Goal: Task Accomplishment & Management: Complete application form

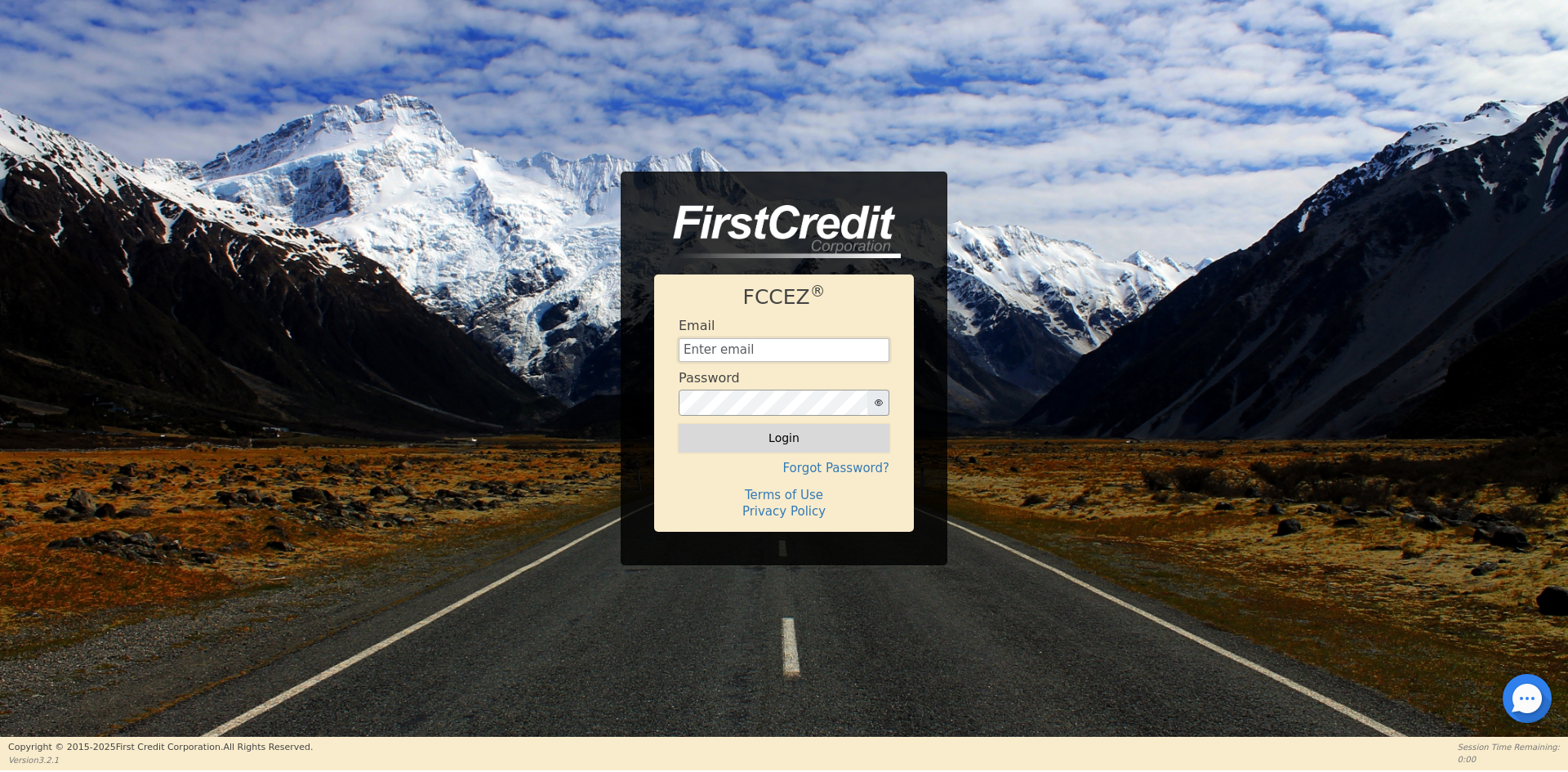
type input "[EMAIL_ADDRESS][DOMAIN_NAME]"
click at [752, 438] on button "Login" at bounding box center [783, 438] width 211 height 28
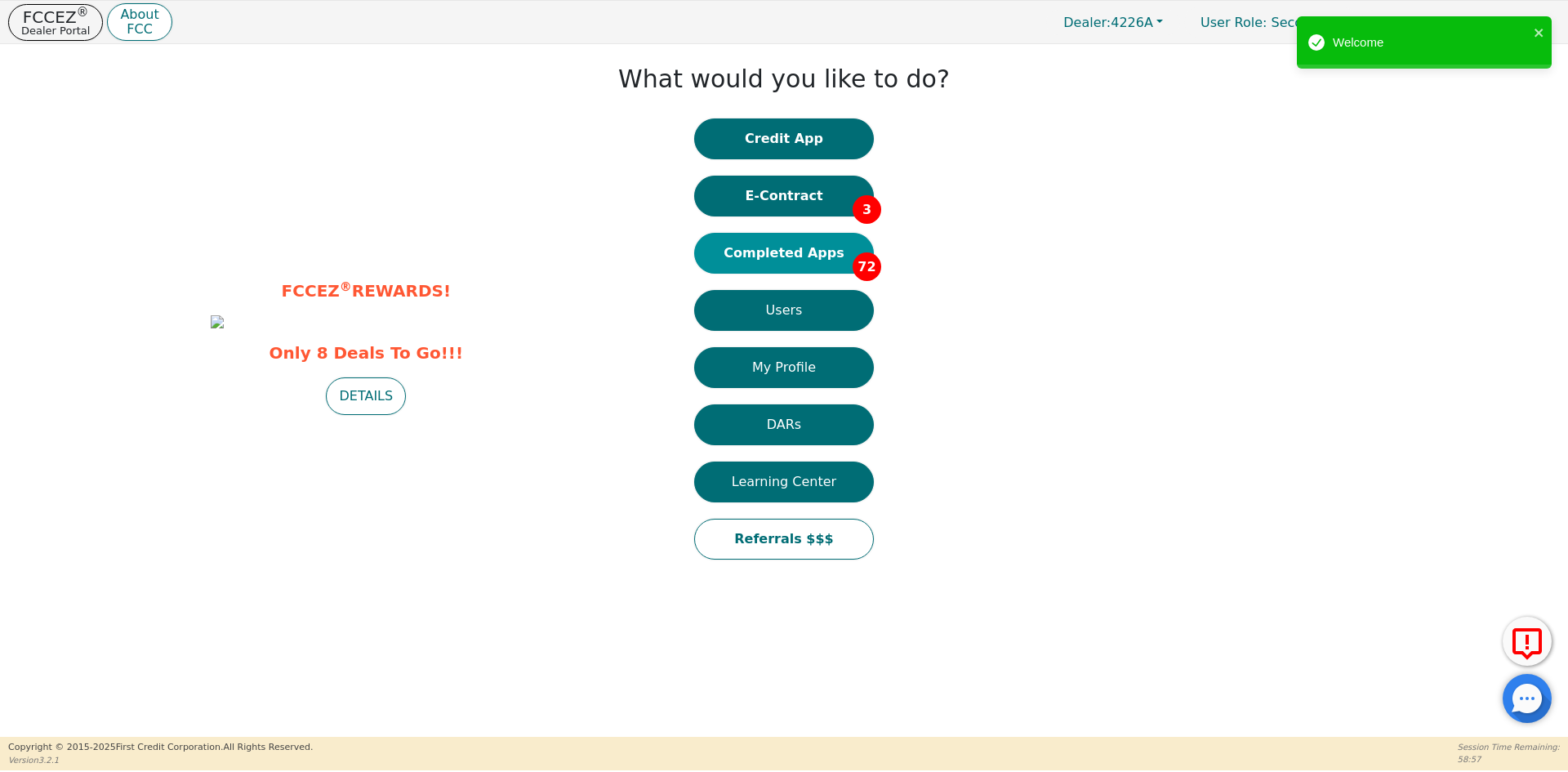
click at [810, 257] on button "Completed Apps 72" at bounding box center [783, 253] width 179 height 41
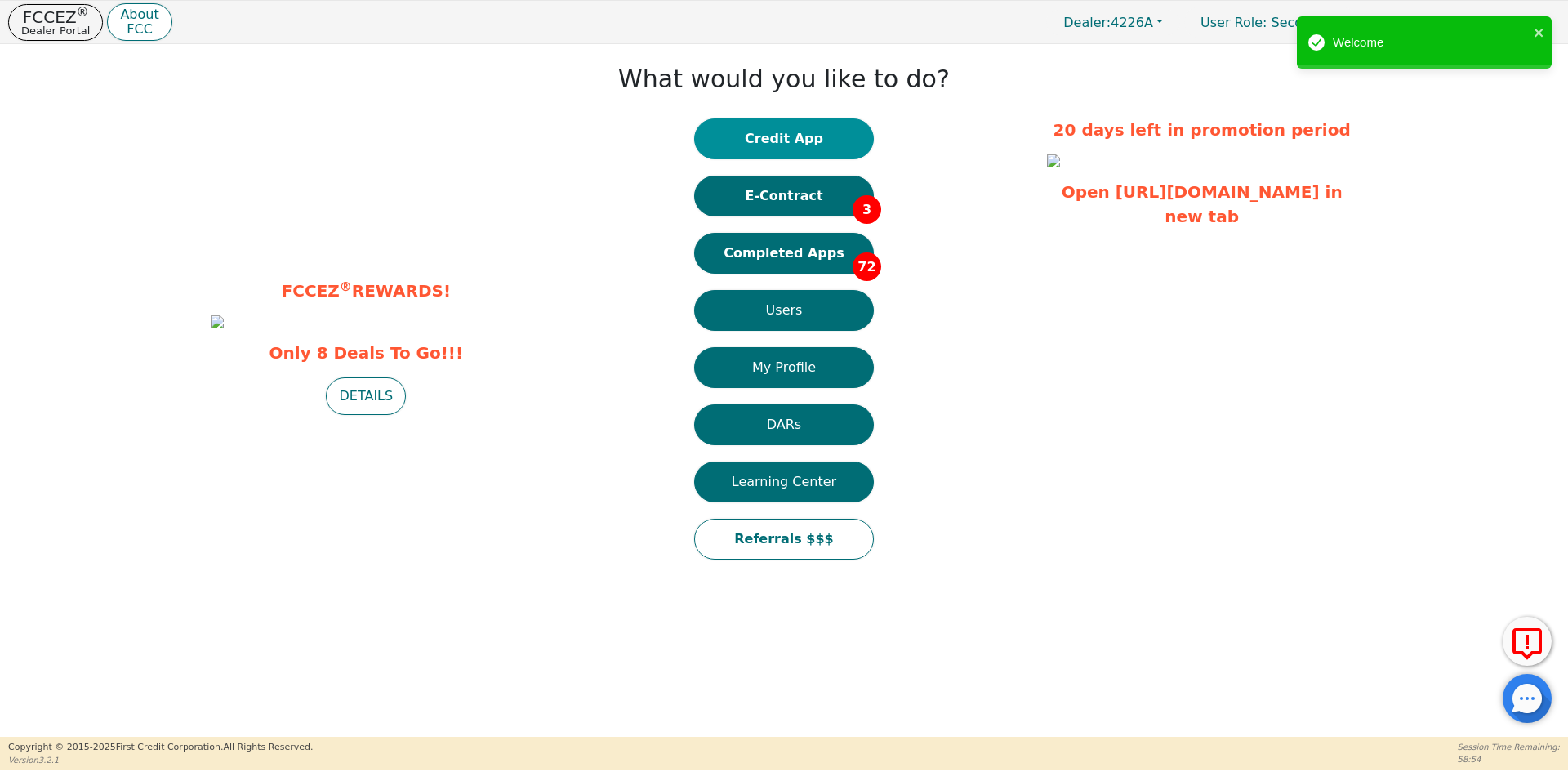
click at [806, 137] on button "Credit App" at bounding box center [783, 138] width 179 height 41
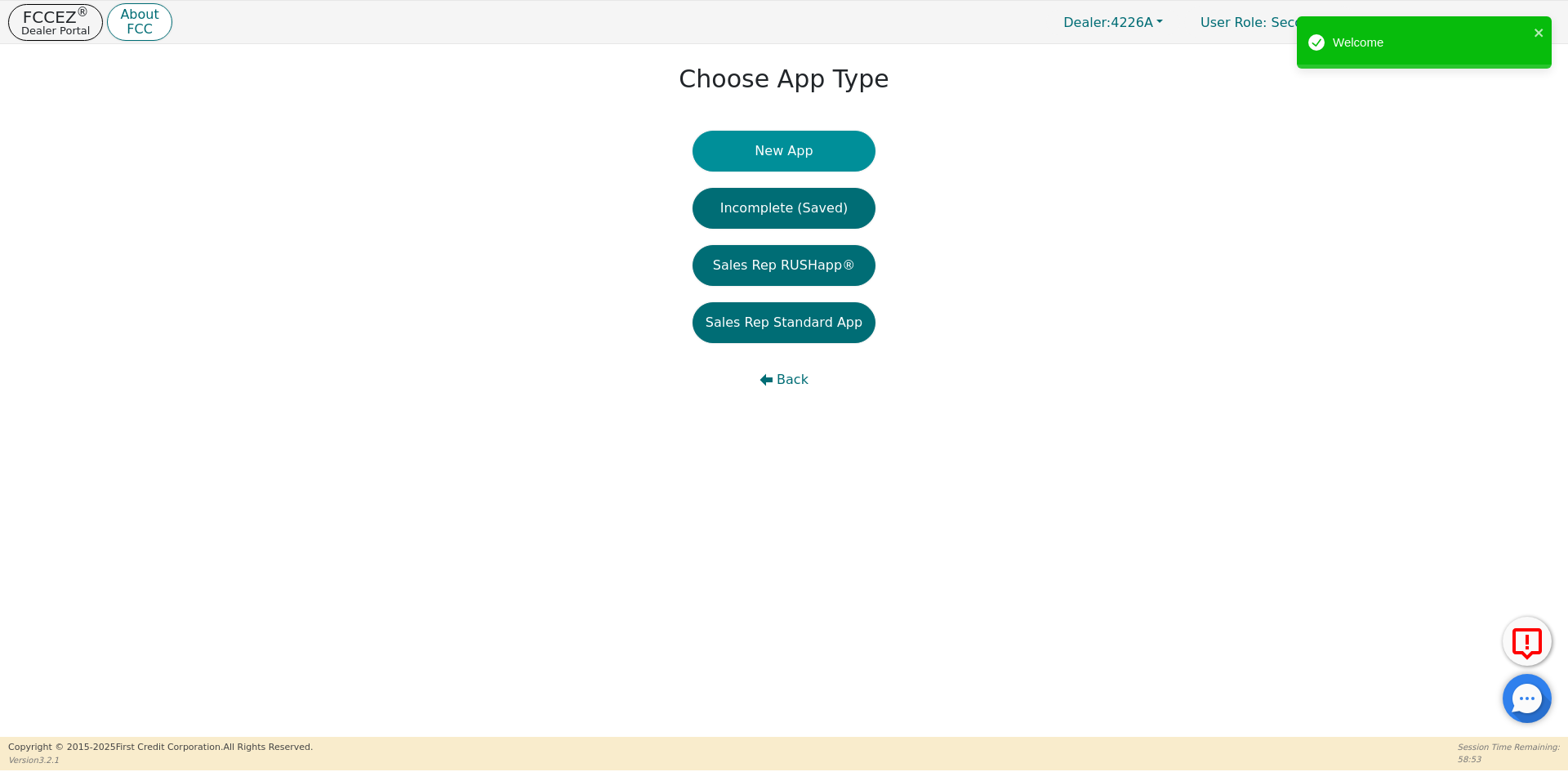
click at [790, 154] on button "New App" at bounding box center [783, 151] width 183 height 41
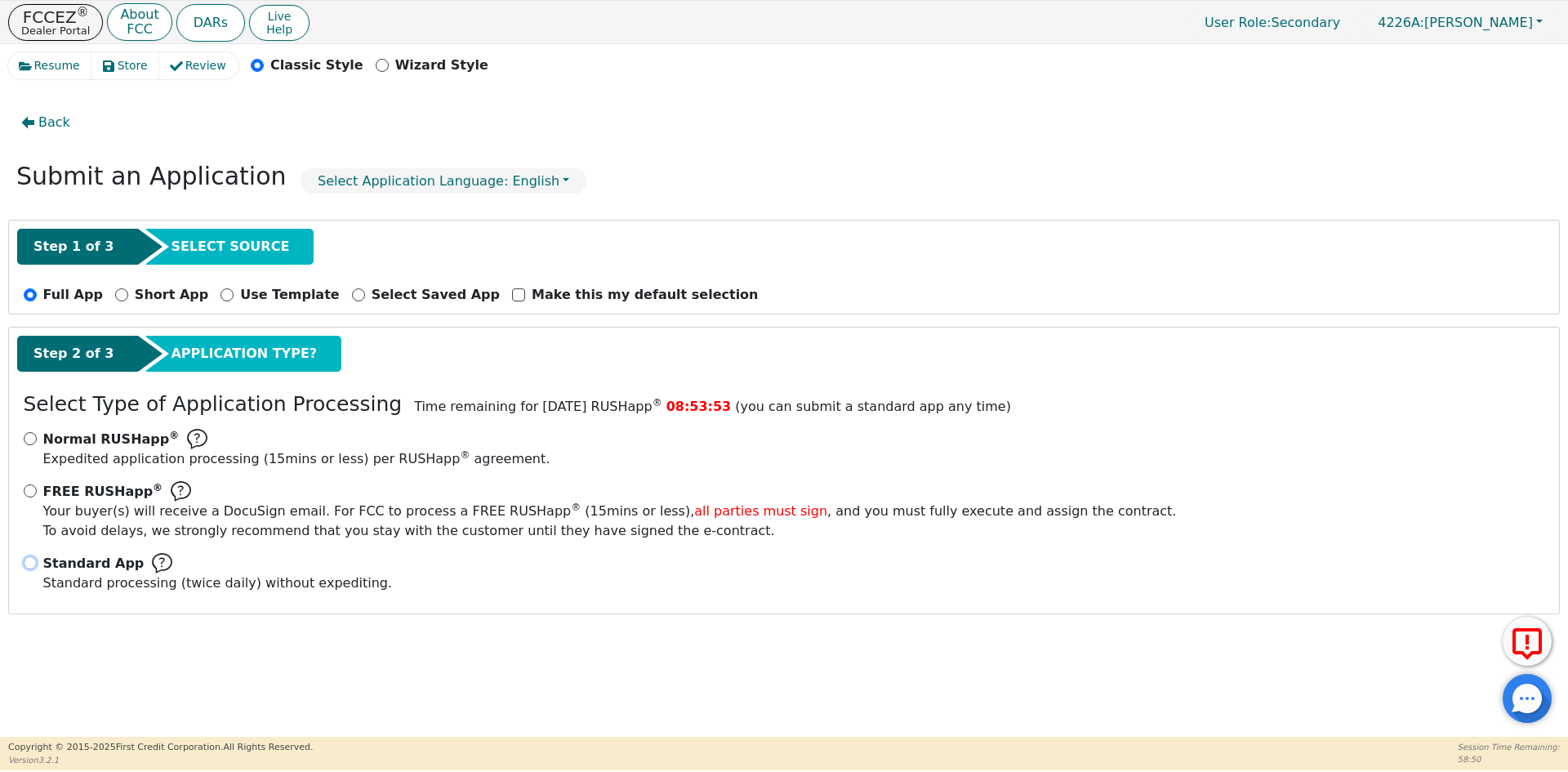
click at [31, 565] on input "Standard App Standard processing (twice daily) without expediting." at bounding box center [30, 562] width 13 height 13
radio input "true"
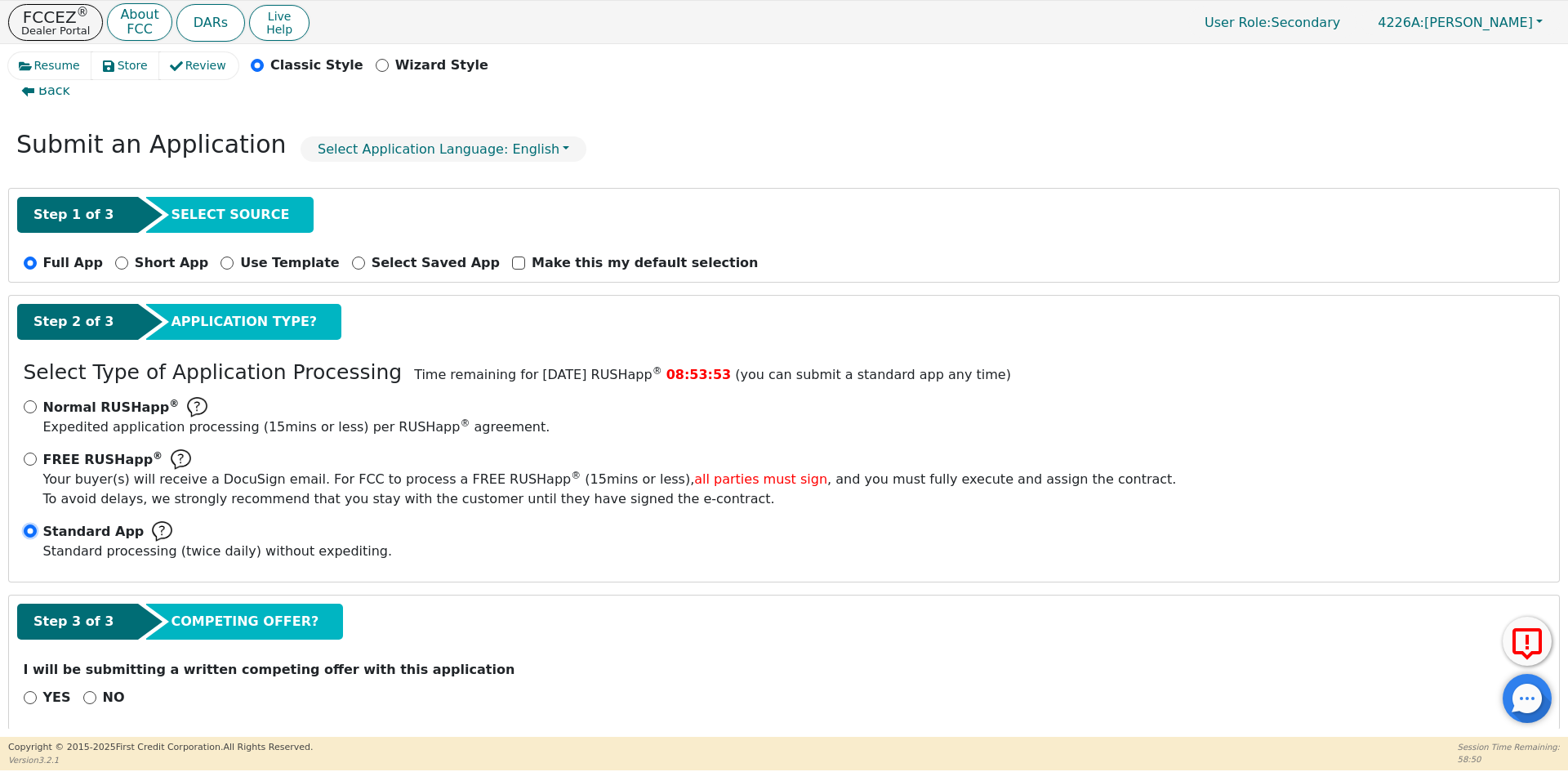
scroll to position [46, 0]
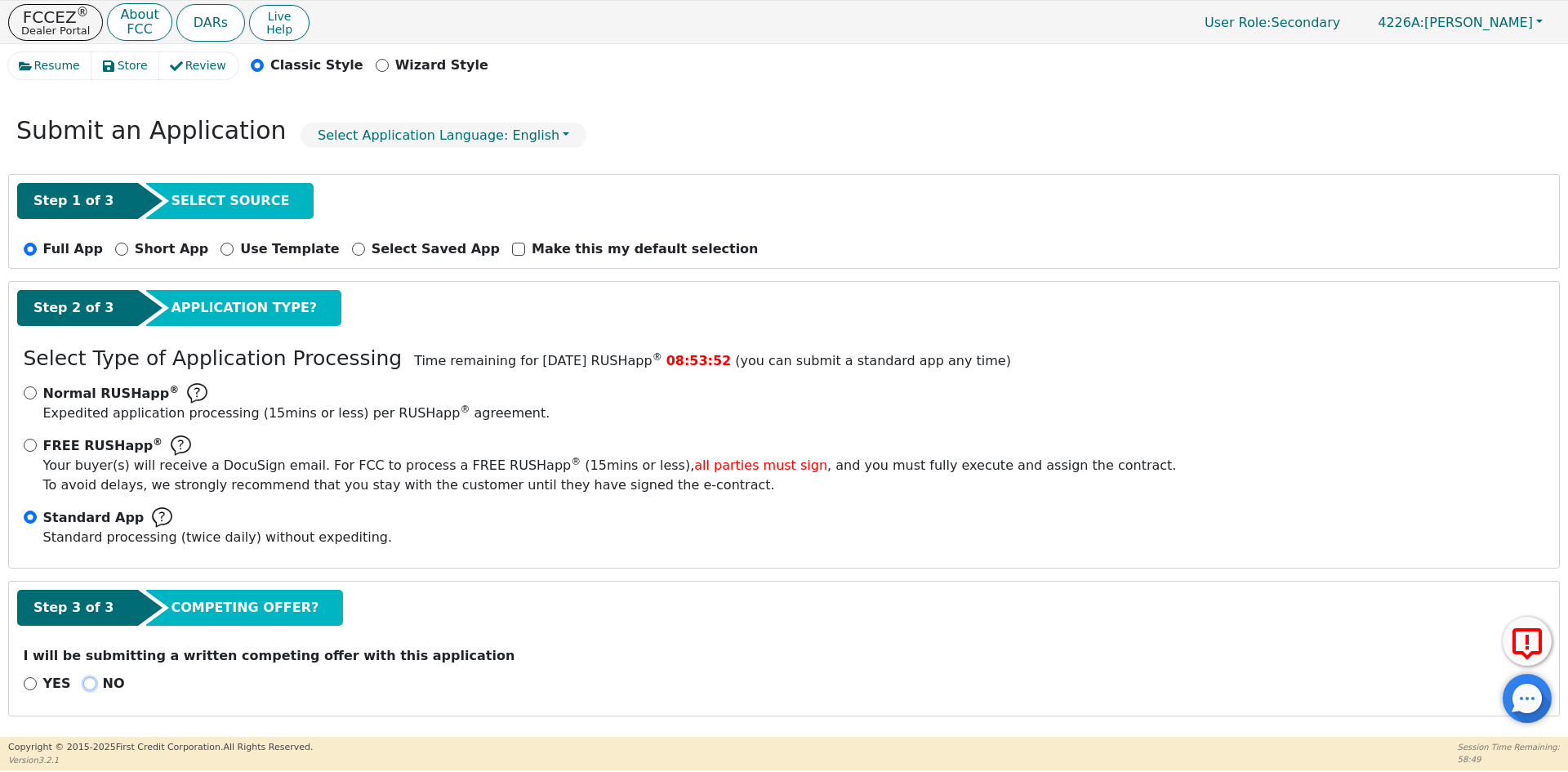
click at [83, 684] on input "NO" at bounding box center [89, 684] width 13 height 13
radio input "true"
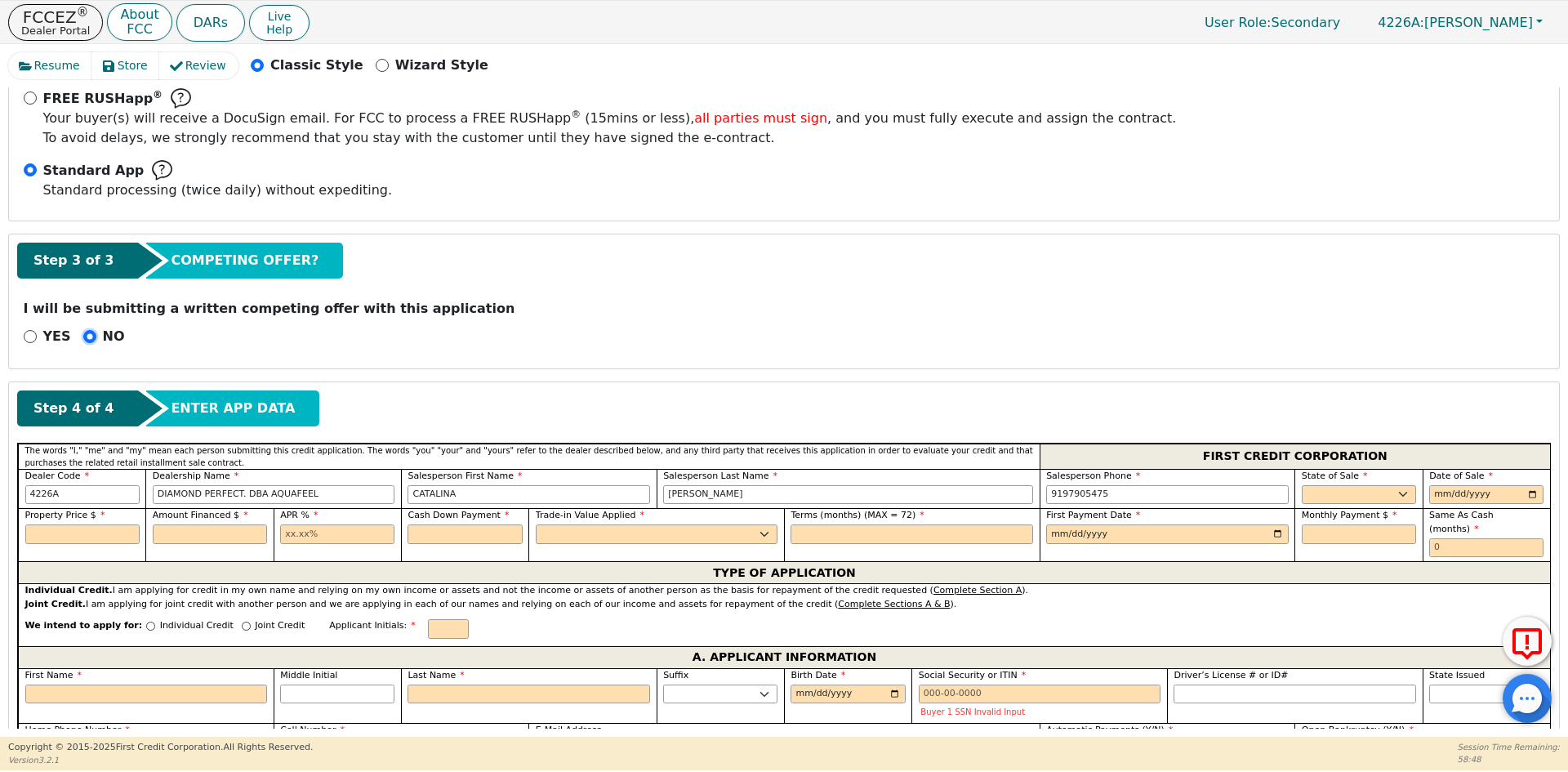
scroll to position [454, 0]
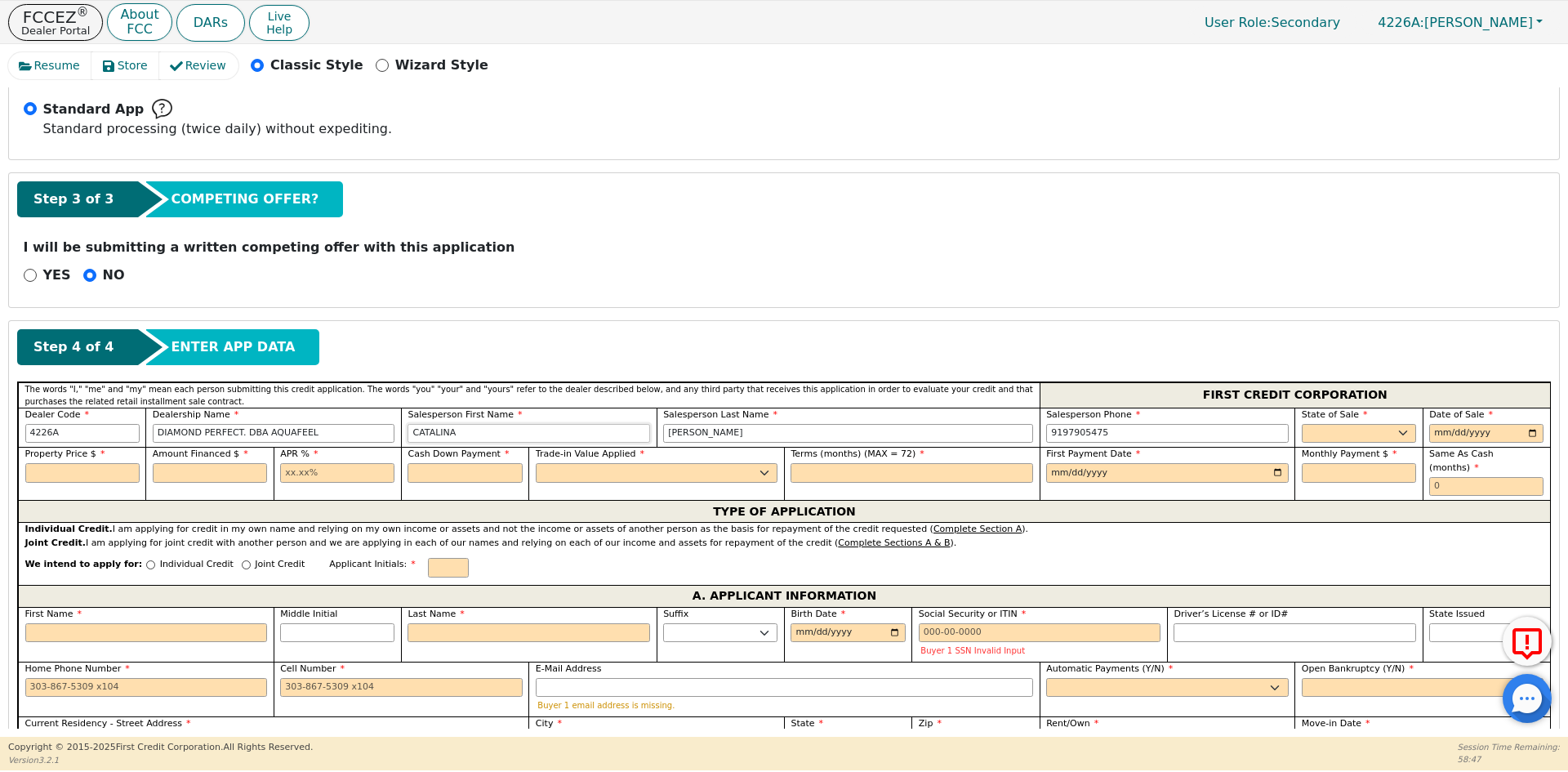
drag, startPoint x: 474, startPoint y: 435, endPoint x: 318, endPoint y: 436, distance: 156.0
click at [318, 436] on div "Dealer Code 4226A Dealership Name DIAMOND PERFECT. DBA AQUAFEEL Salesperson Fir…" at bounding box center [784, 428] width 1532 height 40
type input "j"
type input "[PERSON_NAME]"
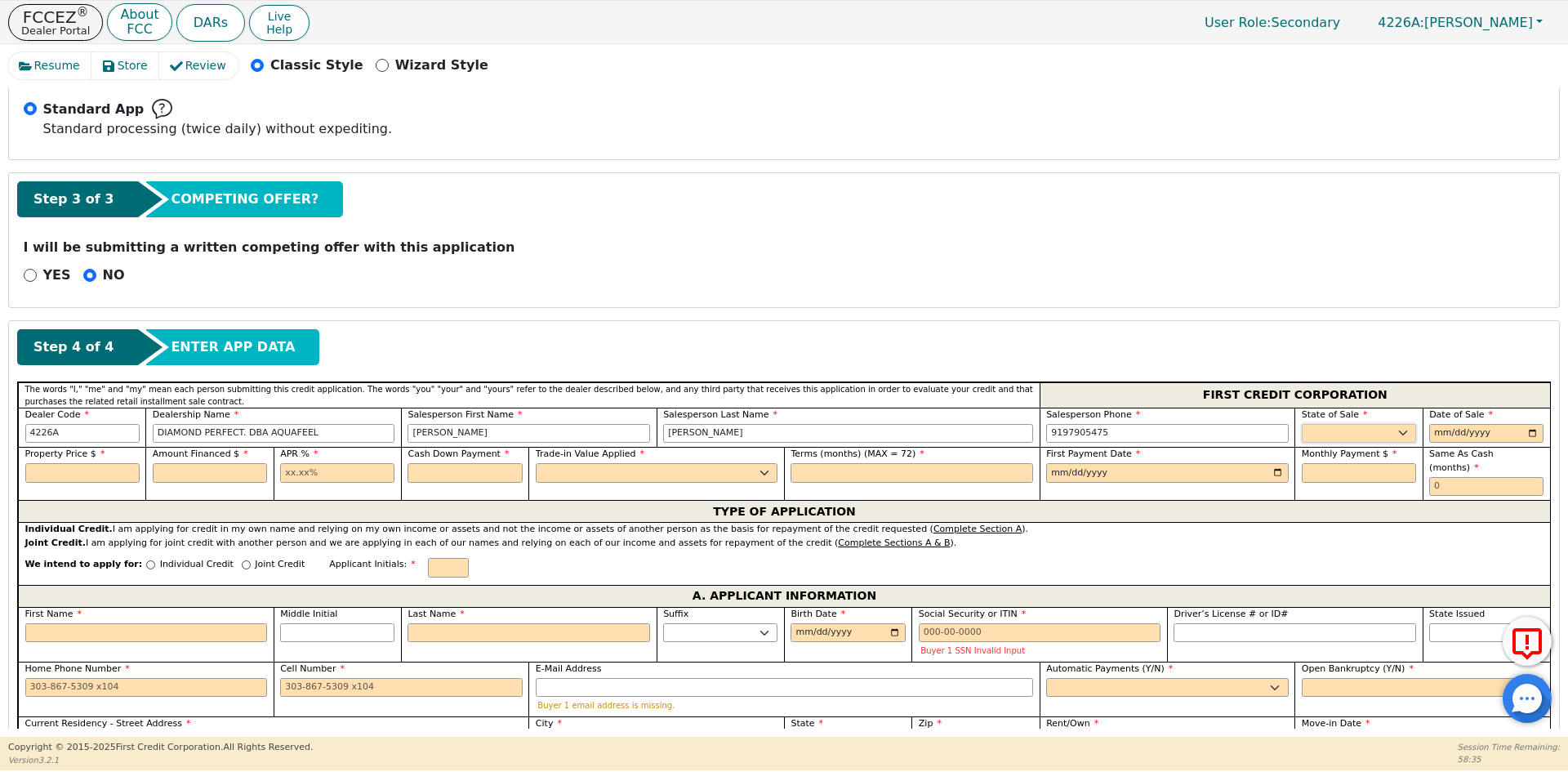
click at [1348, 431] on select "AK AL AR AZ CA CO CT DC DE FL [GEOGRAPHIC_DATA] HI IA ID IL IN KS [GEOGRAPHIC_D…" at bounding box center [1358, 433] width 115 height 19
select select "SC"
click at [1349, 431] on select "AK AL AR AZ CA CO CT DC DE FL [GEOGRAPHIC_DATA] HI IA ID IL IN KS [GEOGRAPHIC_D…" at bounding box center [1358, 433] width 115 height 19
click at [1438, 433] on input "date" at bounding box center [1486, 433] width 115 height 19
click at [1533, 435] on input "date" at bounding box center [1486, 433] width 115 height 19
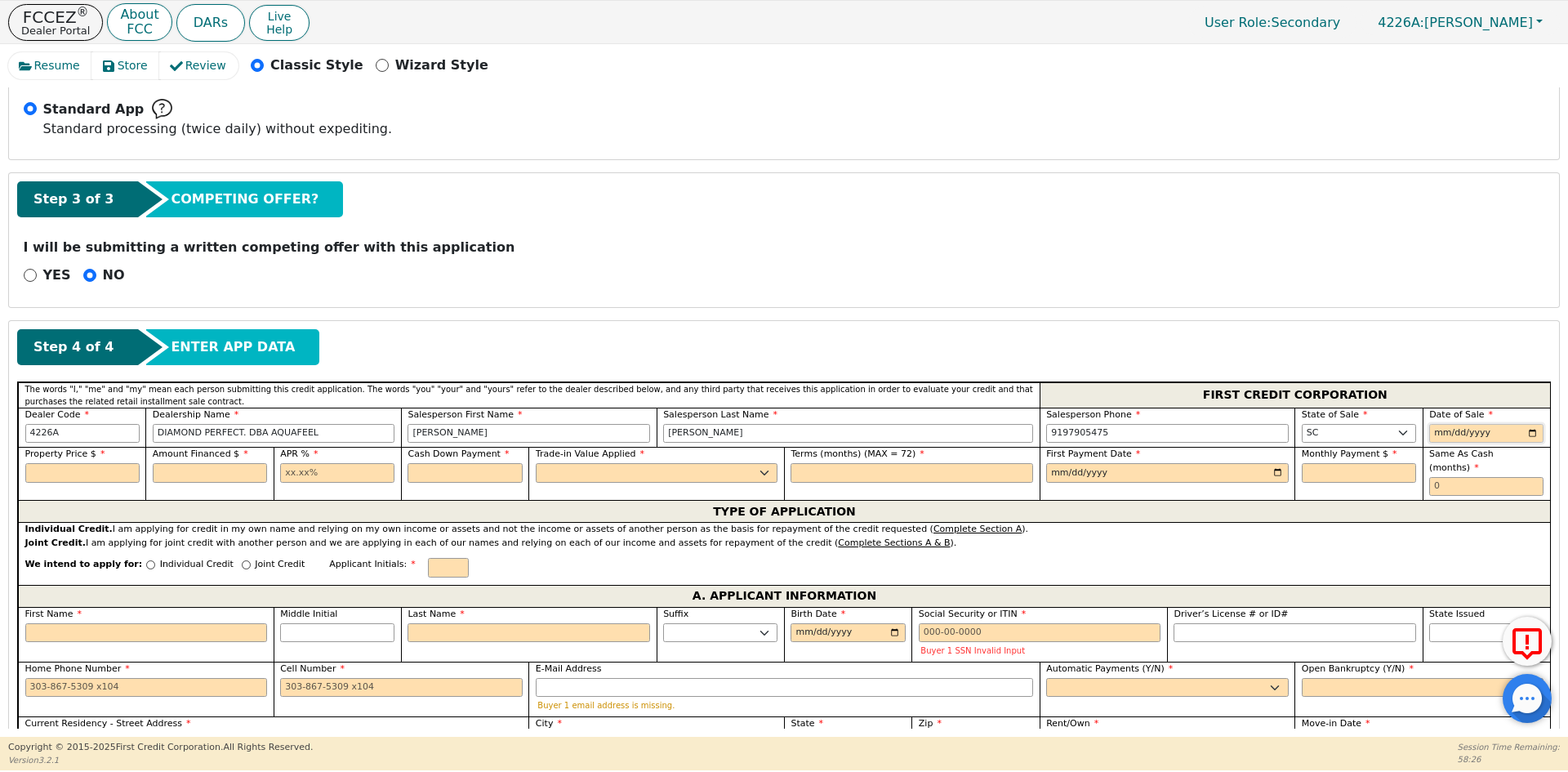
type input "[DATE]"
click at [78, 472] on input "text" at bounding box center [82, 473] width 115 height 19
type input "7990.00"
click at [225, 474] on input "text" at bounding box center [209, 473] width 115 height 19
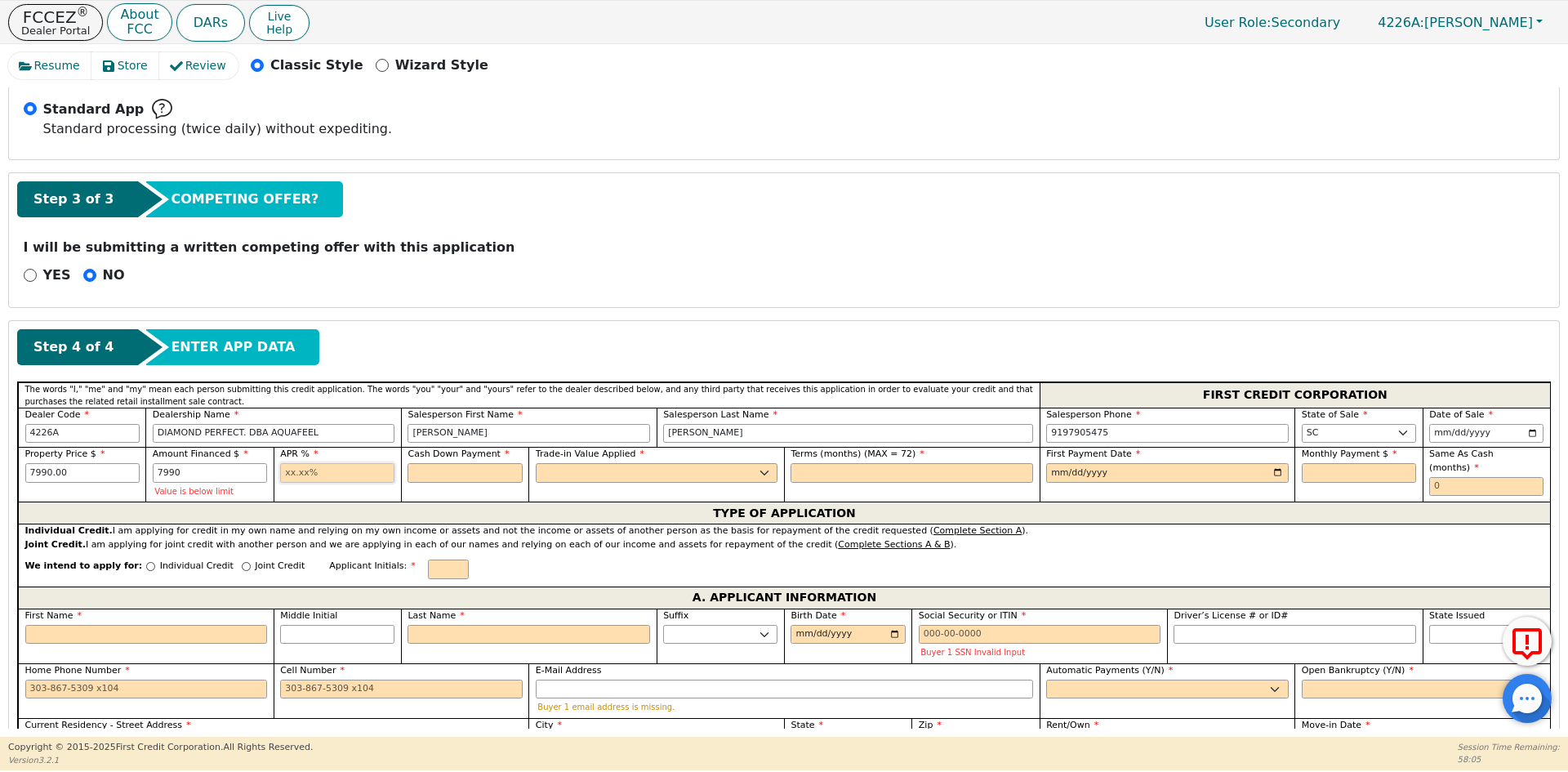
type input "7990.00"
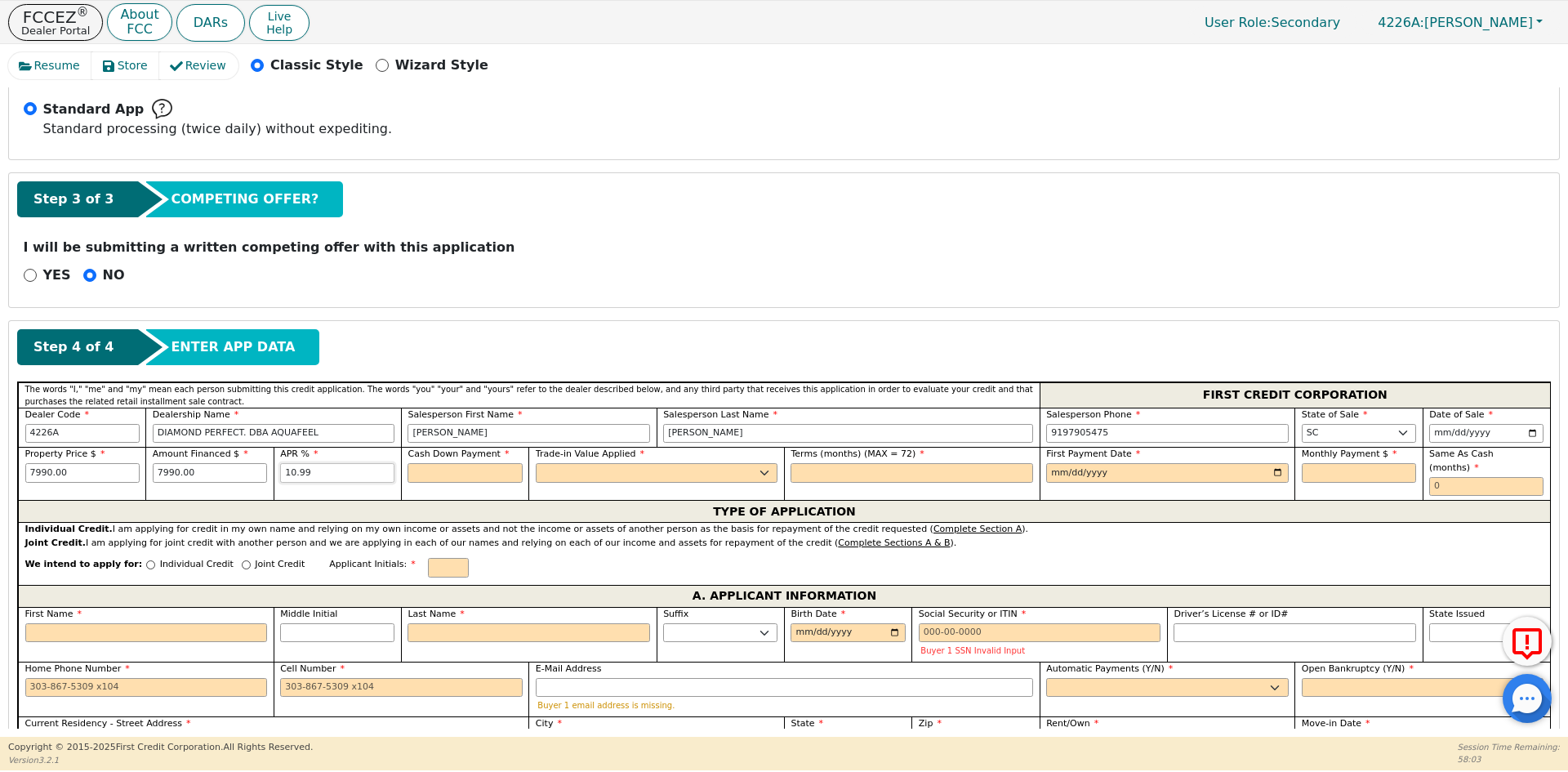
type input "10.99"
type input "0.00"
click at [608, 470] on select "Yes No" at bounding box center [656, 473] width 242 height 19
select select "n"
click at [536, 463] on select "Yes No" at bounding box center [656, 473] width 242 height 19
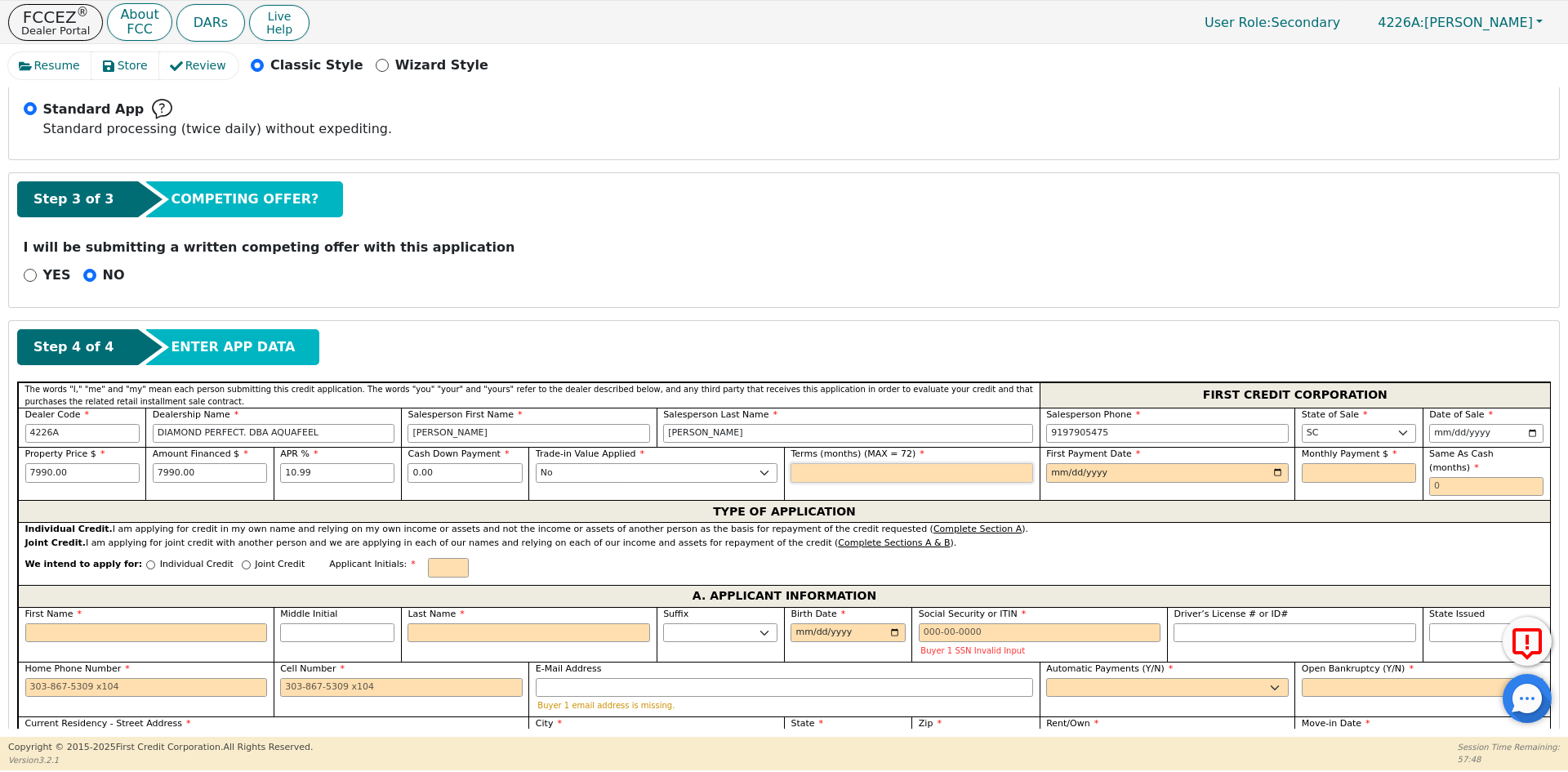
click at [810, 478] on input "text" at bounding box center [911, 473] width 242 height 19
type input "72"
click at [1273, 472] on input "date" at bounding box center [1166, 473] width 242 height 19
type input "[DATE]"
click at [1322, 475] on input "text" at bounding box center [1358, 473] width 115 height 19
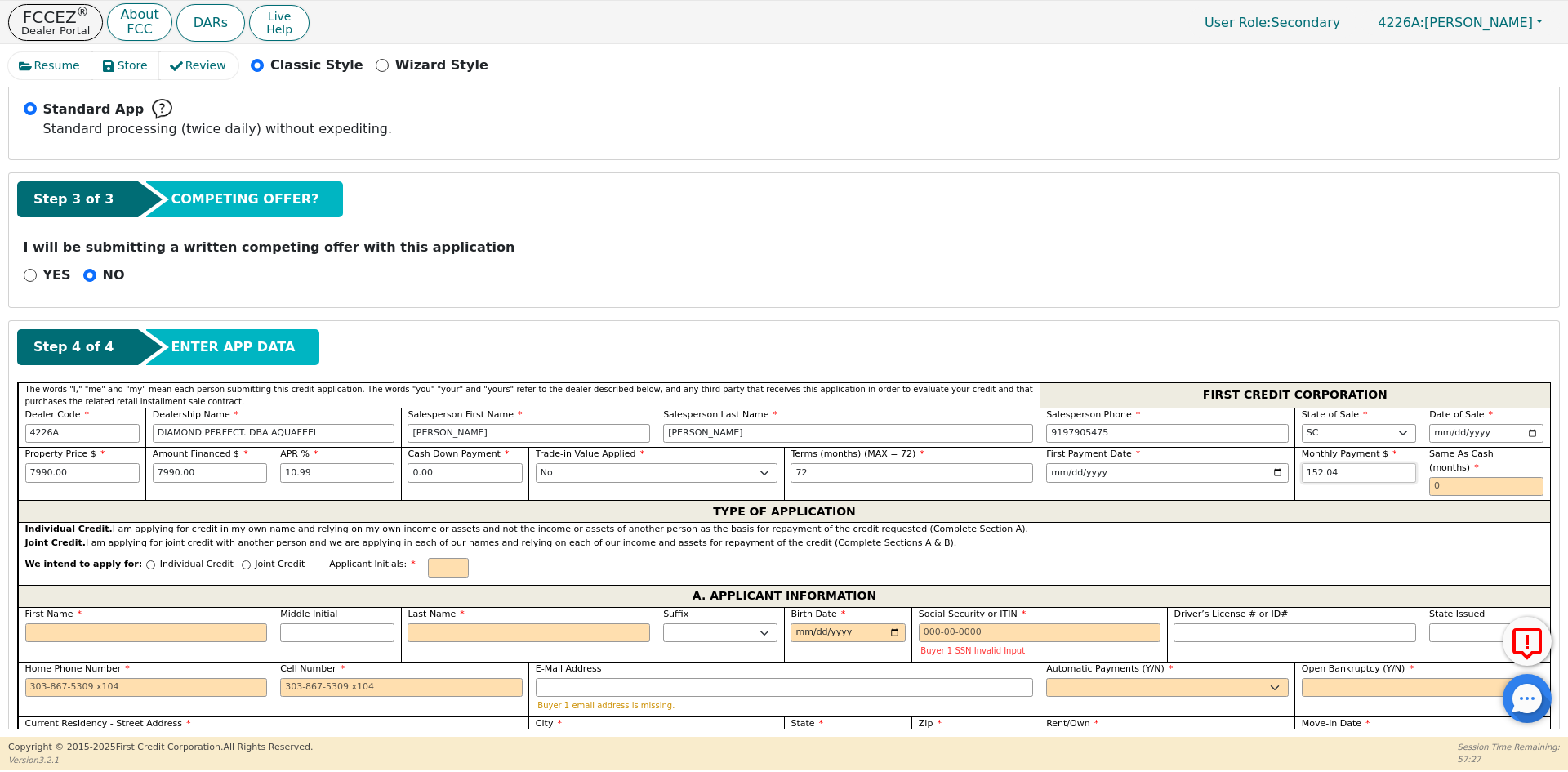
type input "152.04"
click at [1437, 477] on input "text" at bounding box center [1486, 487] width 115 height 19
type input "0"
drag, startPoint x: 180, startPoint y: 550, endPoint x: 196, endPoint y: 555, distance: 16.8
click at [178, 558] on p "Individual Credit" at bounding box center [197, 565] width 74 height 14
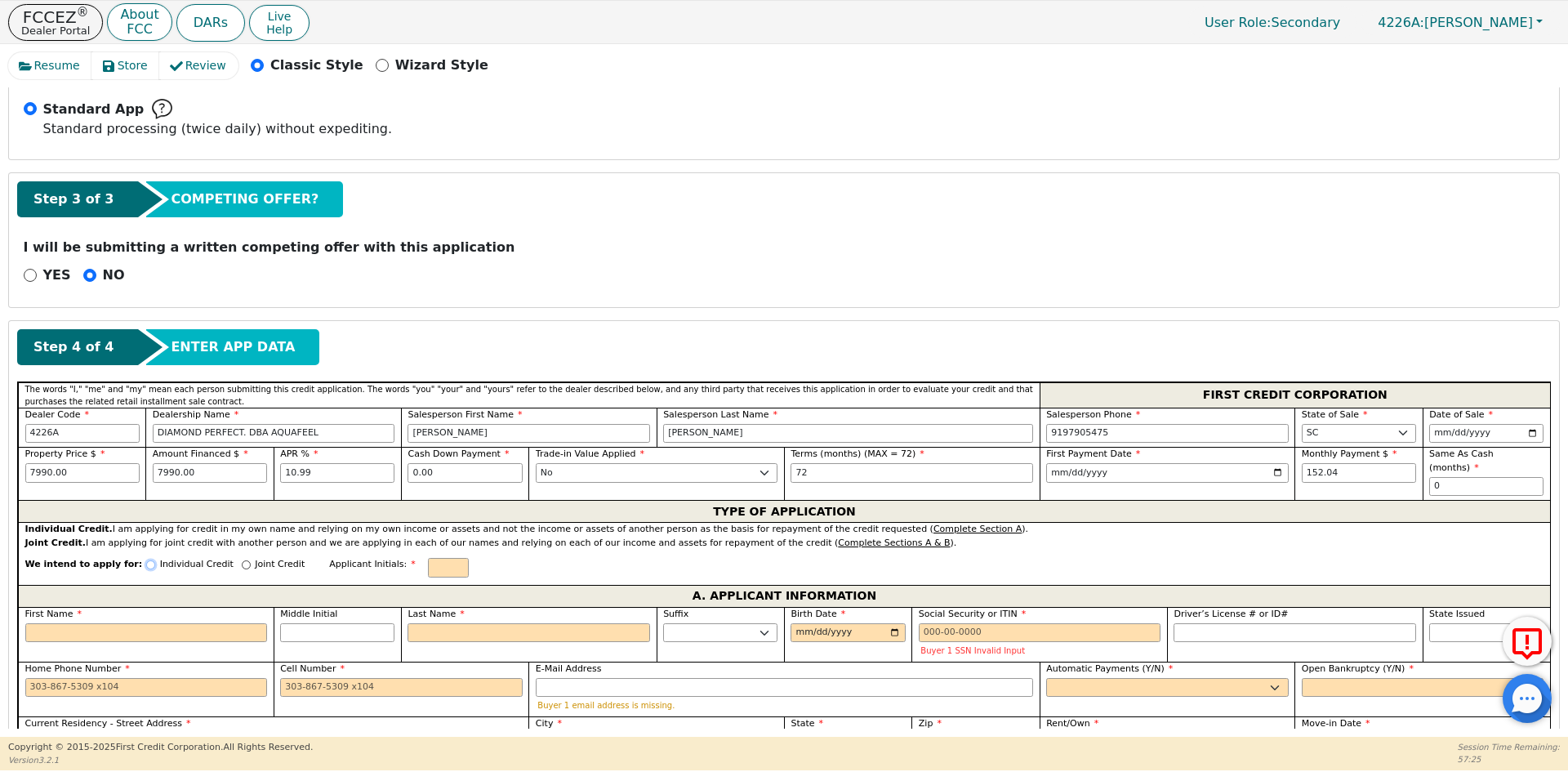
click at [155, 560] on input "Individual Credit" at bounding box center [150, 565] width 9 height 9
radio input "true"
click at [428, 558] on input "text" at bounding box center [448, 567] width 41 height 19
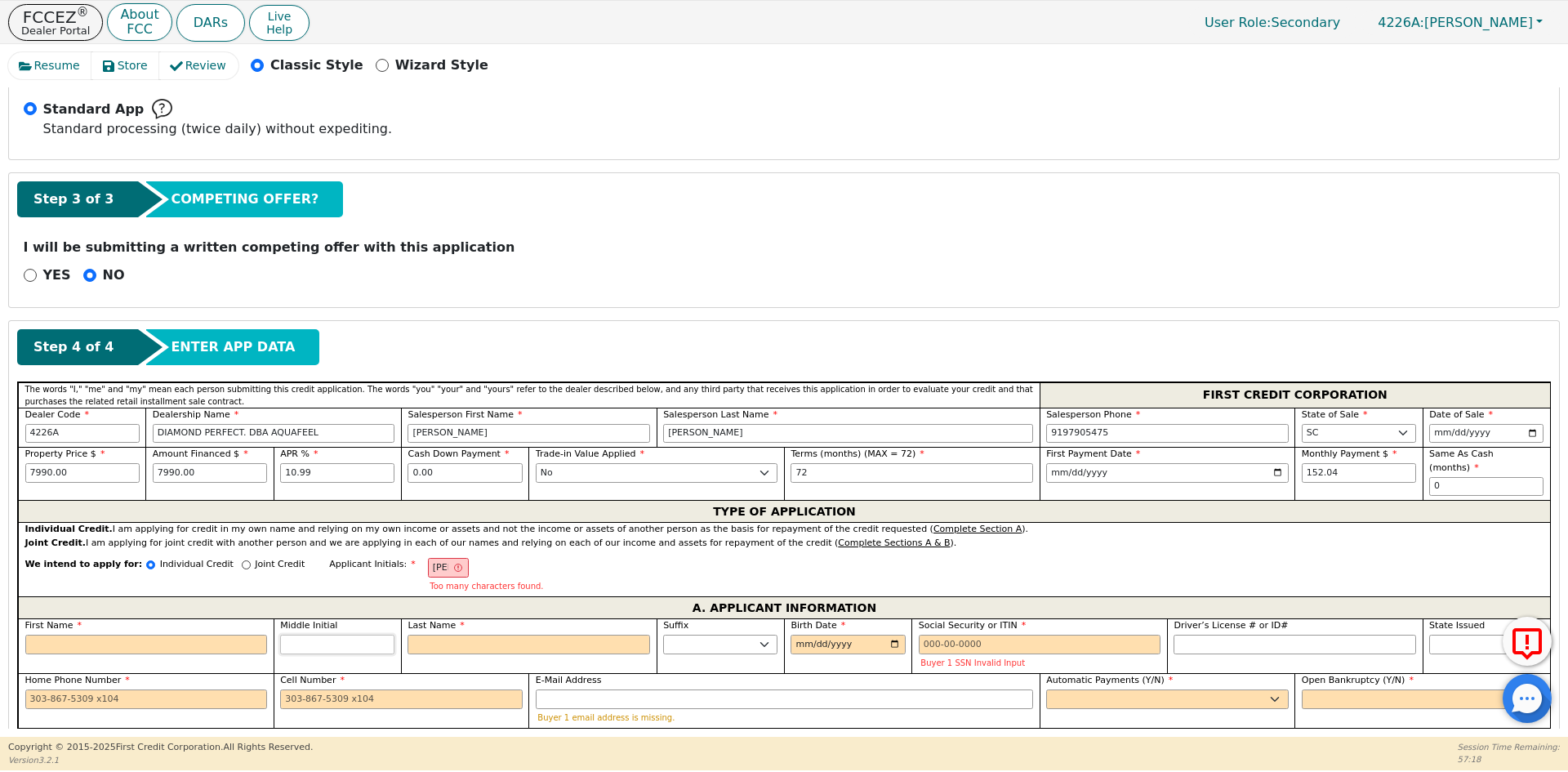
type input "G"
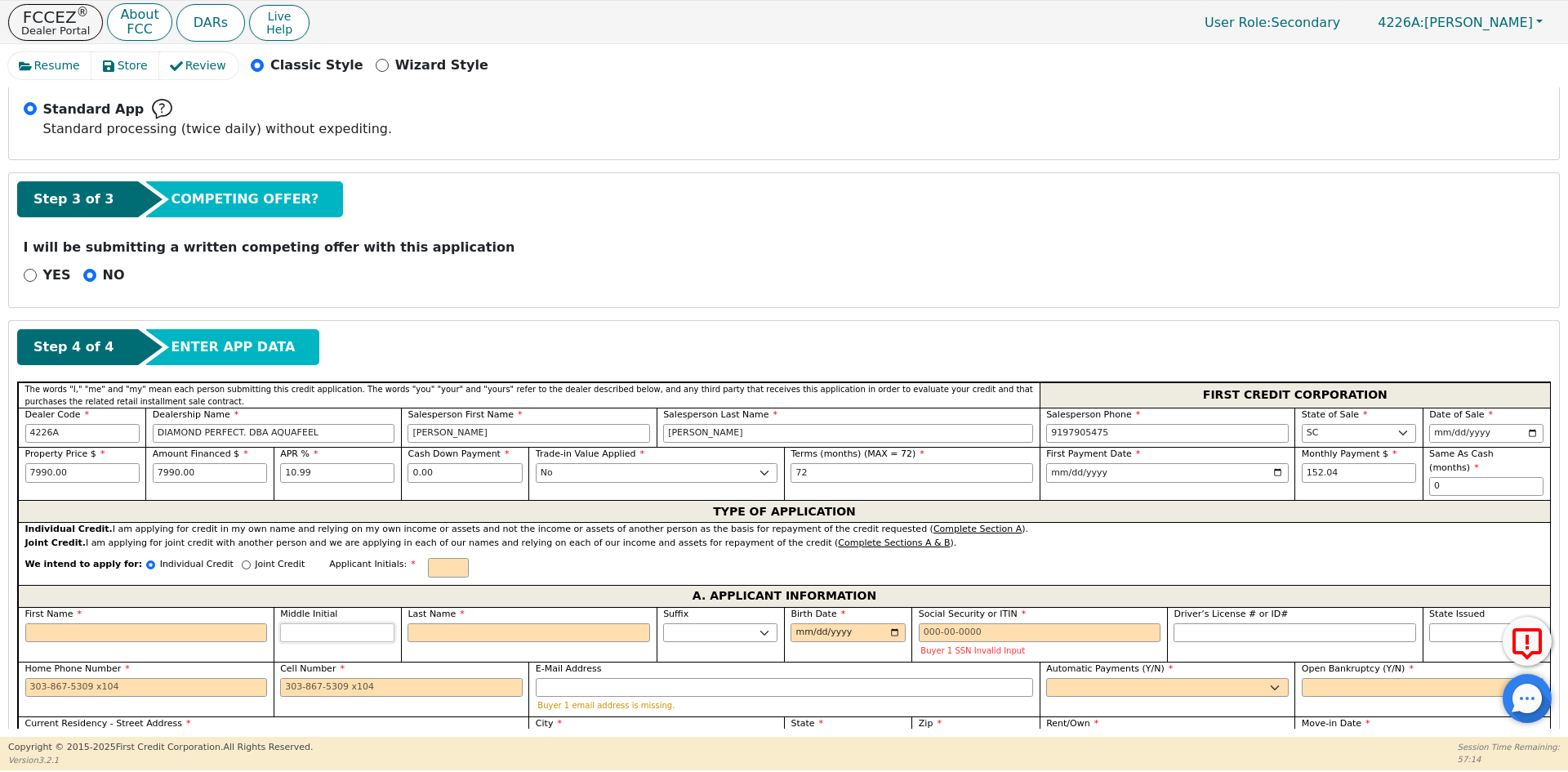
type input "J"
type input "JG"
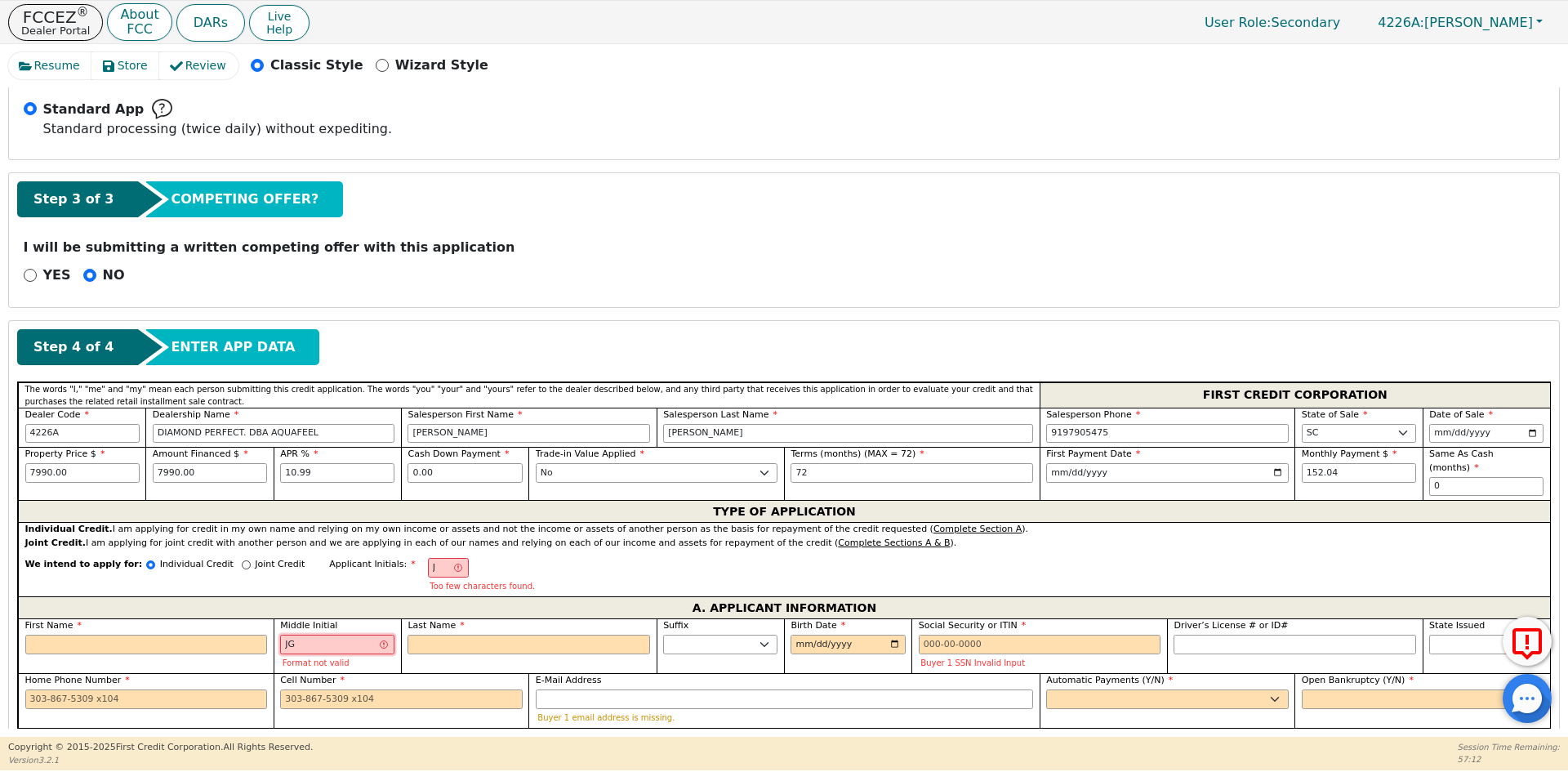
type input "JG"
click at [428, 558] on input "J" at bounding box center [448, 567] width 41 height 19
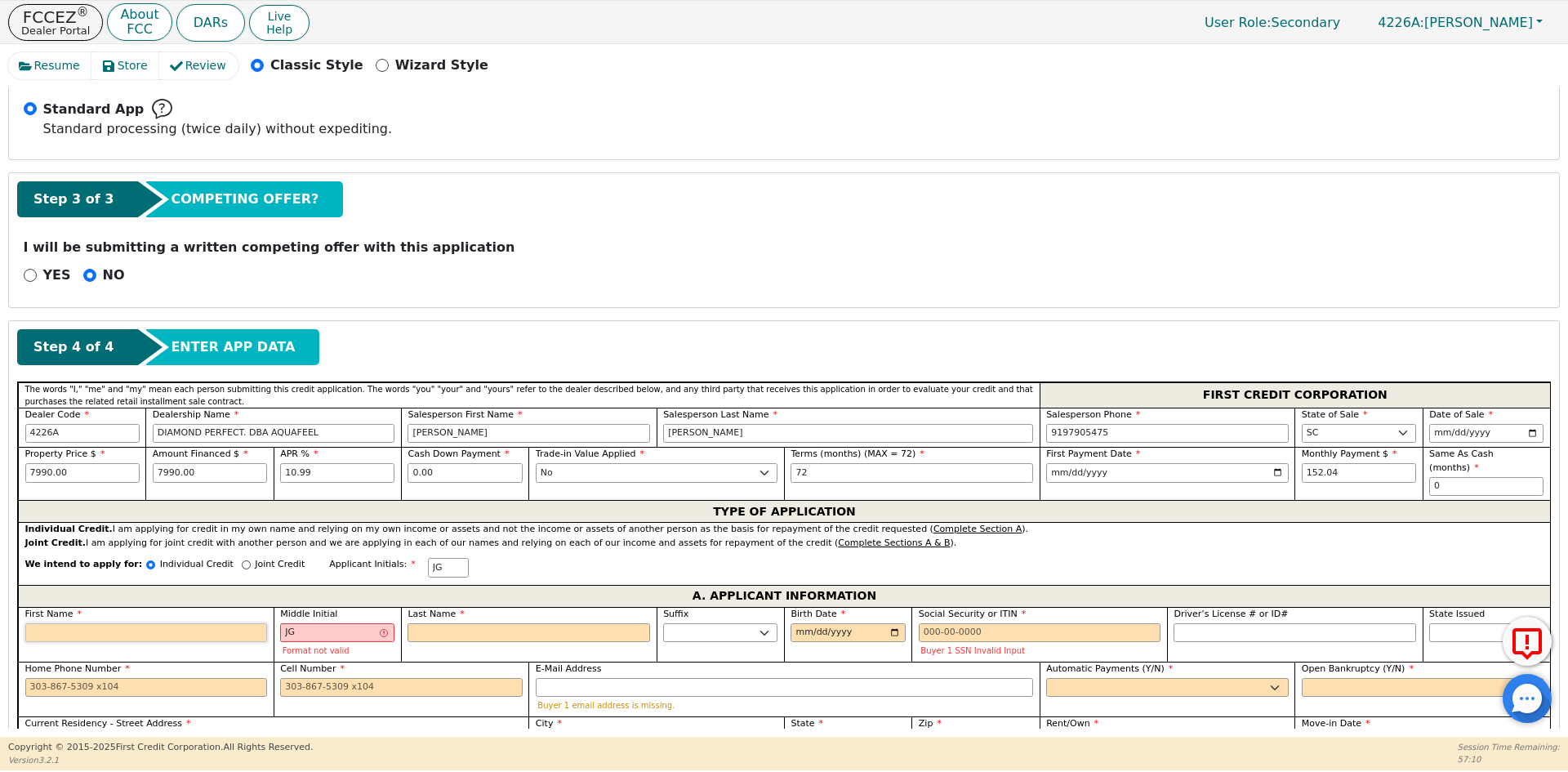
click at [150, 623] on input "First Name" at bounding box center [146, 633] width 242 height 19
type input "JJ"
type input "J"
type input "J JG"
type input "[PERSON_NAME]"
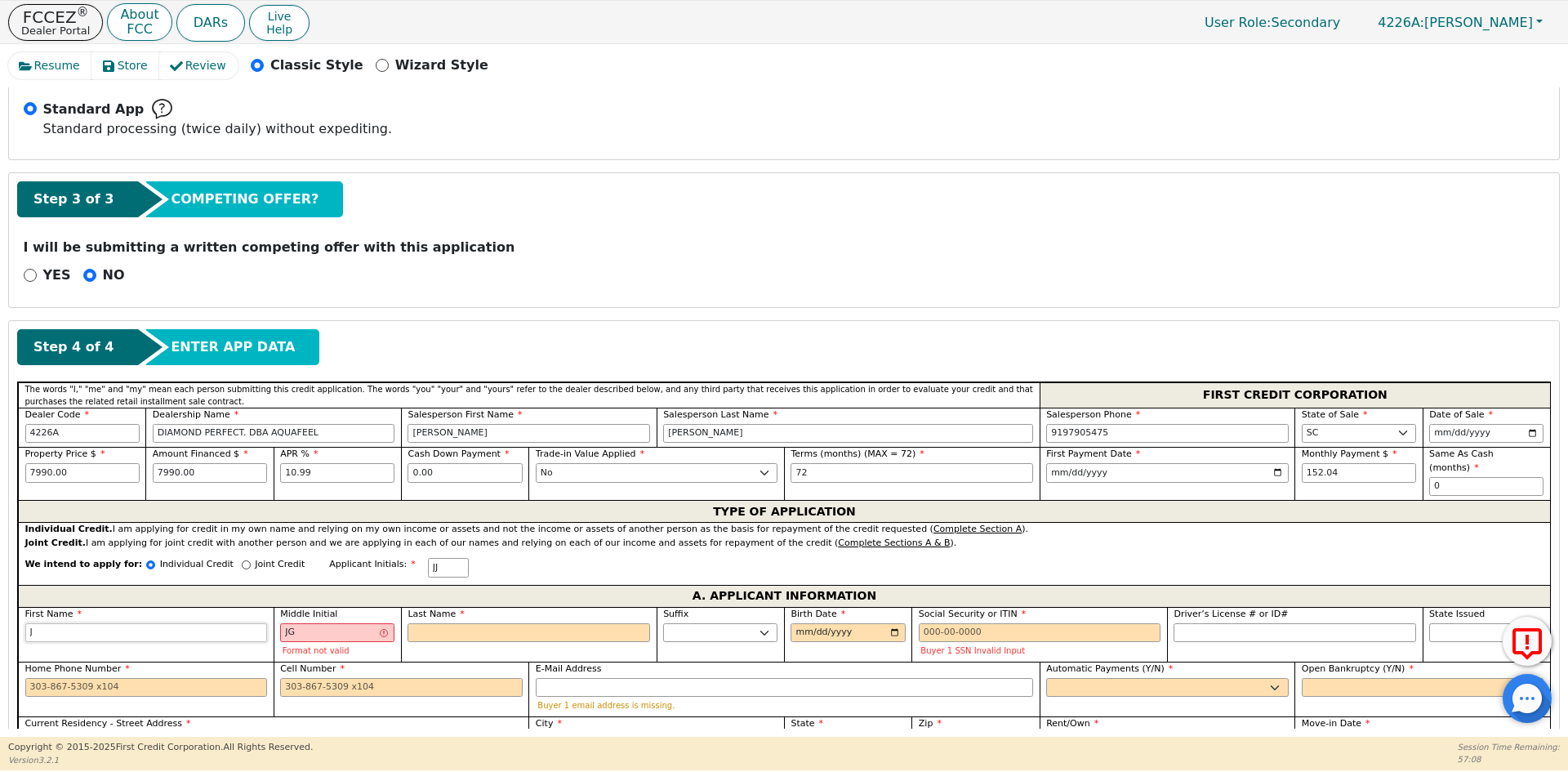
type input "JO JG"
type input "[PERSON_NAME]"
type input "[PERSON_NAME] JG"
type input "JOSU"
type input "JOSU JG"
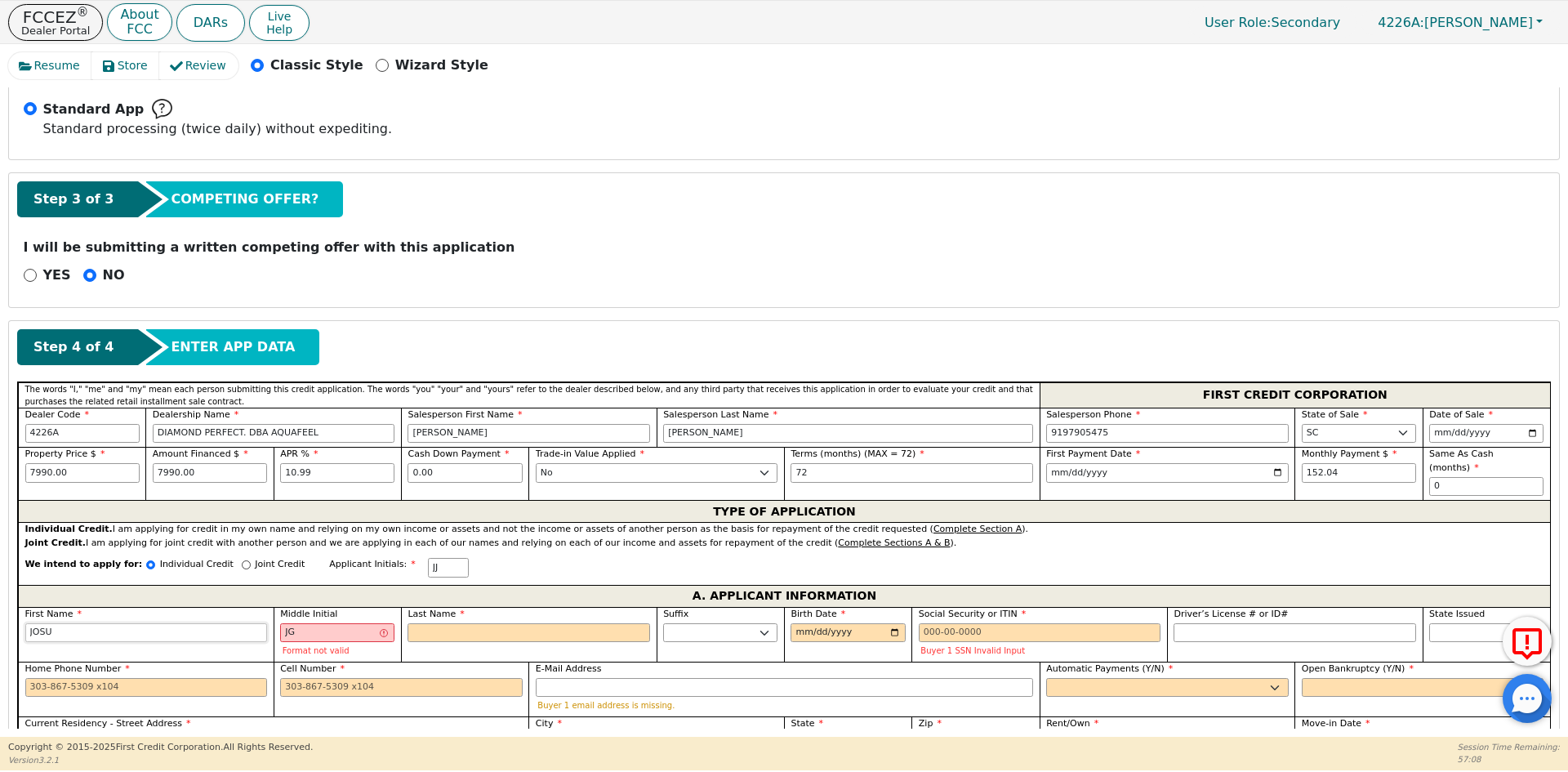
type input "[PERSON_NAME]"
drag, startPoint x: 315, startPoint y: 618, endPoint x: 244, endPoint y: 620, distance: 71.0
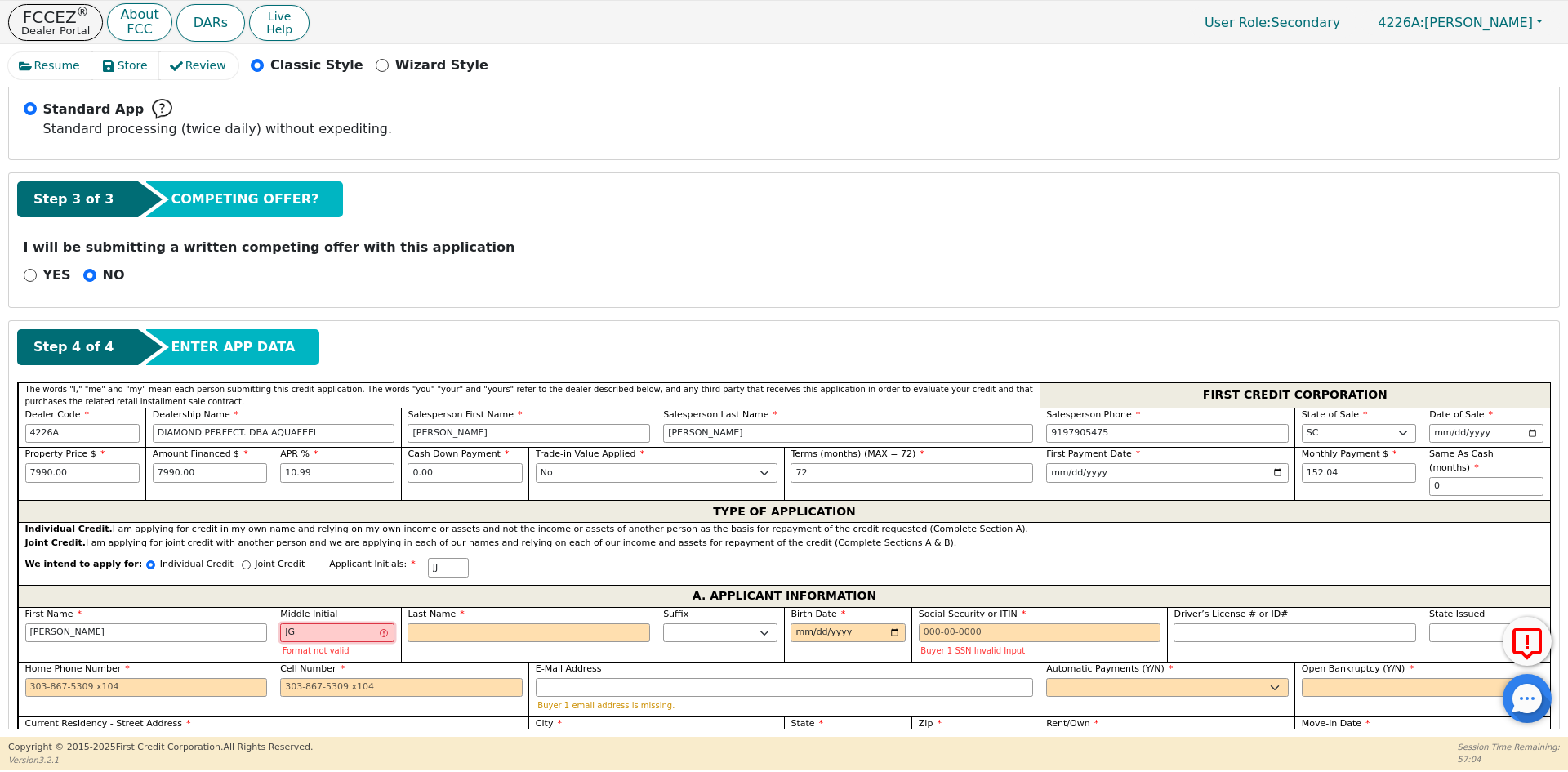
type input "J"
type input "[PERSON_NAME]"
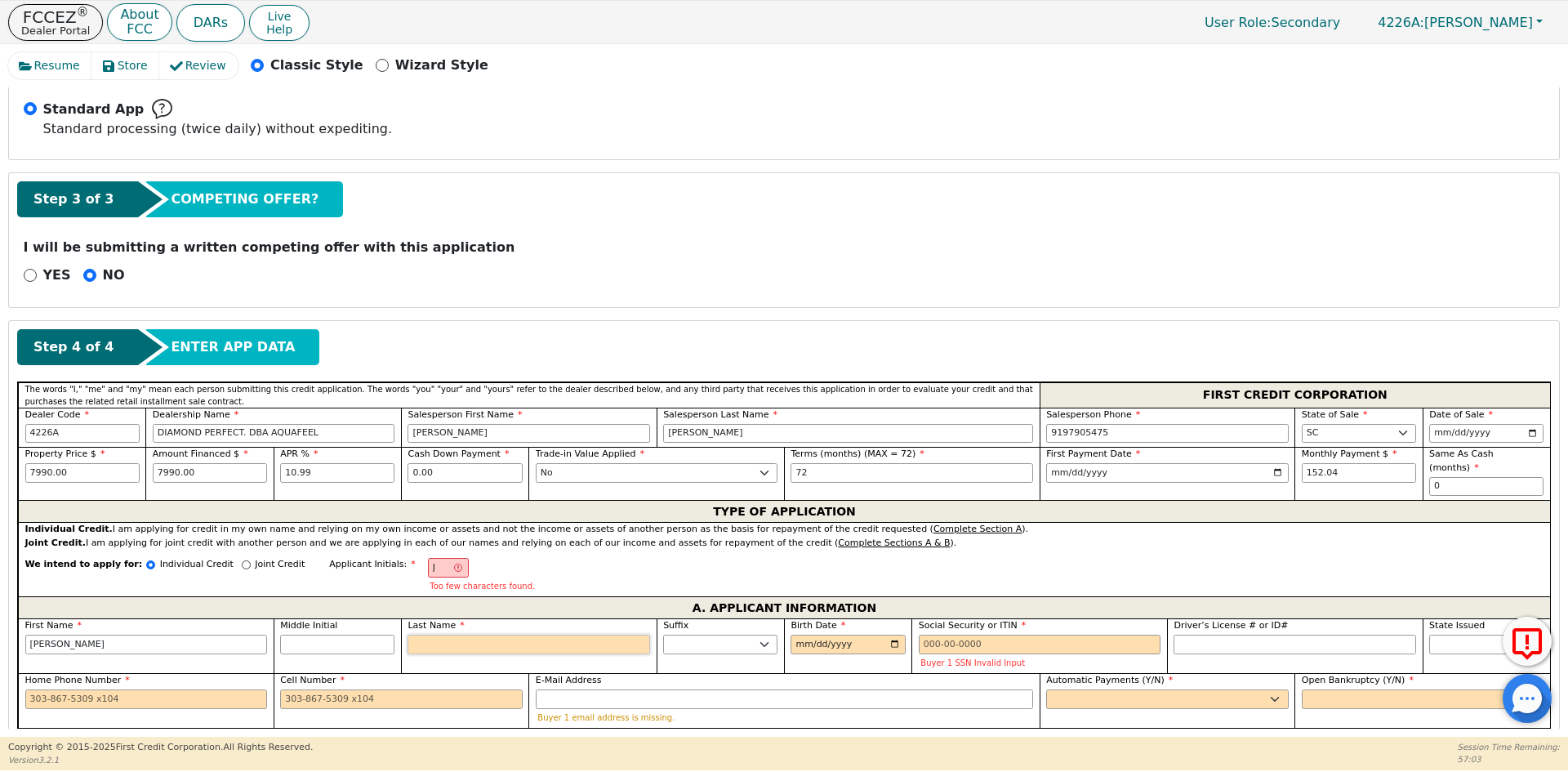
type input "JG"
type input "G"
type input "[PERSON_NAME]"
type input "GU"
type input "[PERSON_NAME]"
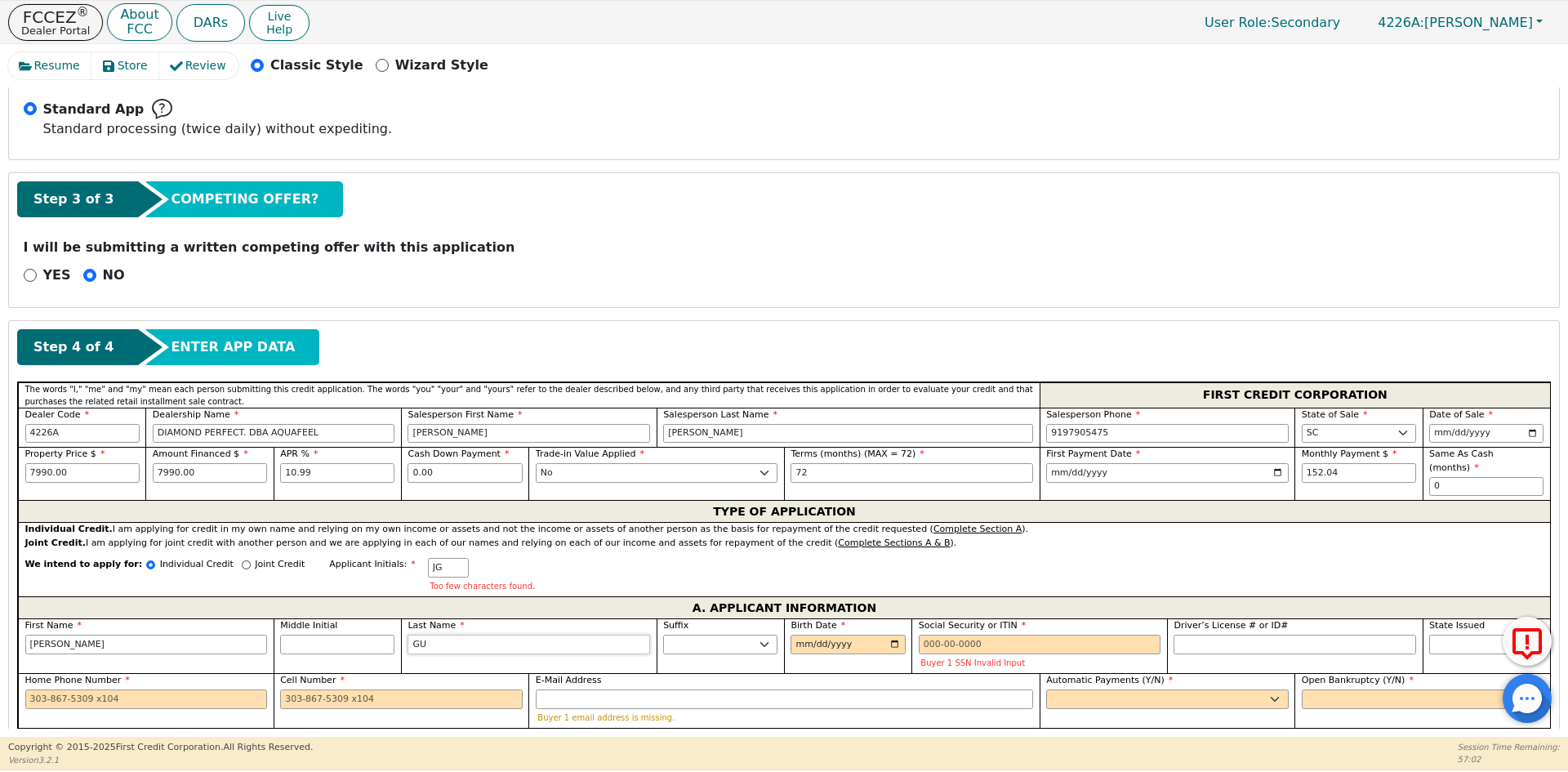
type input "GUZ"
type input "[PERSON_NAME]"
type input "GUZM"
type input "[DEMOGRAPHIC_DATA][PERSON_NAME]"
type input "GUZMA"
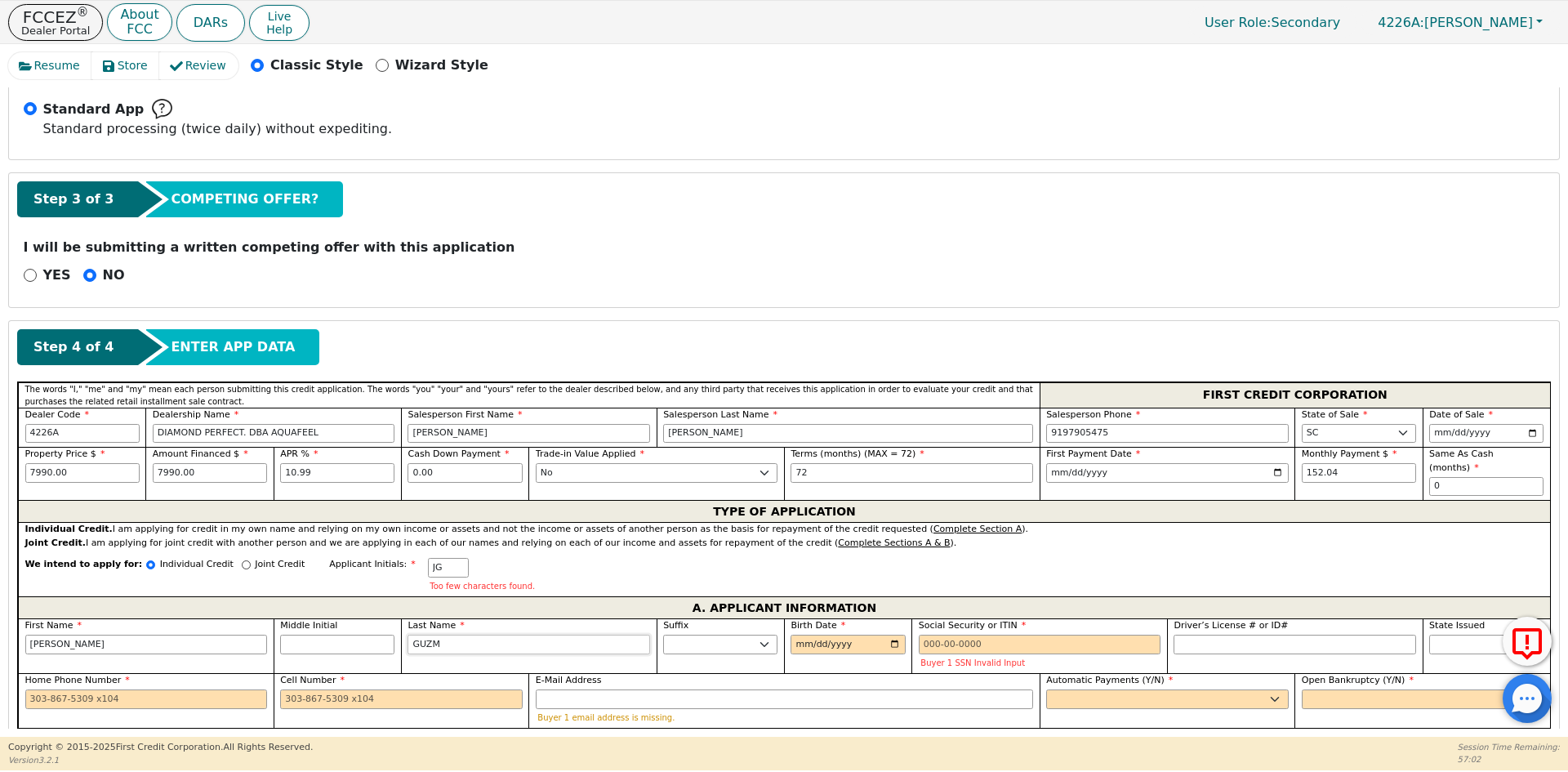
type input "[DEMOGRAPHIC_DATA][PERSON_NAME]"
type input "[PERSON_NAME]"
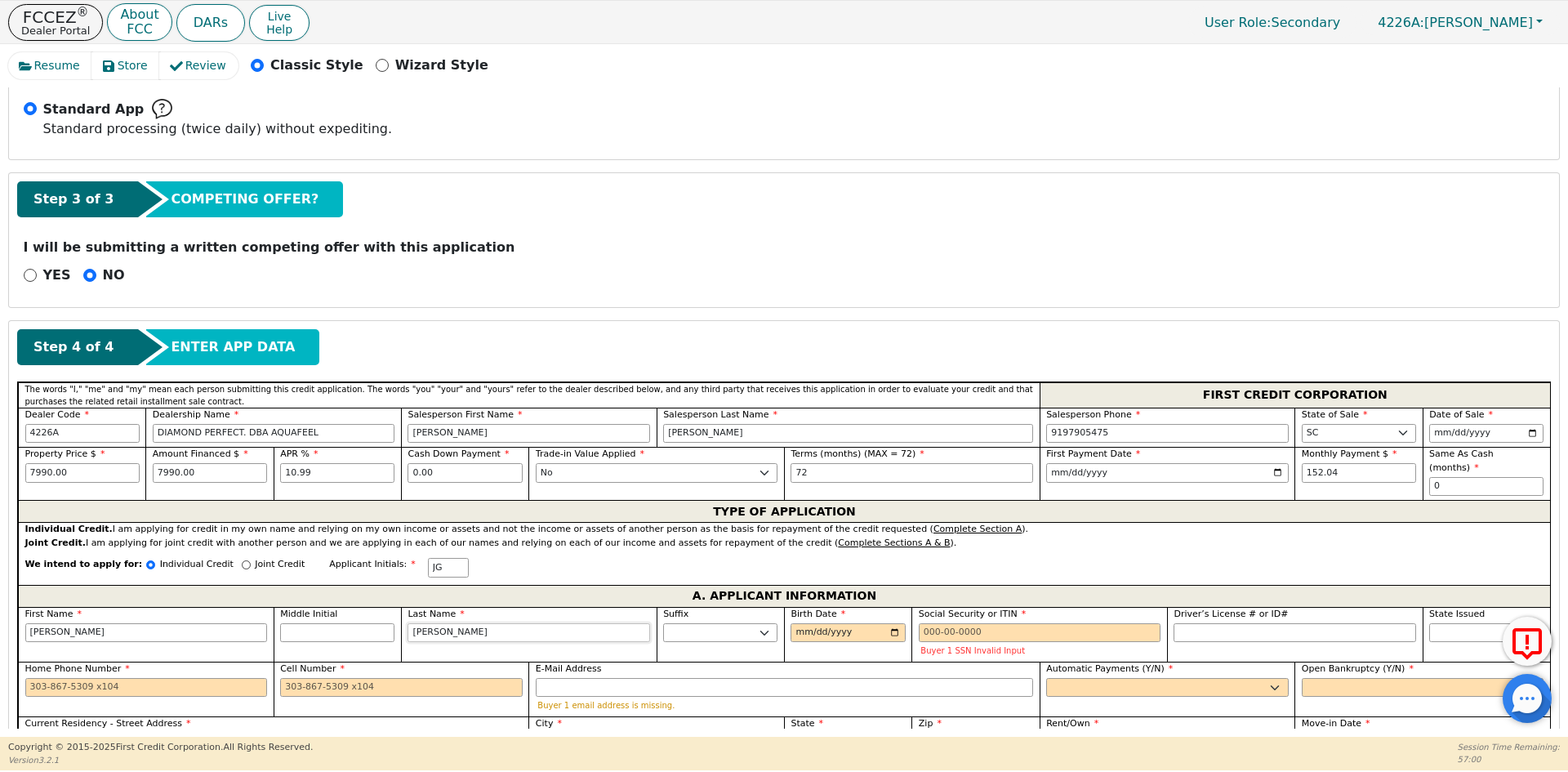
type input "[PERSON_NAME]"
click at [800, 623] on input "Birth Date" at bounding box center [847, 633] width 115 height 19
type input "[DATE]"
click at [954, 623] on input "Social Security or ITIN" at bounding box center [1040, 633] width 242 height 19
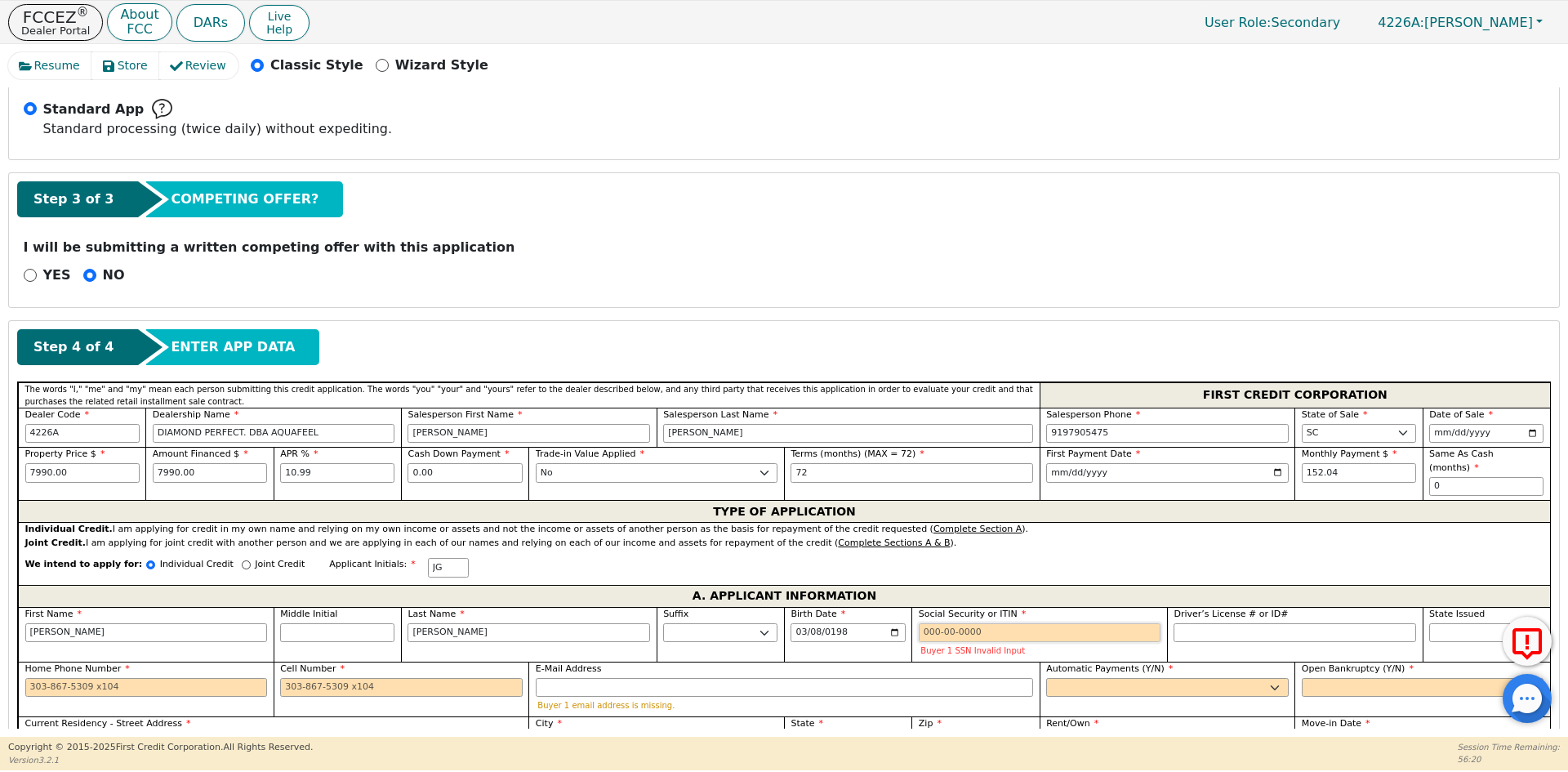
click at [954, 623] on input "Social Security or ITIN" at bounding box center [1040, 633] width 242 height 19
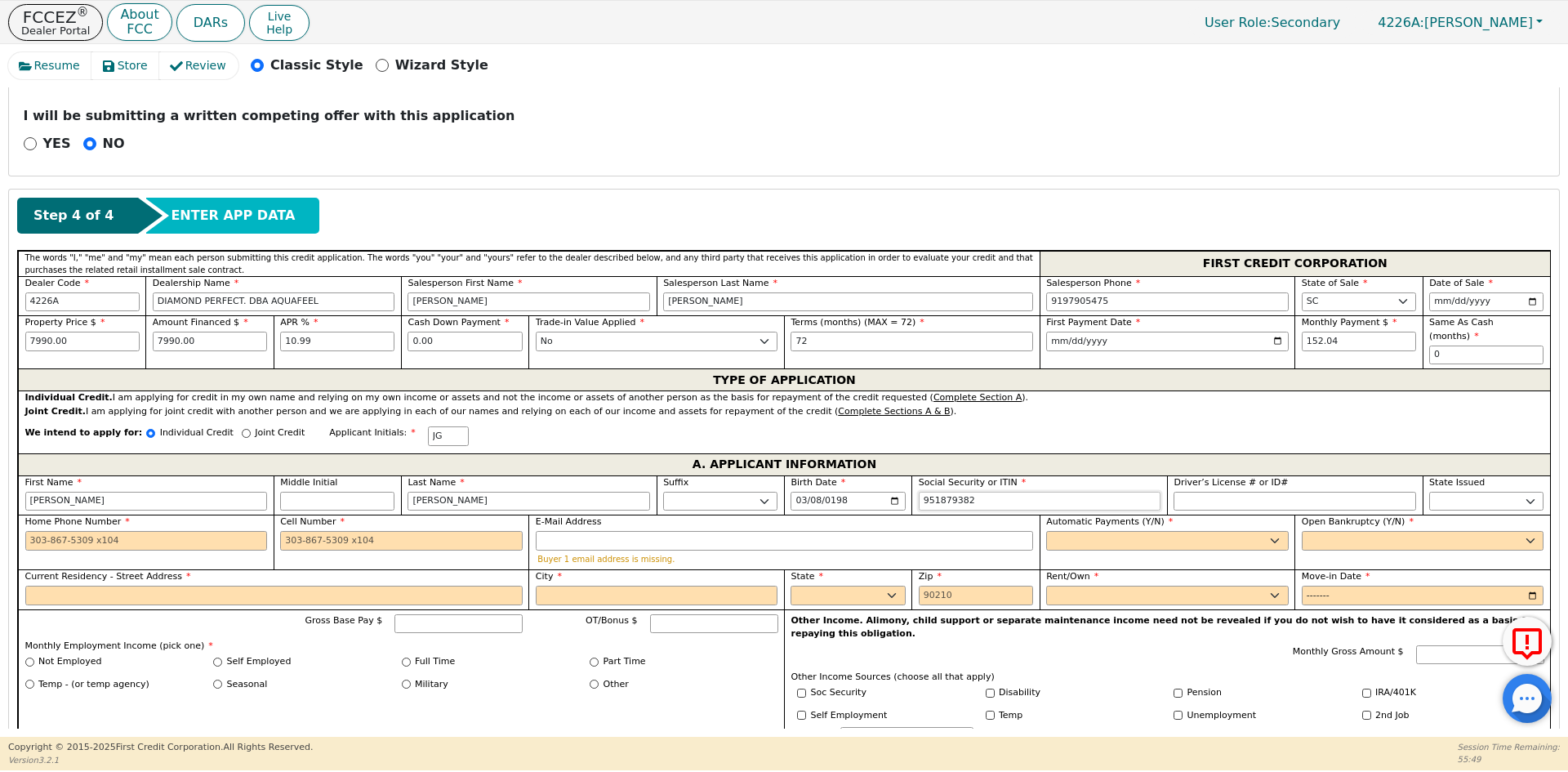
scroll to position [617, 0]
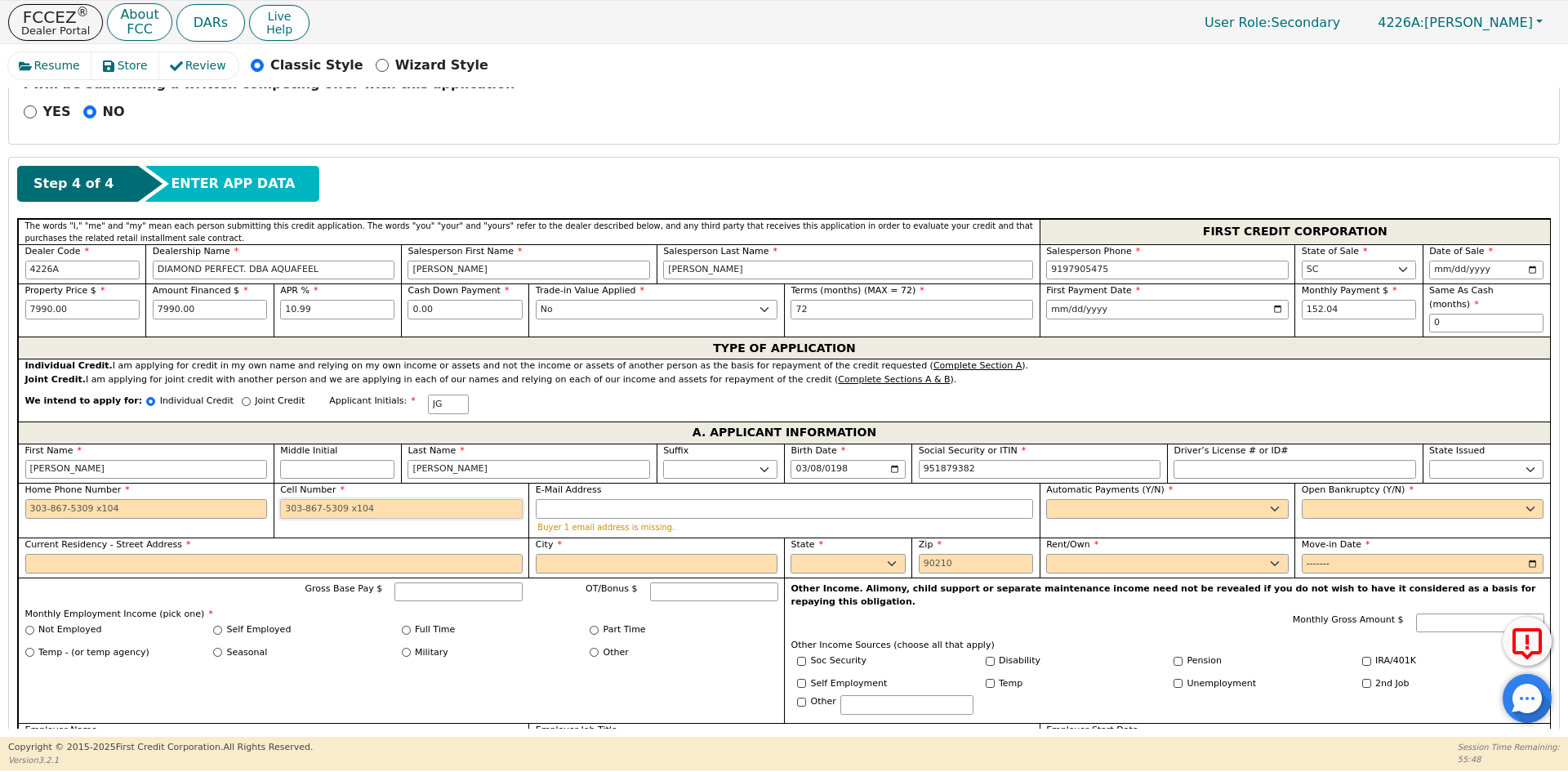
type input "***-**-9382"
click at [336, 499] on input "Cell Number" at bounding box center [401, 509] width 242 height 19
type input "[PHONE_NUMBER]"
drag, startPoint x: 1108, startPoint y: 488, endPoint x: 1090, endPoint y: 499, distance: 21.1
click at [1108, 499] on select "Yes No" at bounding box center [1166, 509] width 242 height 19
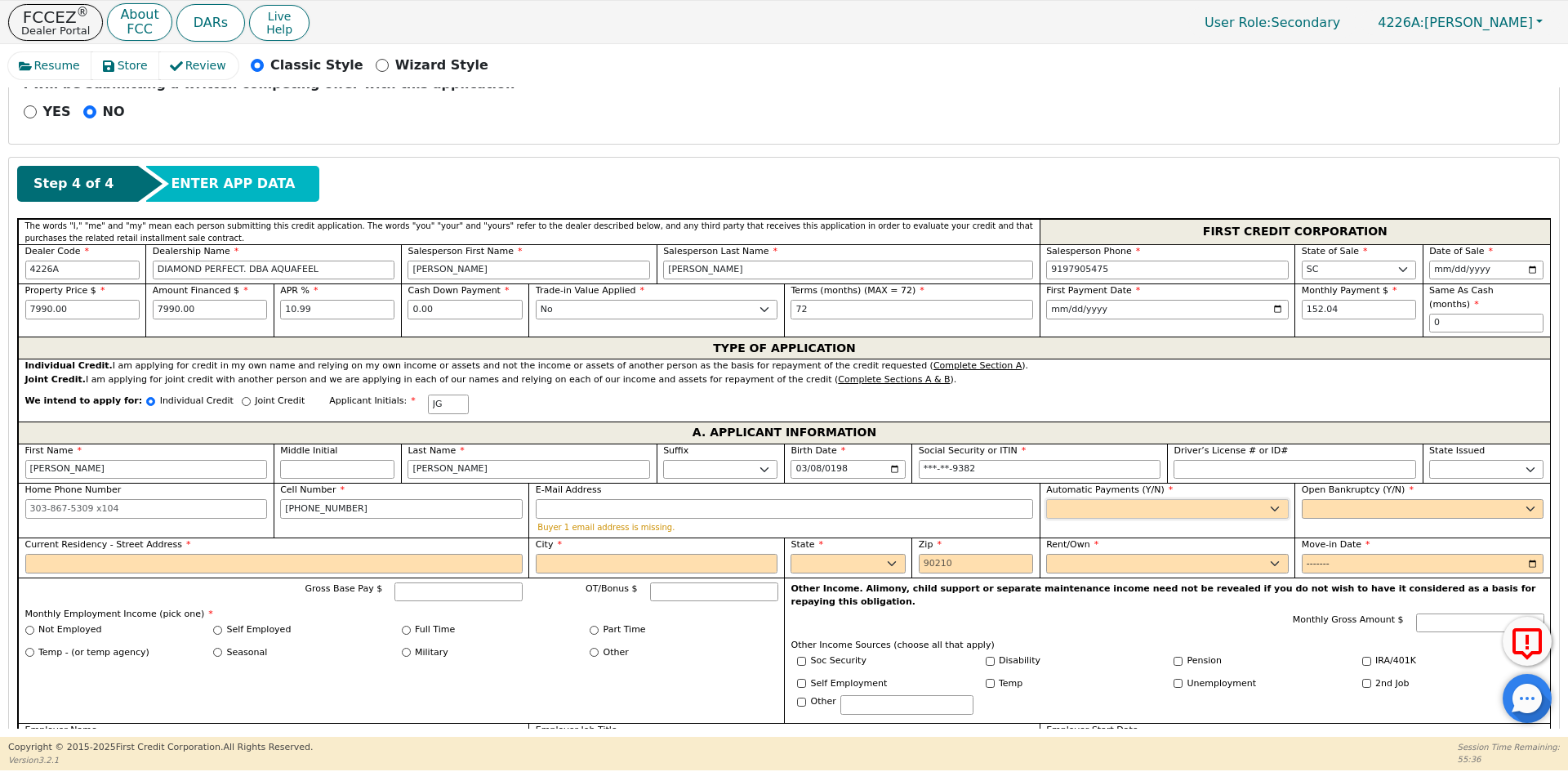
select select "y"
click at [1046, 499] on select "Yes No" at bounding box center [1166, 509] width 242 height 19
type input "[PERSON_NAME]"
click at [1326, 499] on select "Yes No" at bounding box center [1422, 509] width 242 height 19
select select "n"
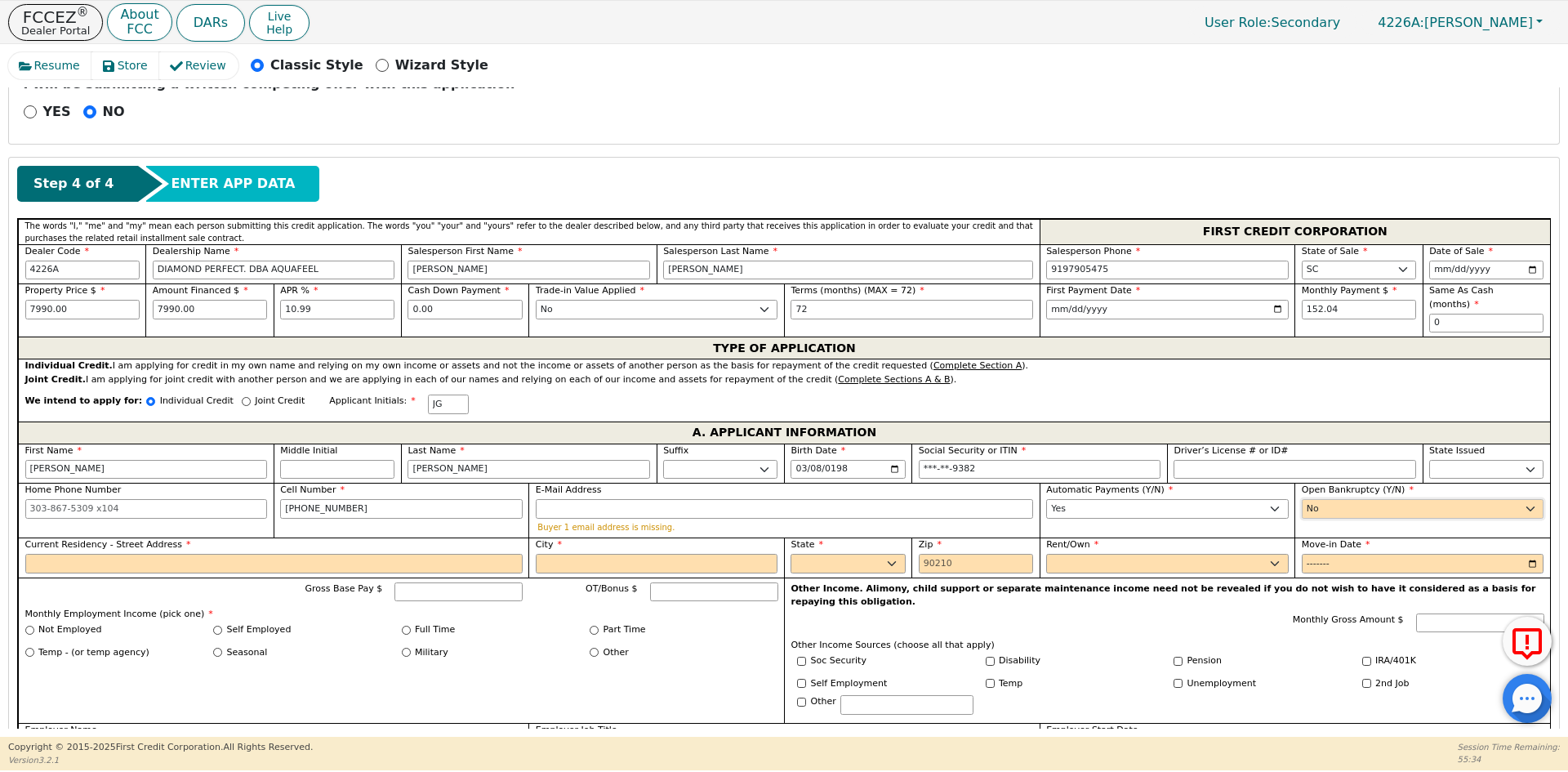
click at [1301, 499] on select "Yes No" at bounding box center [1422, 509] width 242 height 19
click at [986, 460] on input "951-87-9382" at bounding box center [1040, 469] width 242 height 19
type input "***-**-9382"
click at [321, 554] on input "Current Residency - Street Address" at bounding box center [274, 564] width 497 height 19
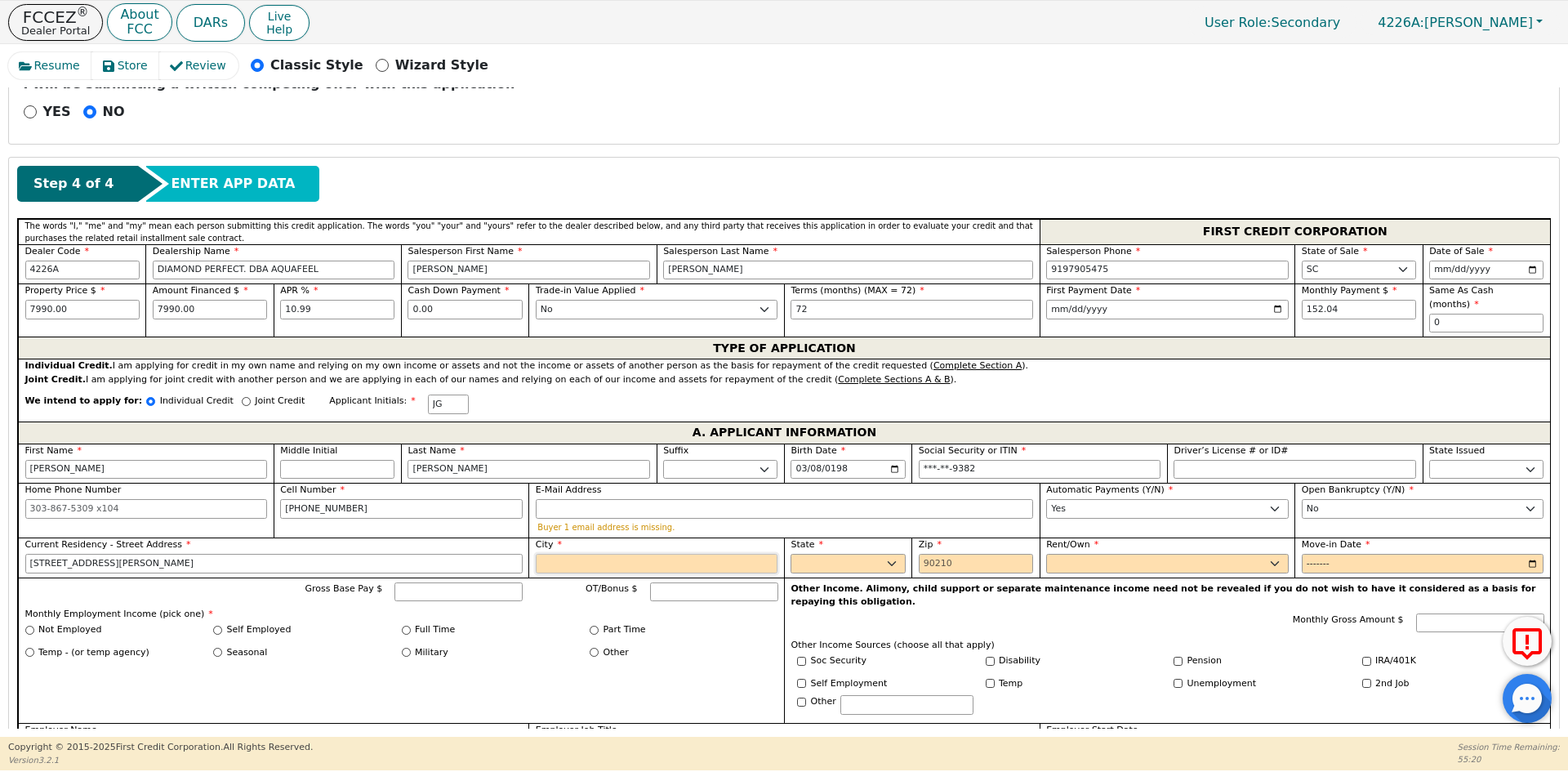
type input "[STREET_ADDRESS][PERSON_NAME]"
type input "[PERSON_NAME]"
select select "SC"
type input "29388"
click at [1118, 554] on select "Rent Own" at bounding box center [1166, 564] width 242 height 19
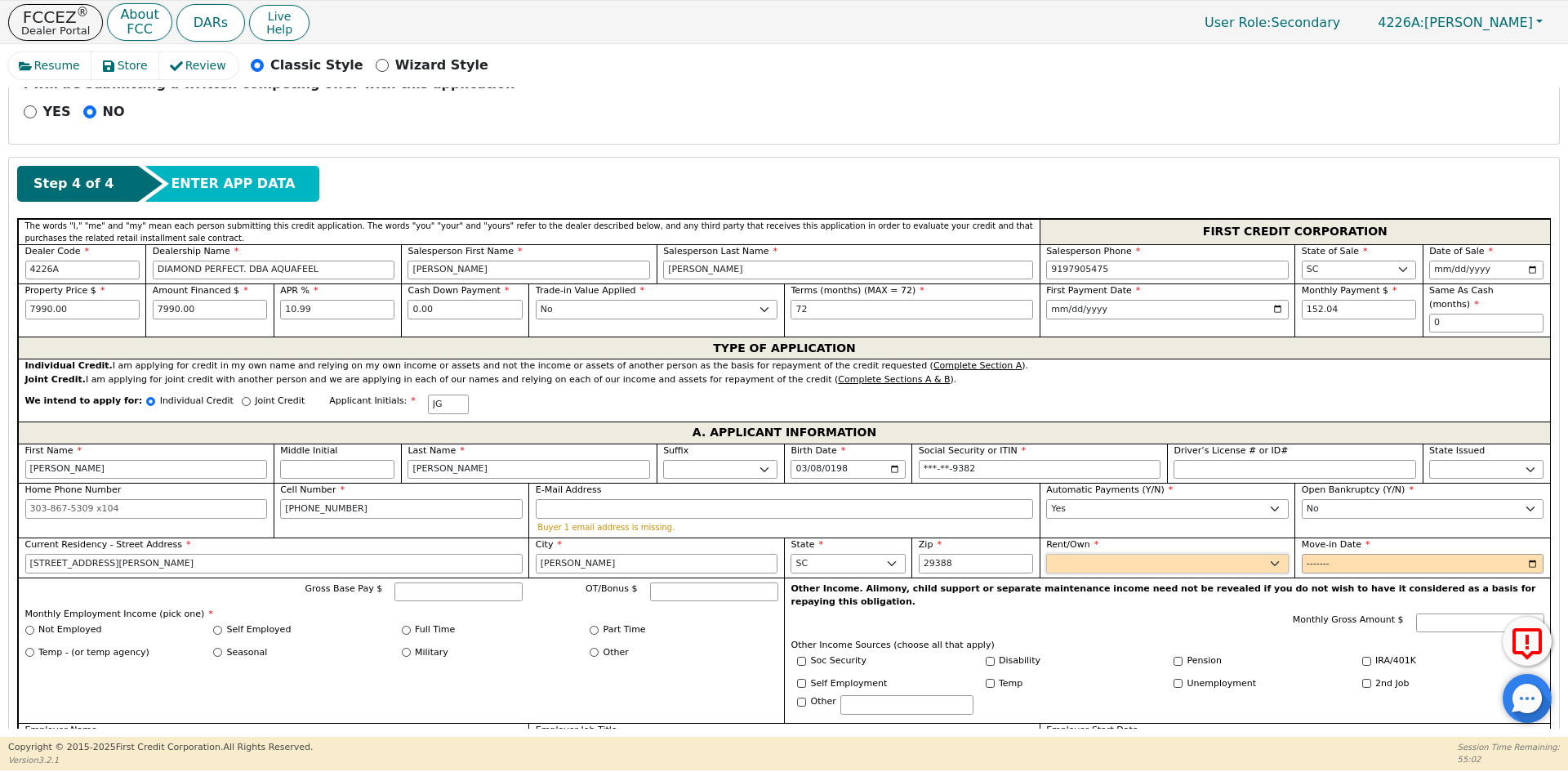
select select "Own"
click at [1046, 554] on select "Rent Own" at bounding box center [1166, 564] width 242 height 19
click at [1318, 554] on input "Move-in Date" at bounding box center [1422, 564] width 242 height 19
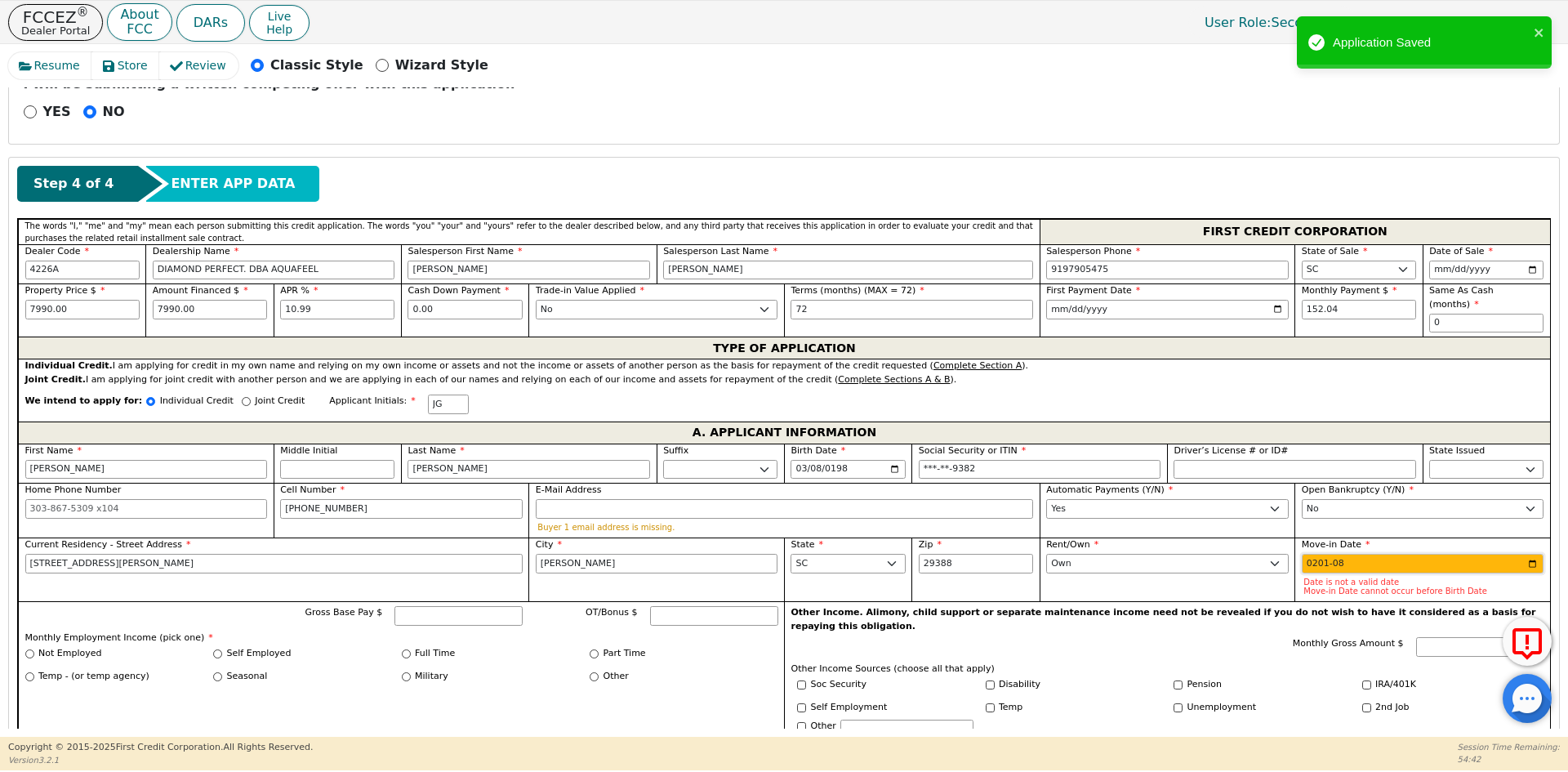
type input "2015-08"
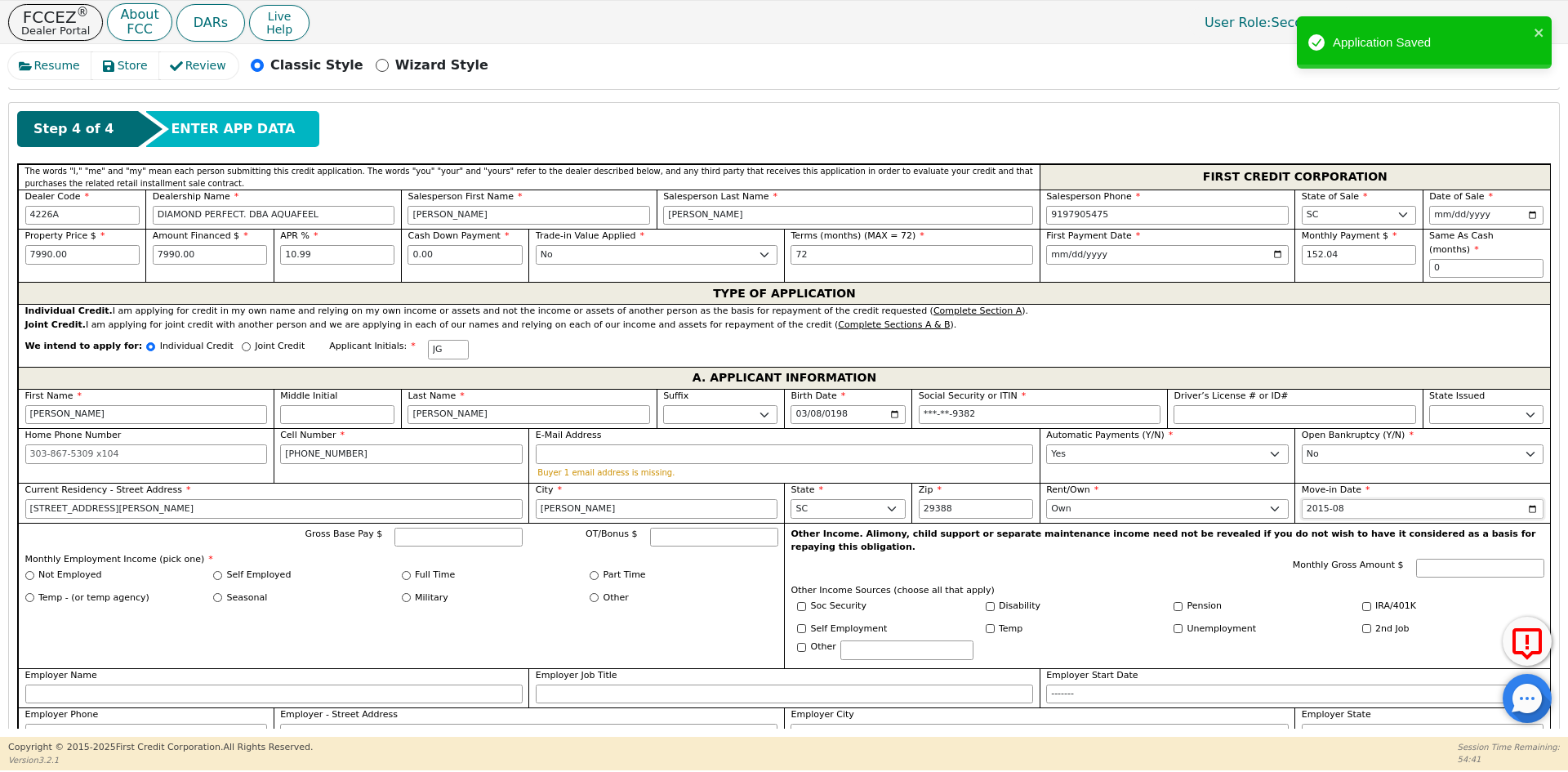
scroll to position [699, 0]
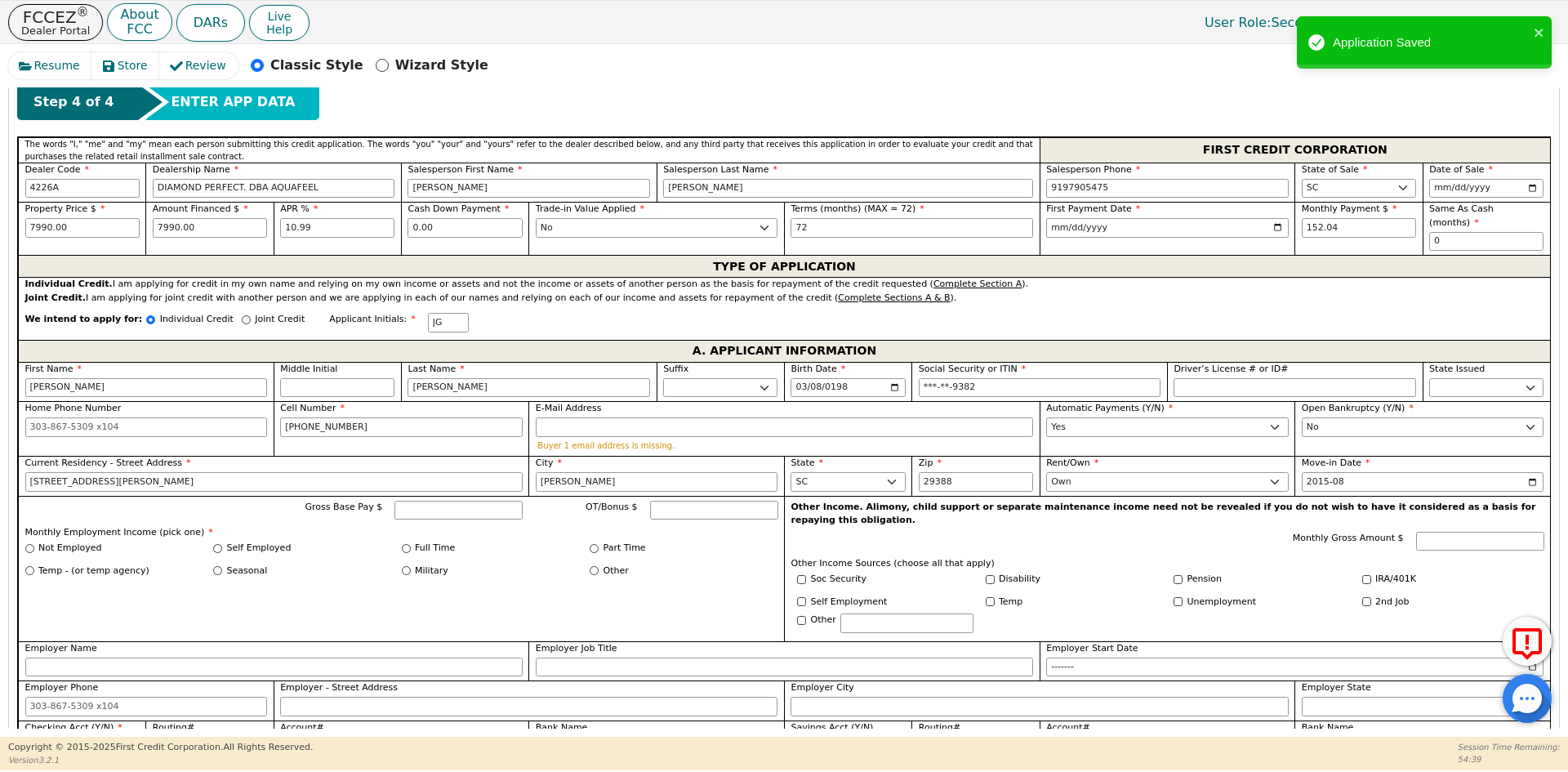
click at [251, 542] on label "Self Employed" at bounding box center [259, 549] width 65 height 14
click at [222, 544] on input "Self Employed" at bounding box center [218, 548] width 9 height 9
radio input "true"
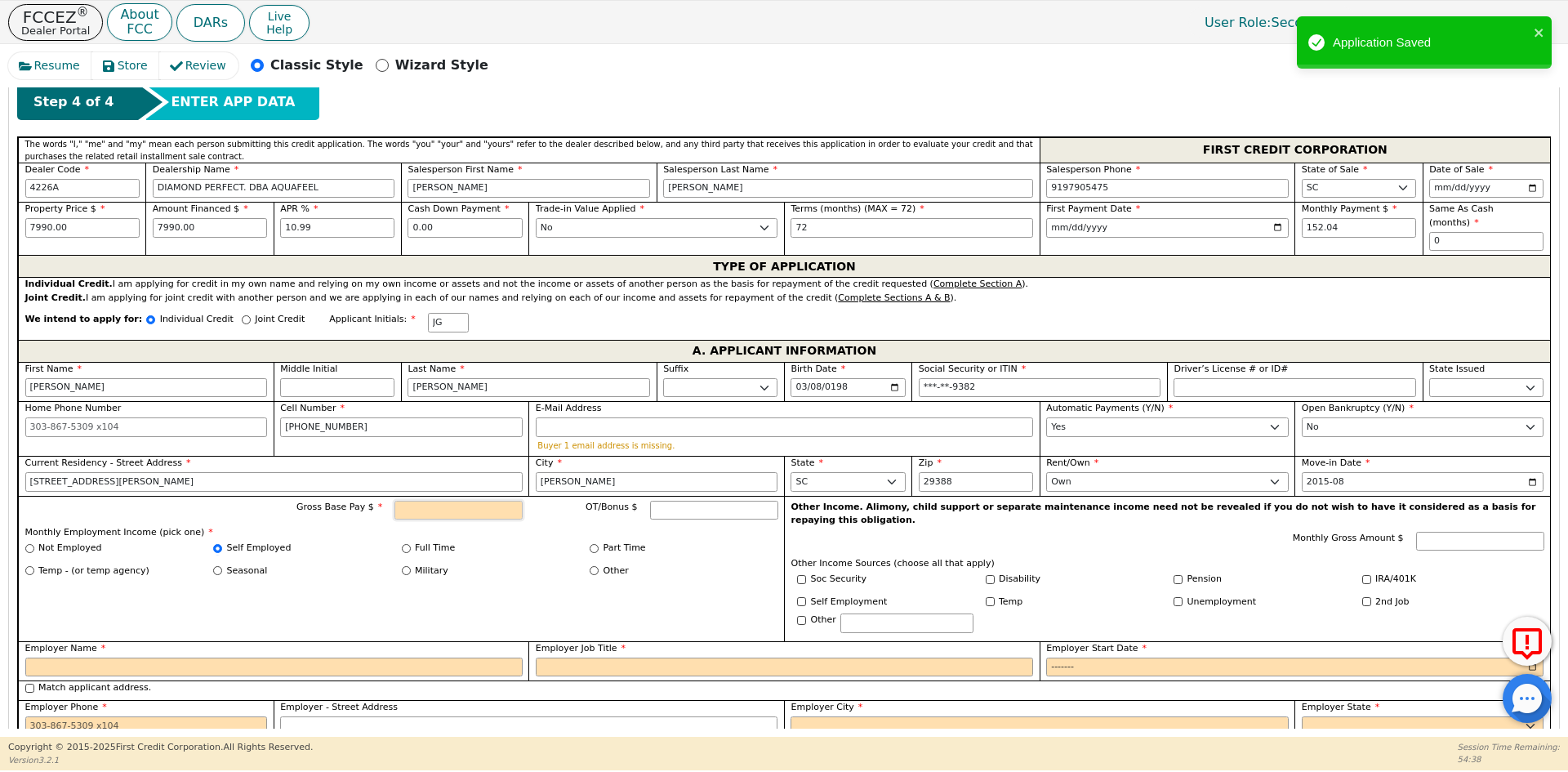
click at [419, 502] on input "Gross Base Pay $" at bounding box center [458, 510] width 129 height 19
type input "3000.00"
click at [68, 657] on input "Employer Name" at bounding box center [274, 667] width 497 height 19
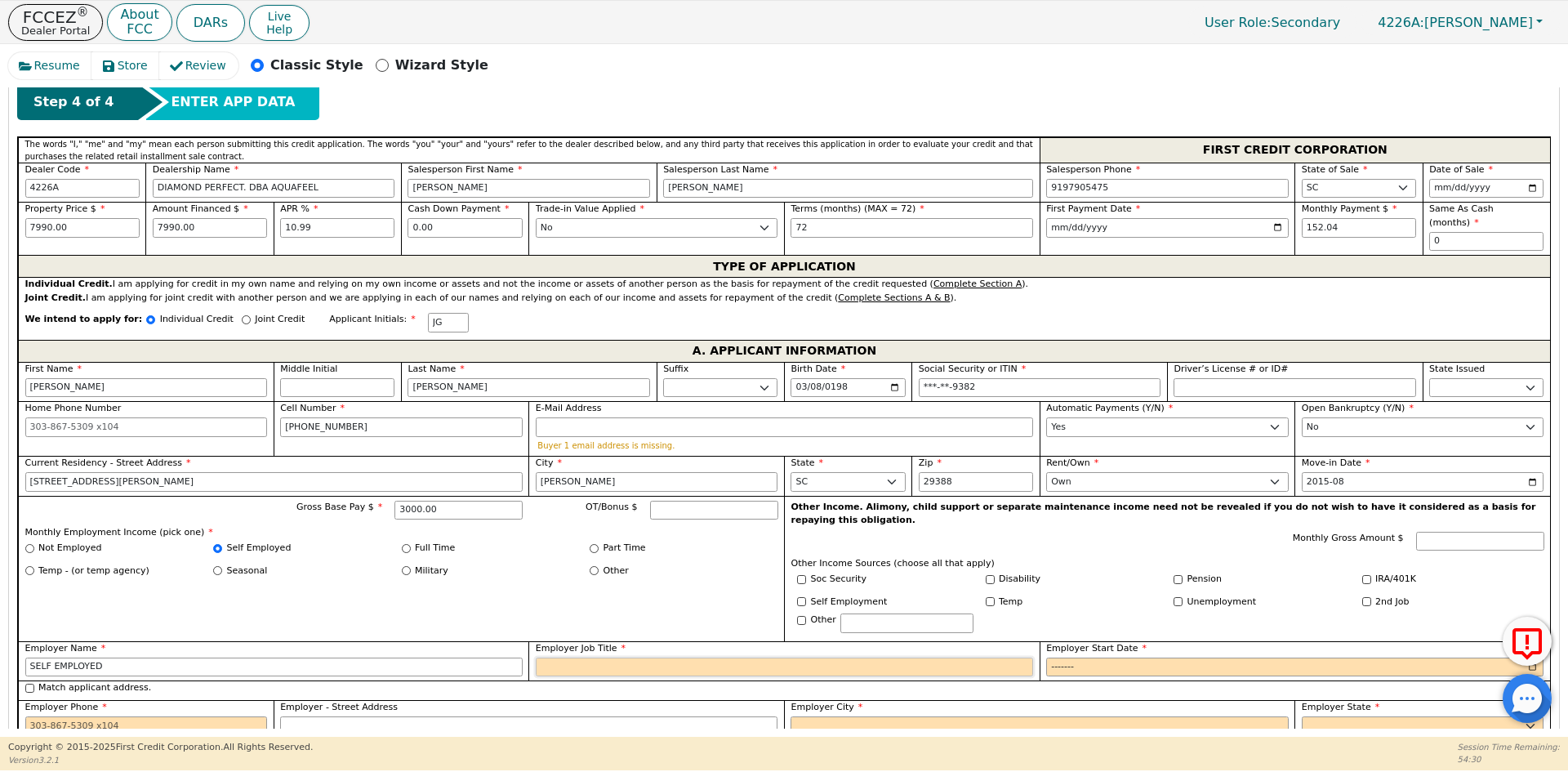
type input "SELF EMPLOYED"
type input "CONSTRUCCION"
click at [1071, 657] on input "Employer Start Date" at bounding box center [1294, 667] width 497 height 19
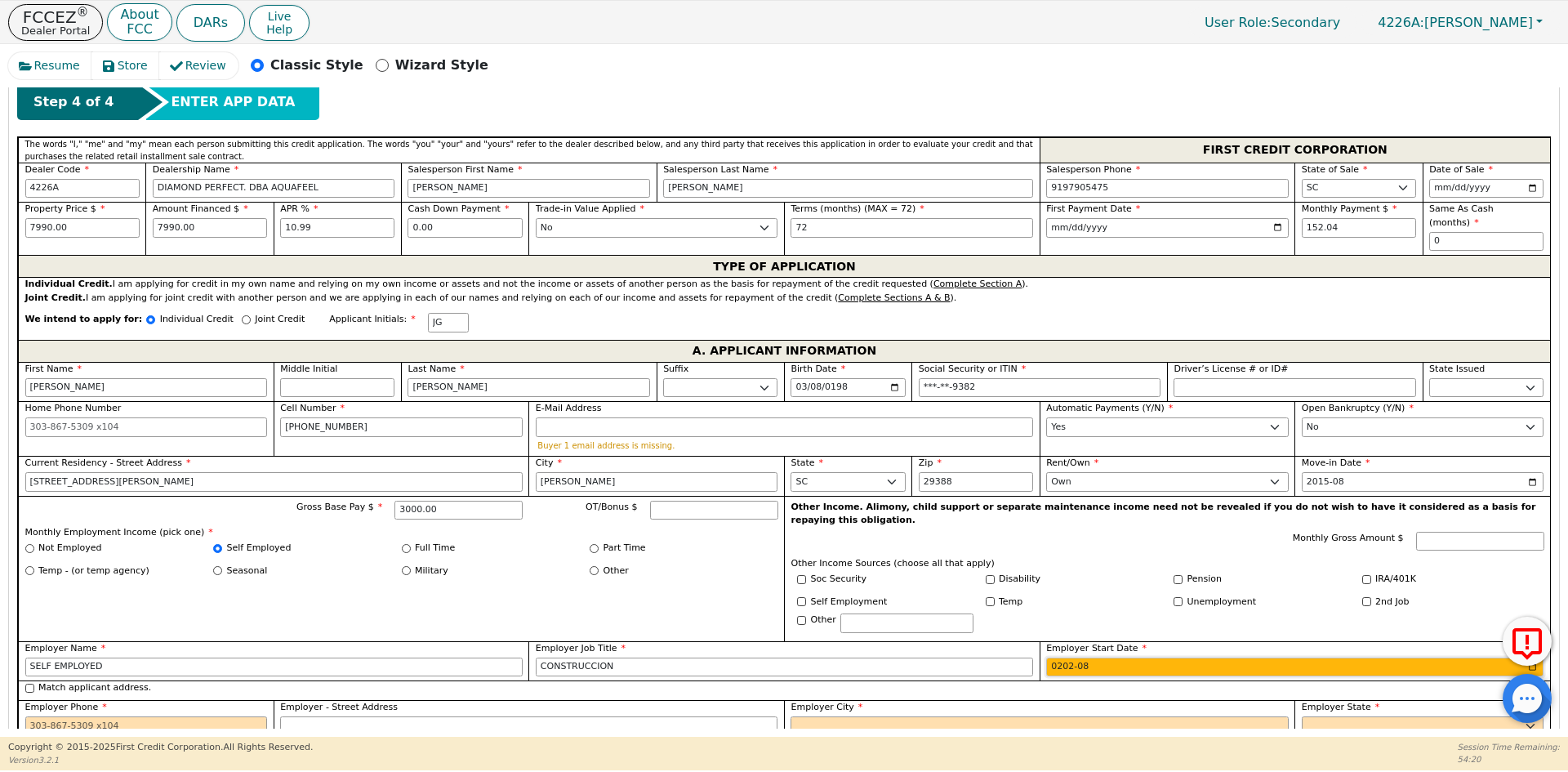
type input "2020-08"
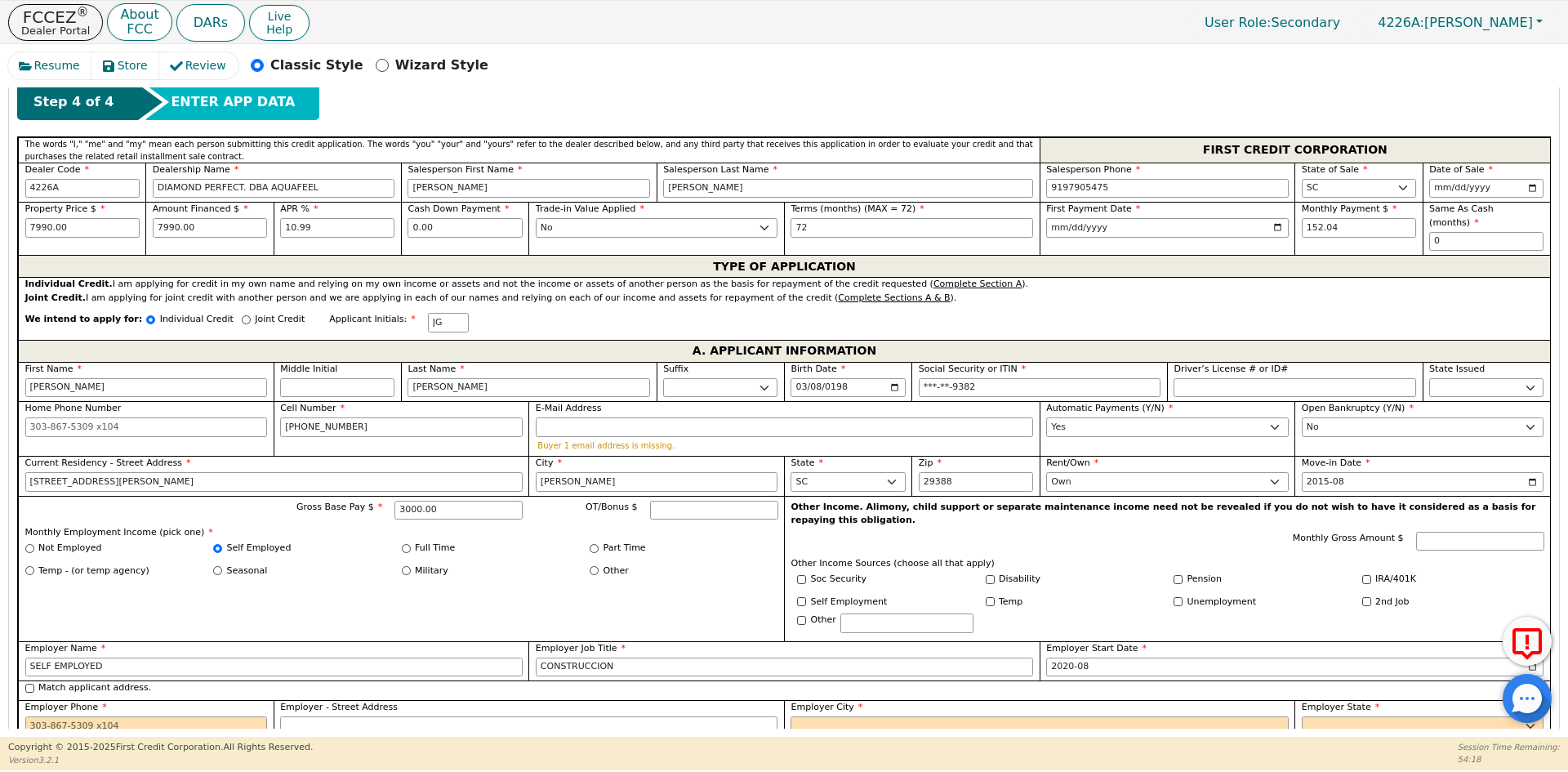
click at [123, 681] on label "Match applicant address." at bounding box center [94, 688] width 113 height 14
click at [34, 684] on input "Match applicant address." at bounding box center [30, 688] width 9 height 9
checkbox input "true"
type input "[STREET_ADDRESS][PERSON_NAME]"
type input "[PERSON_NAME]"
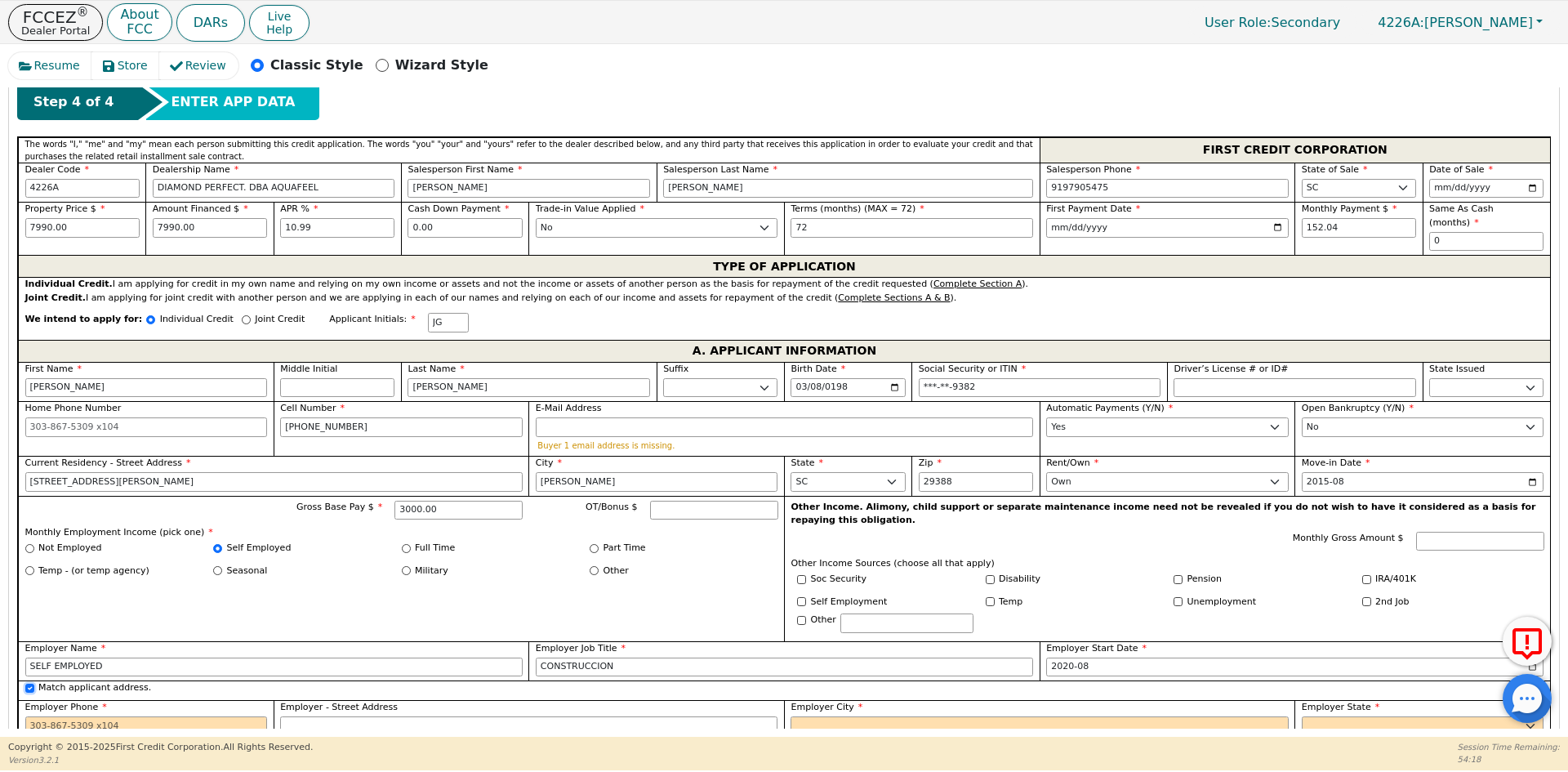
select select "SC"
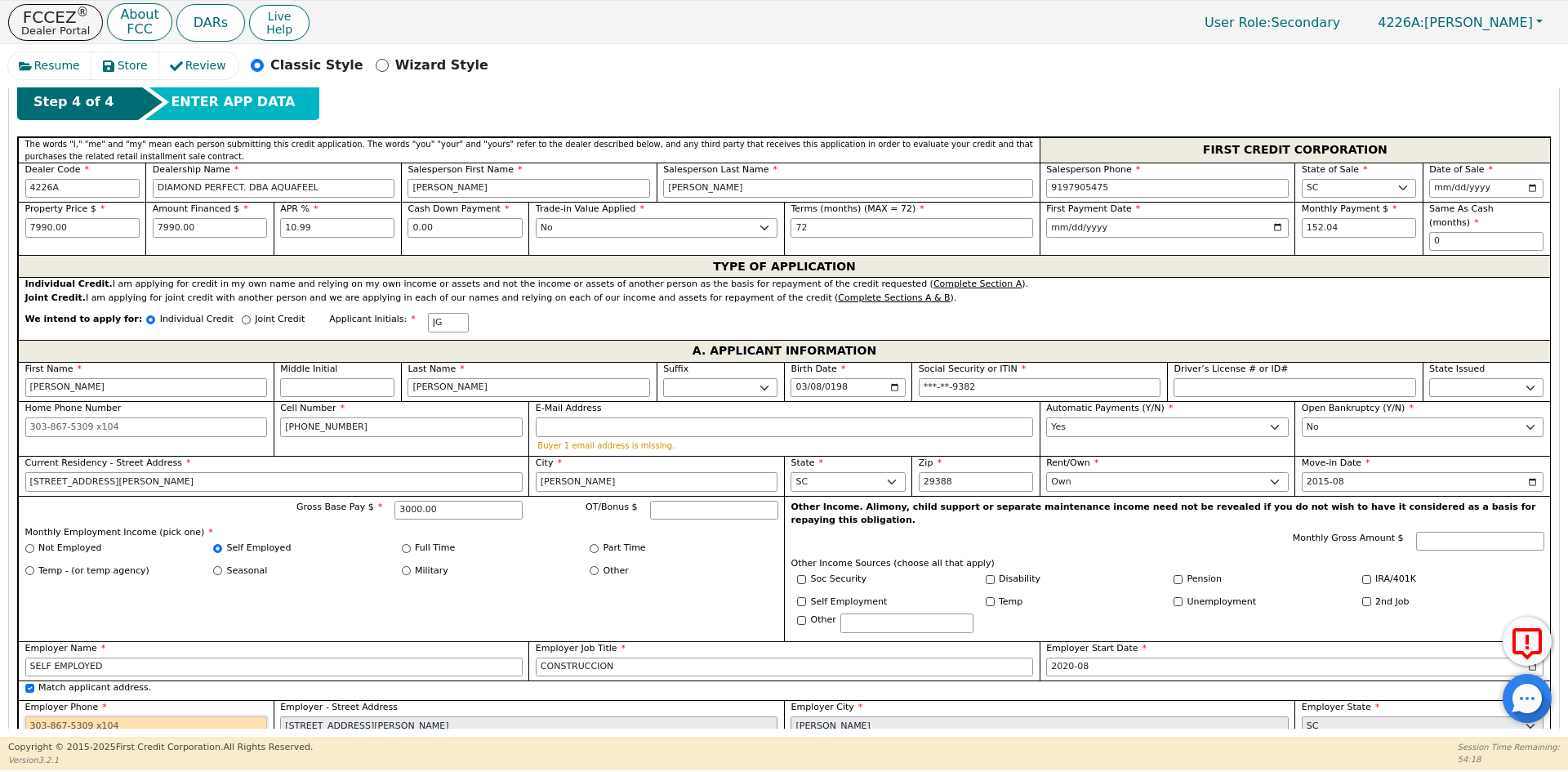
click at [107, 716] on input "Employer Phone" at bounding box center [146, 726] width 242 height 19
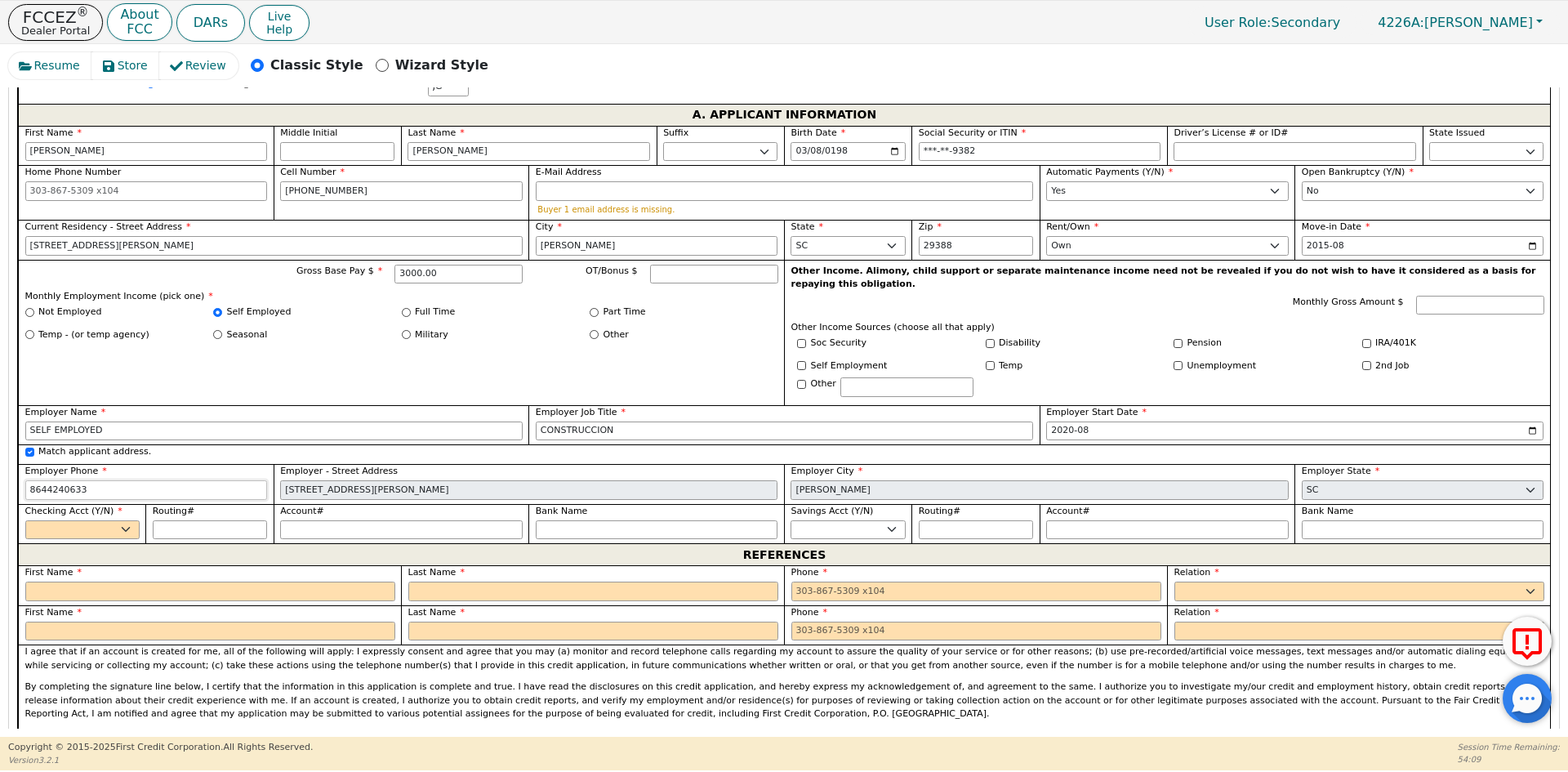
scroll to position [944, 0]
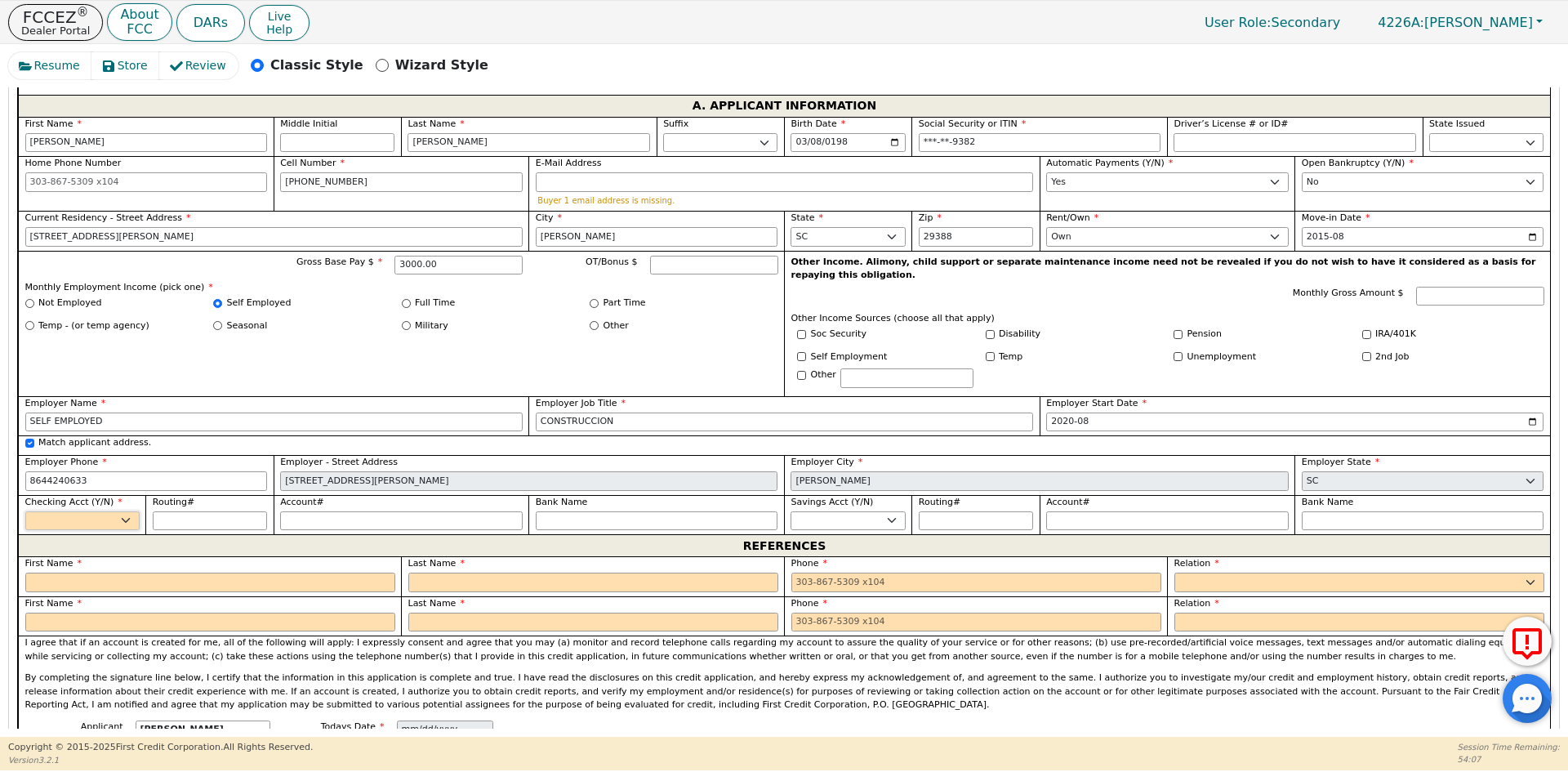
type input "[PHONE_NUMBER]"
click at [103, 511] on select "Yes No" at bounding box center [82, 521] width 115 height 19
select select "y"
click at [25, 511] on select "Yes No" at bounding box center [82, 521] width 115 height 19
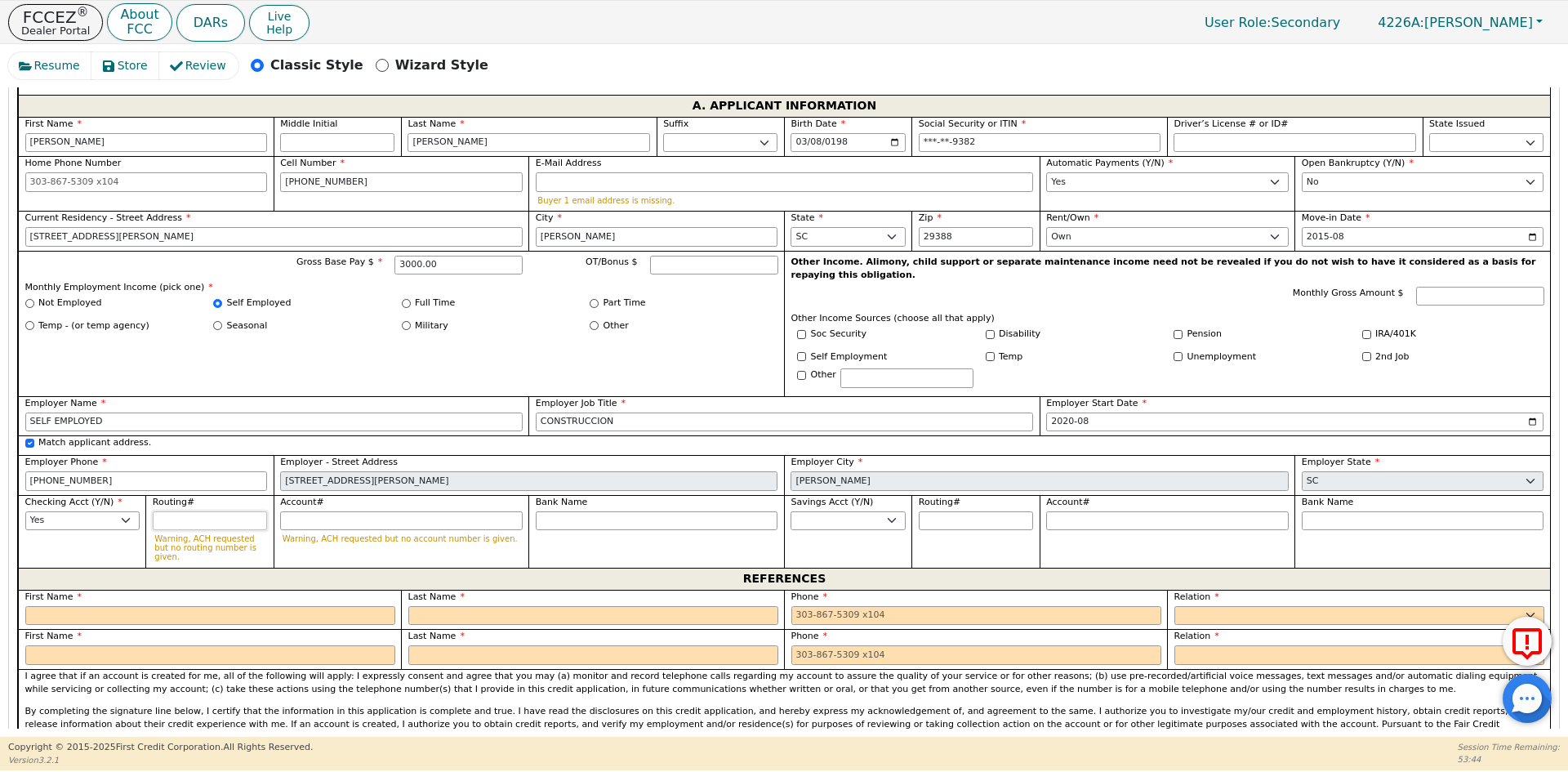
click at [178, 511] on input "Routing#" at bounding box center [209, 521] width 115 height 19
type input "0"
type input "*"
type input "06"
type input "**"
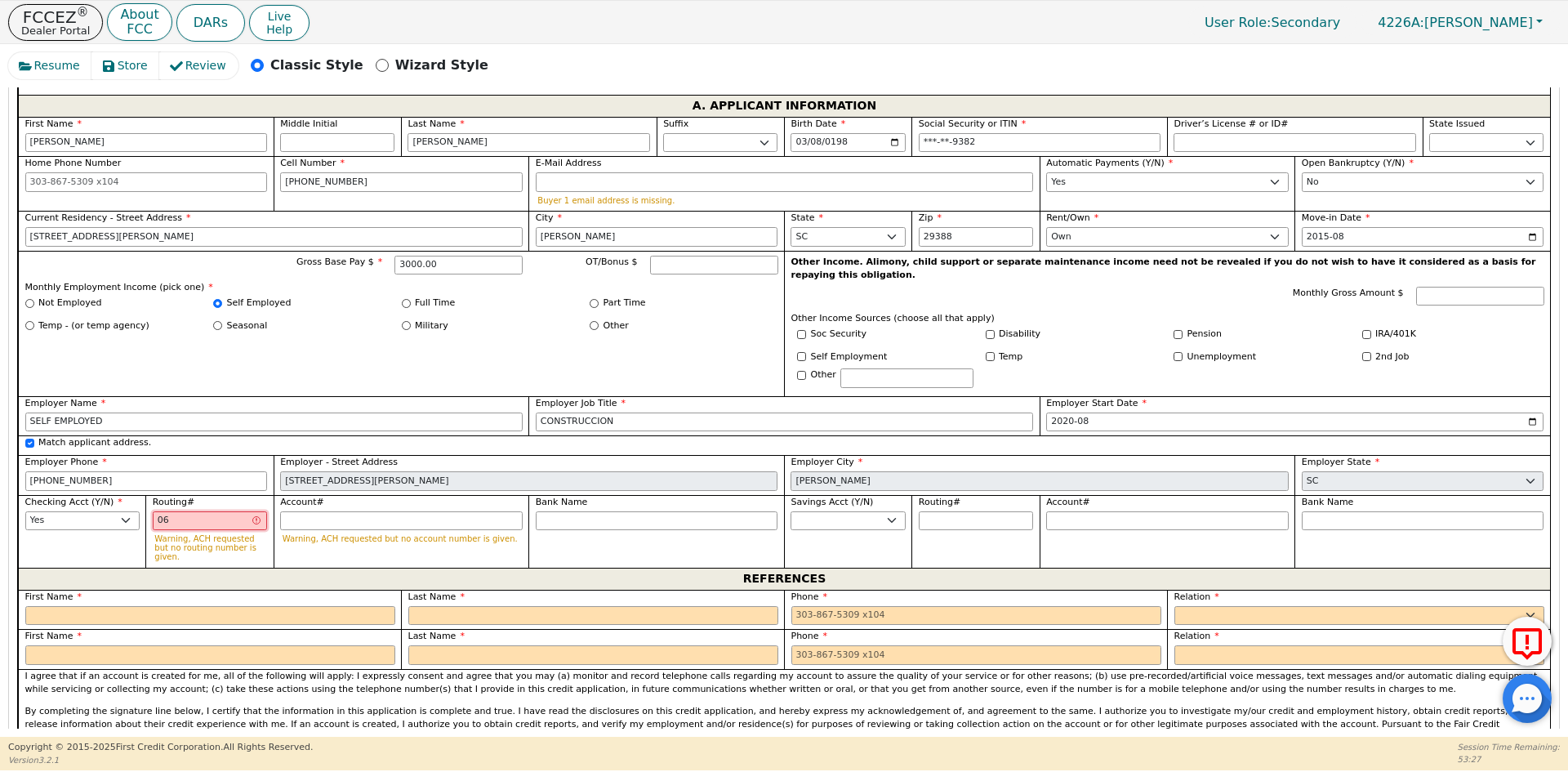
type input "064"
type input "***"
type input "0641"
type input "****"
type input "06411"
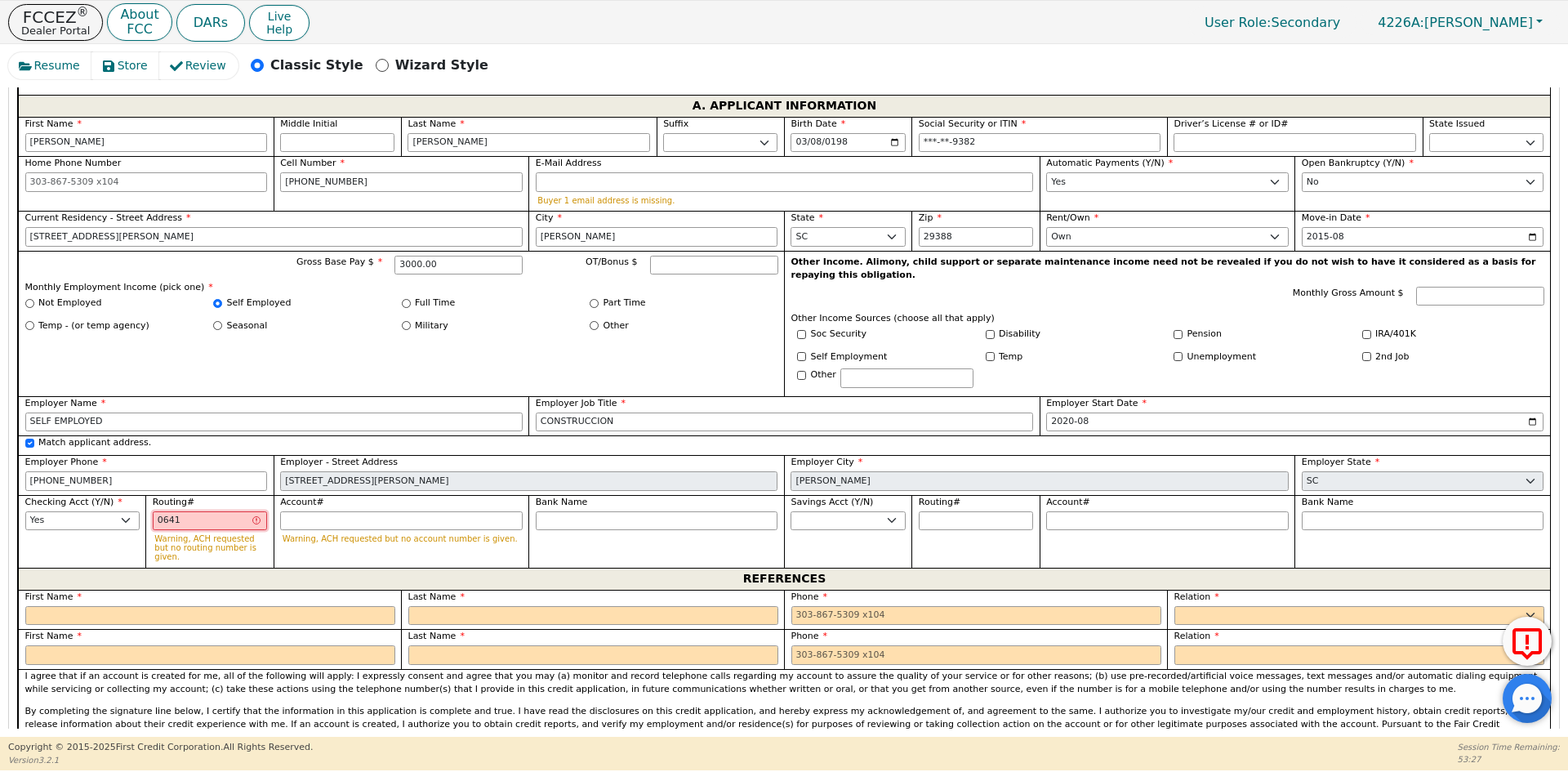
type input "*****"
type input "064110"
type input "******"
type input "0641102"
type input "*******"
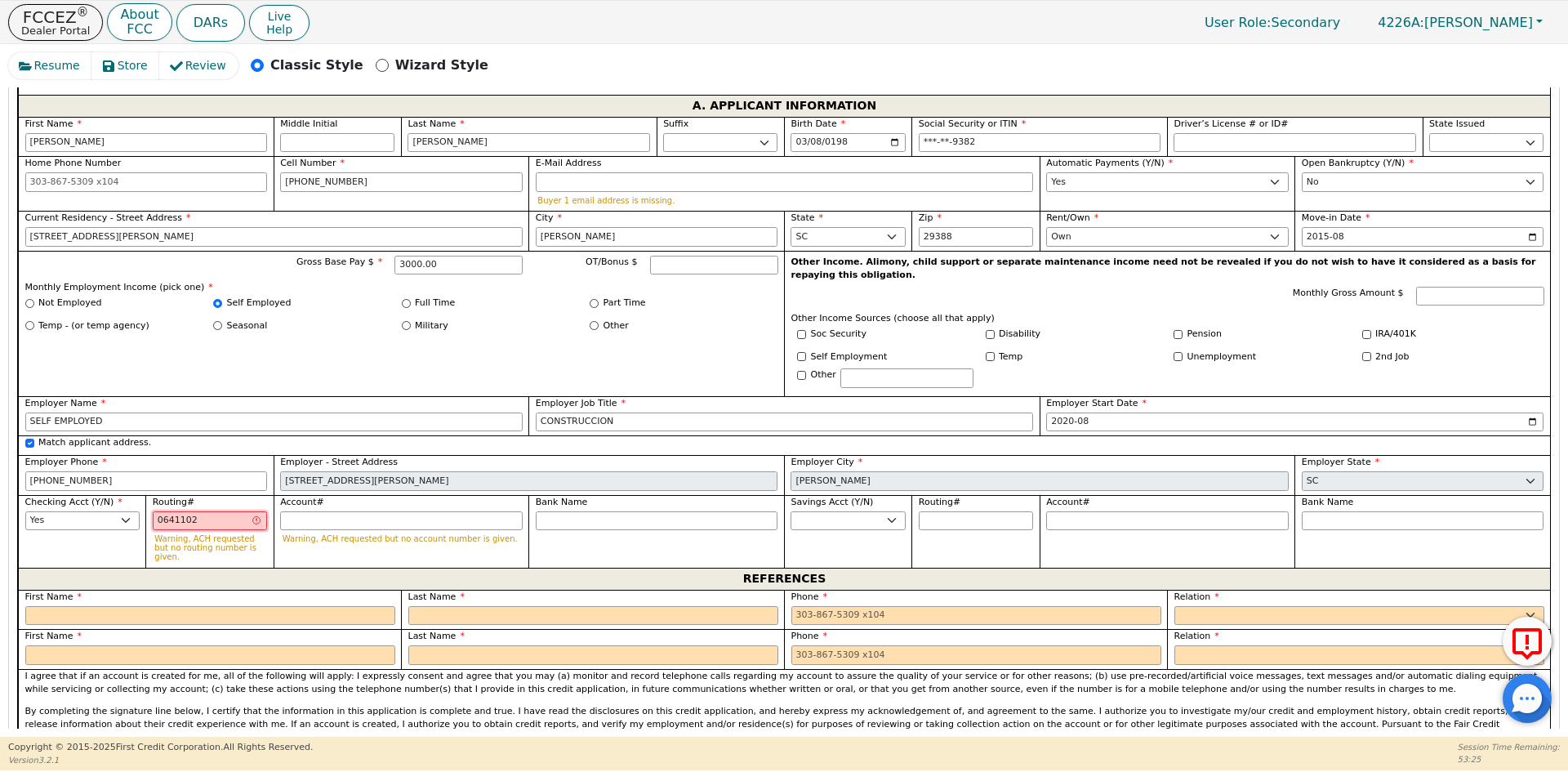
type input "06411027"
type input "********"
type input "064110278"
type input "*********"
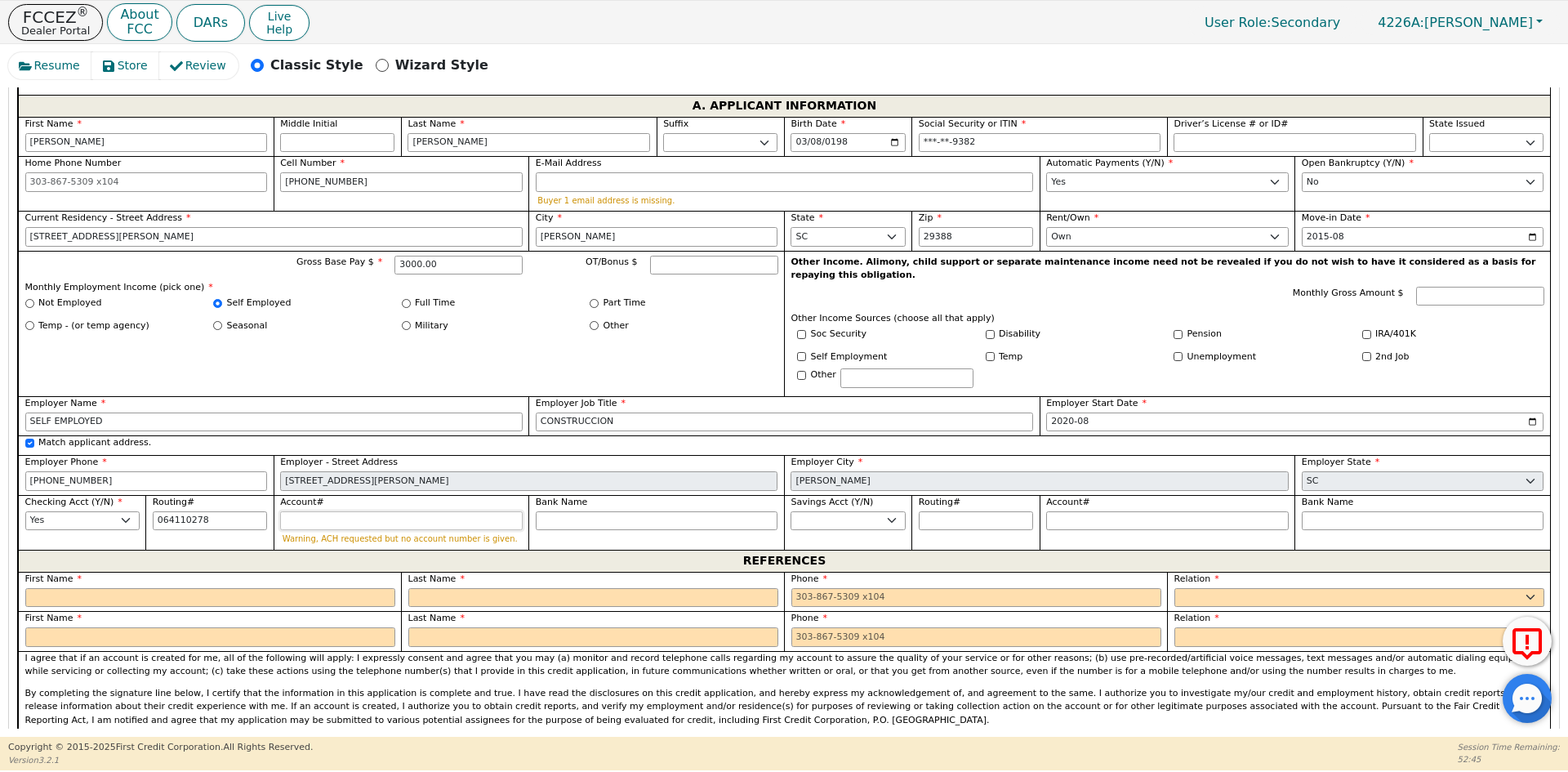
type input "*********"
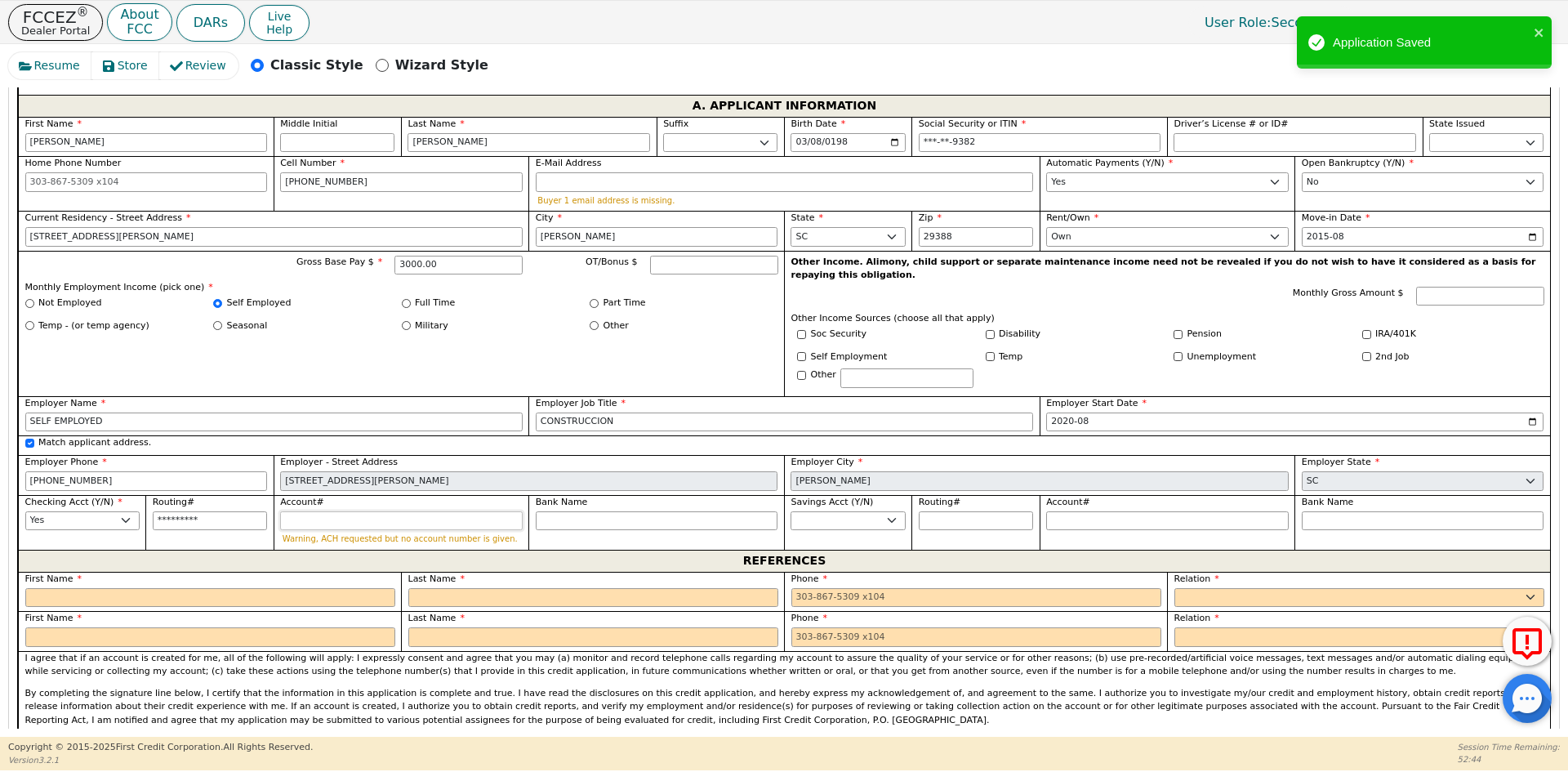
click at [302, 511] on input "Account#" at bounding box center [401, 521] width 242 height 19
type input "8"
type input "*"
type input "89"
type input "**"
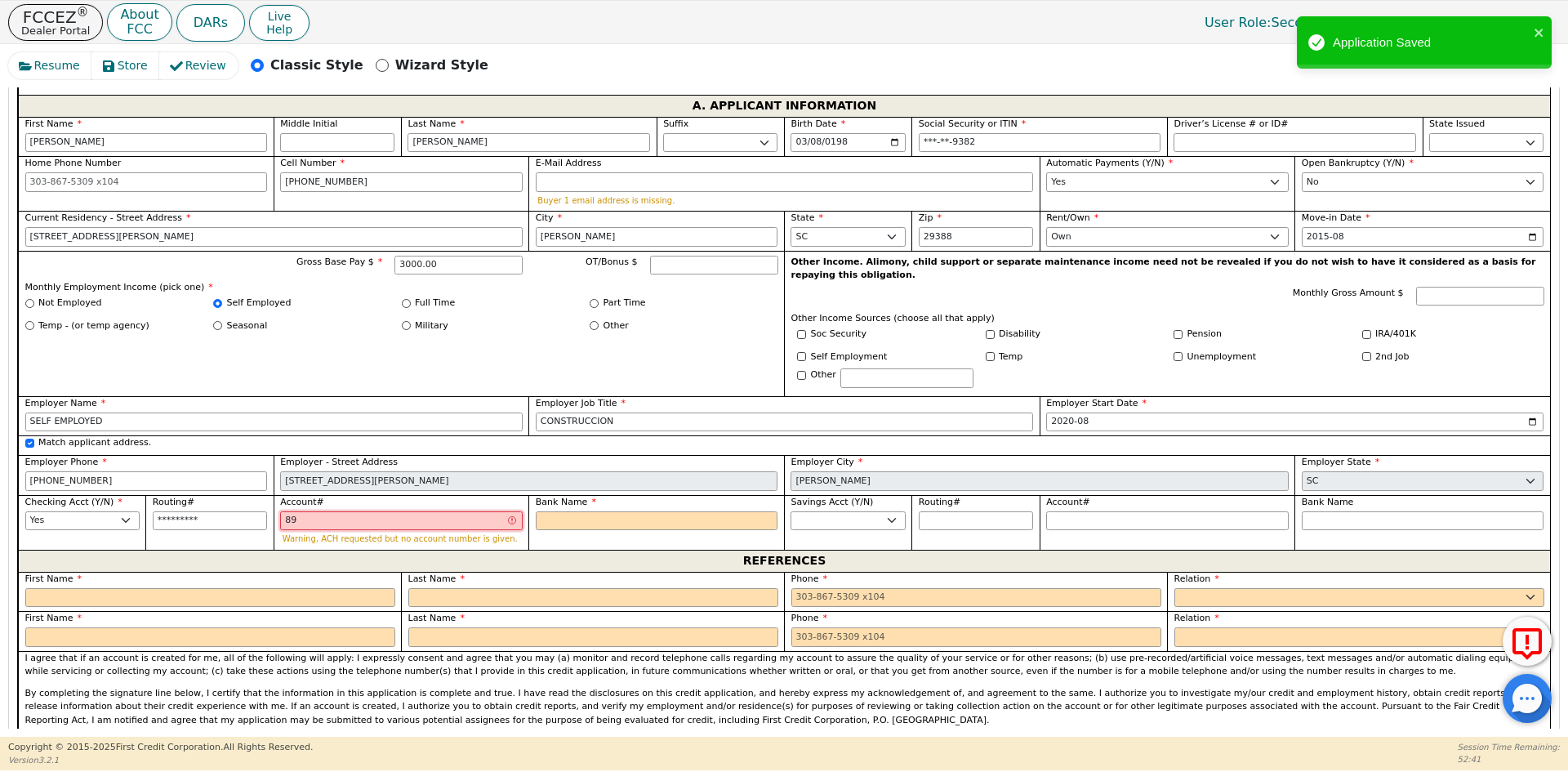
type input "896"
type input "***"
type input "8960"
type input "****"
type input "89609"
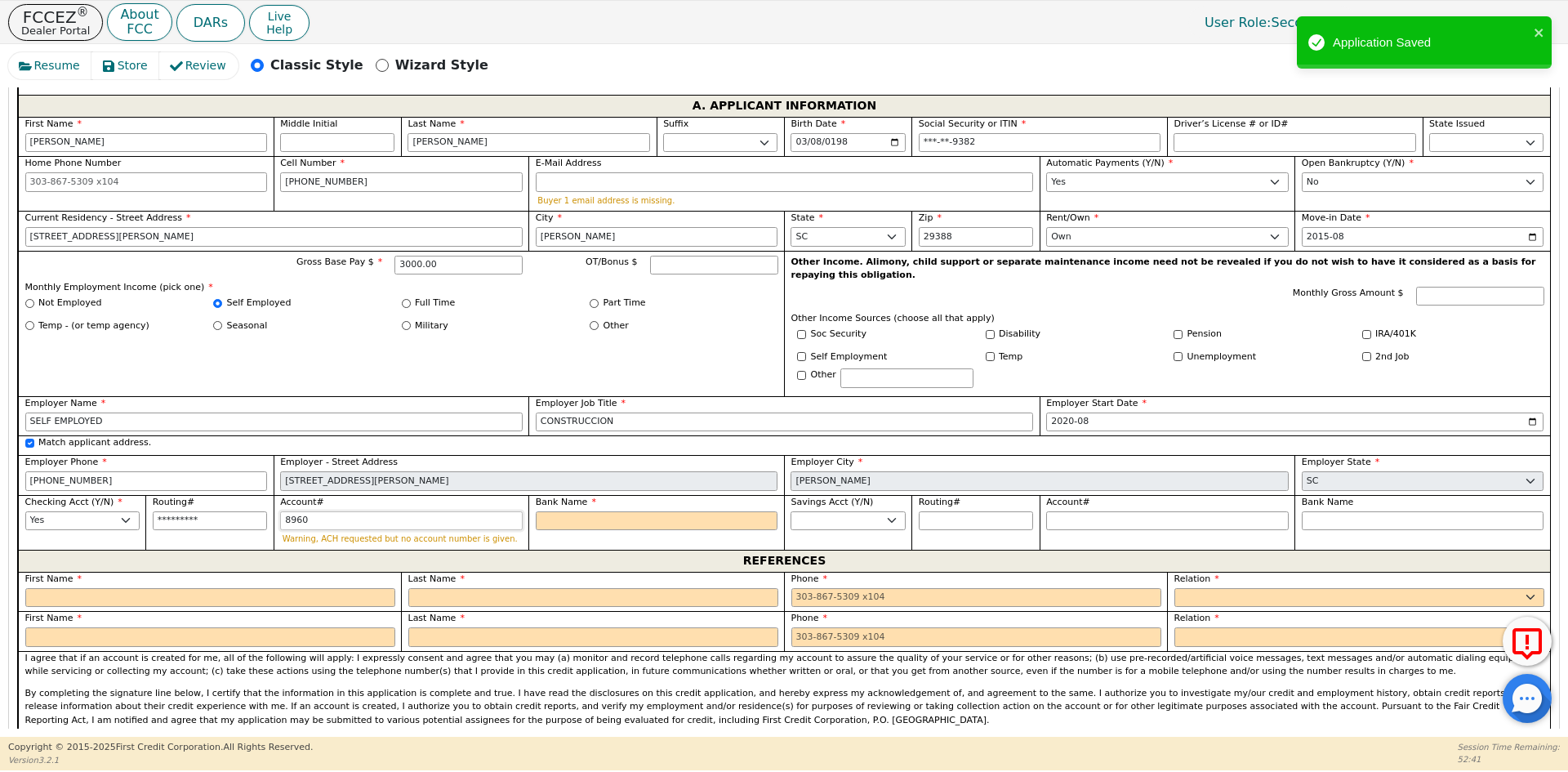
type input "*****"
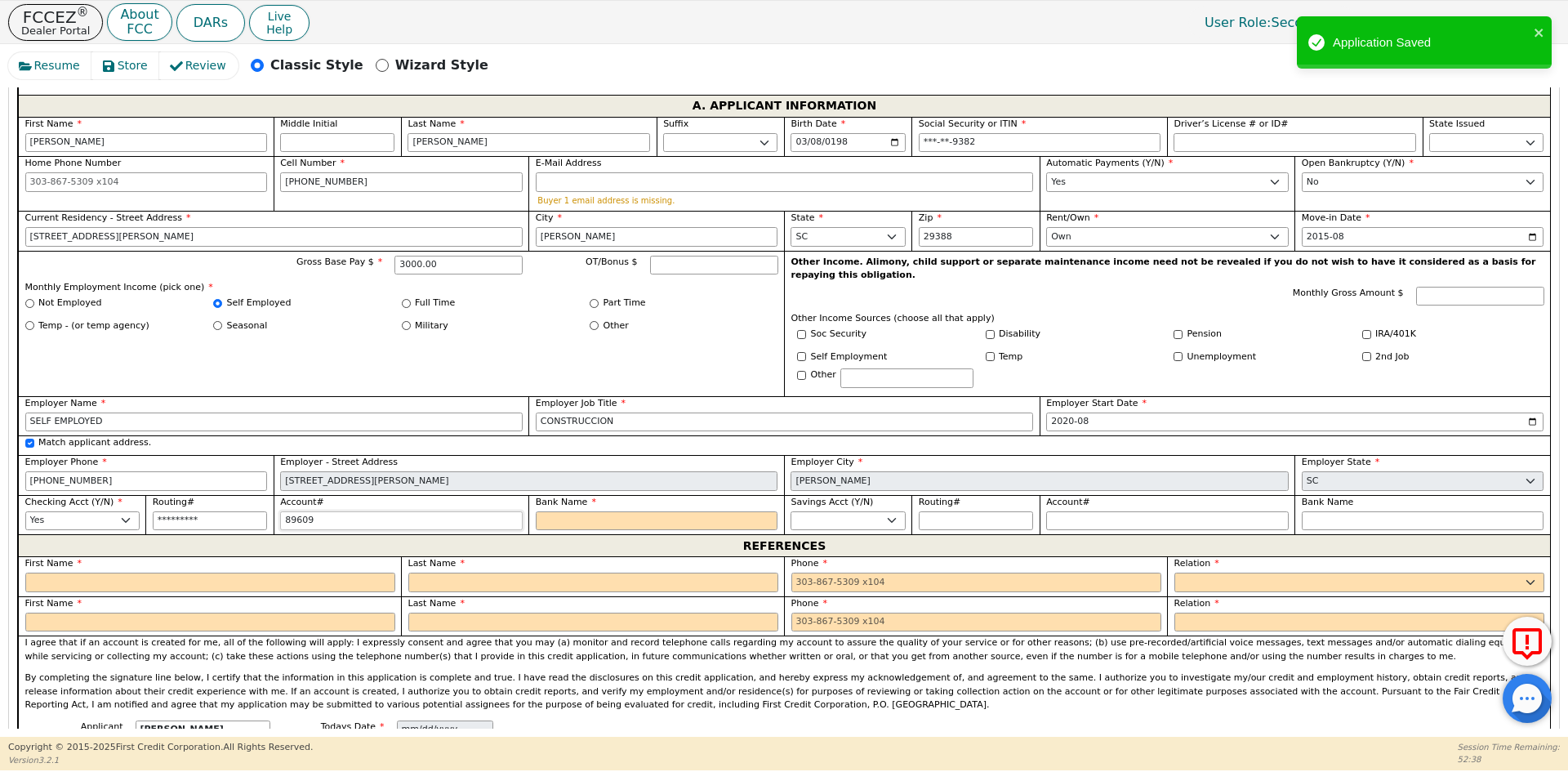
type input "896093"
type input "******"
type input "8960931"
type input "*******"
type input "89609310"
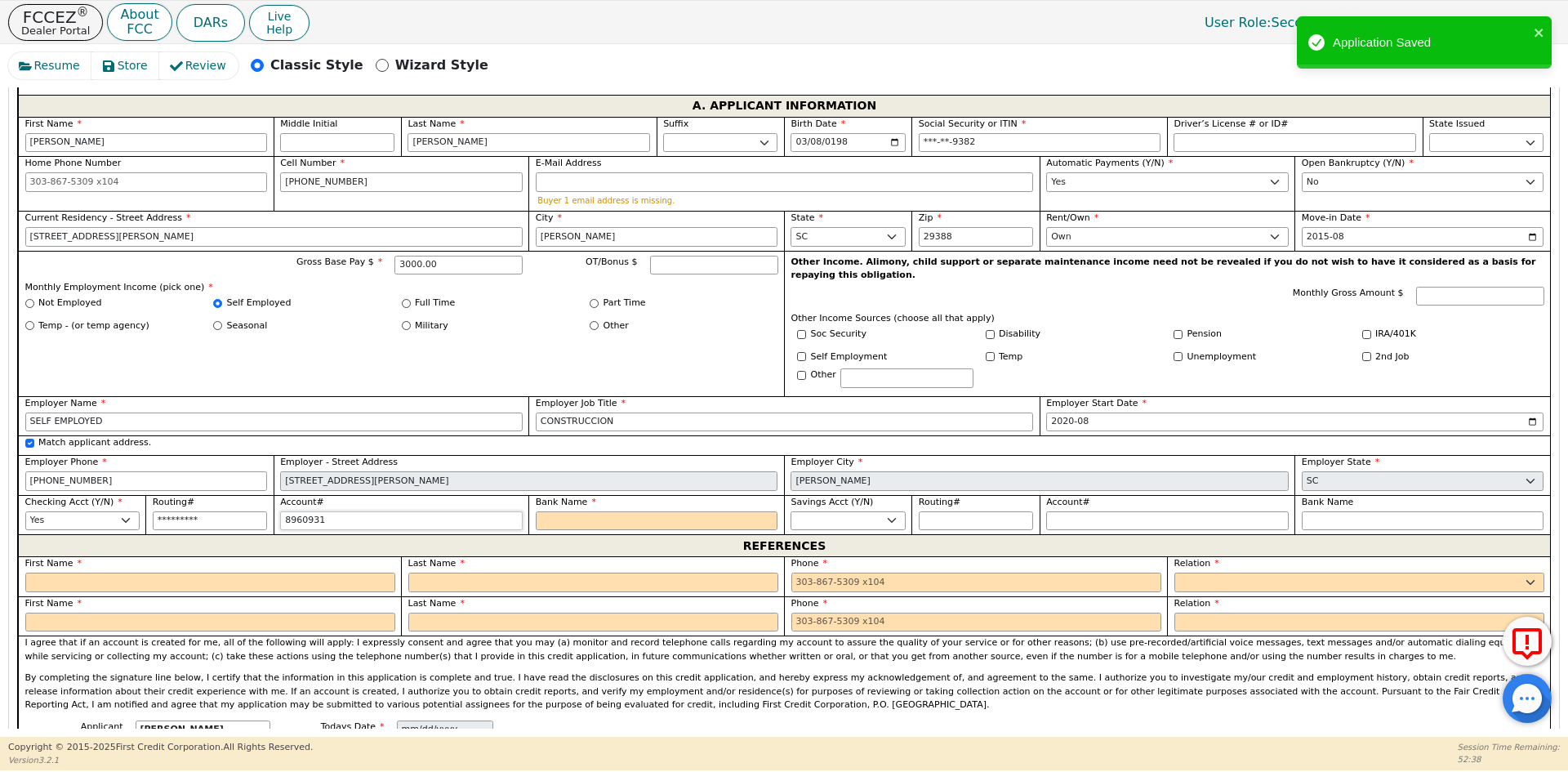
type input "********"
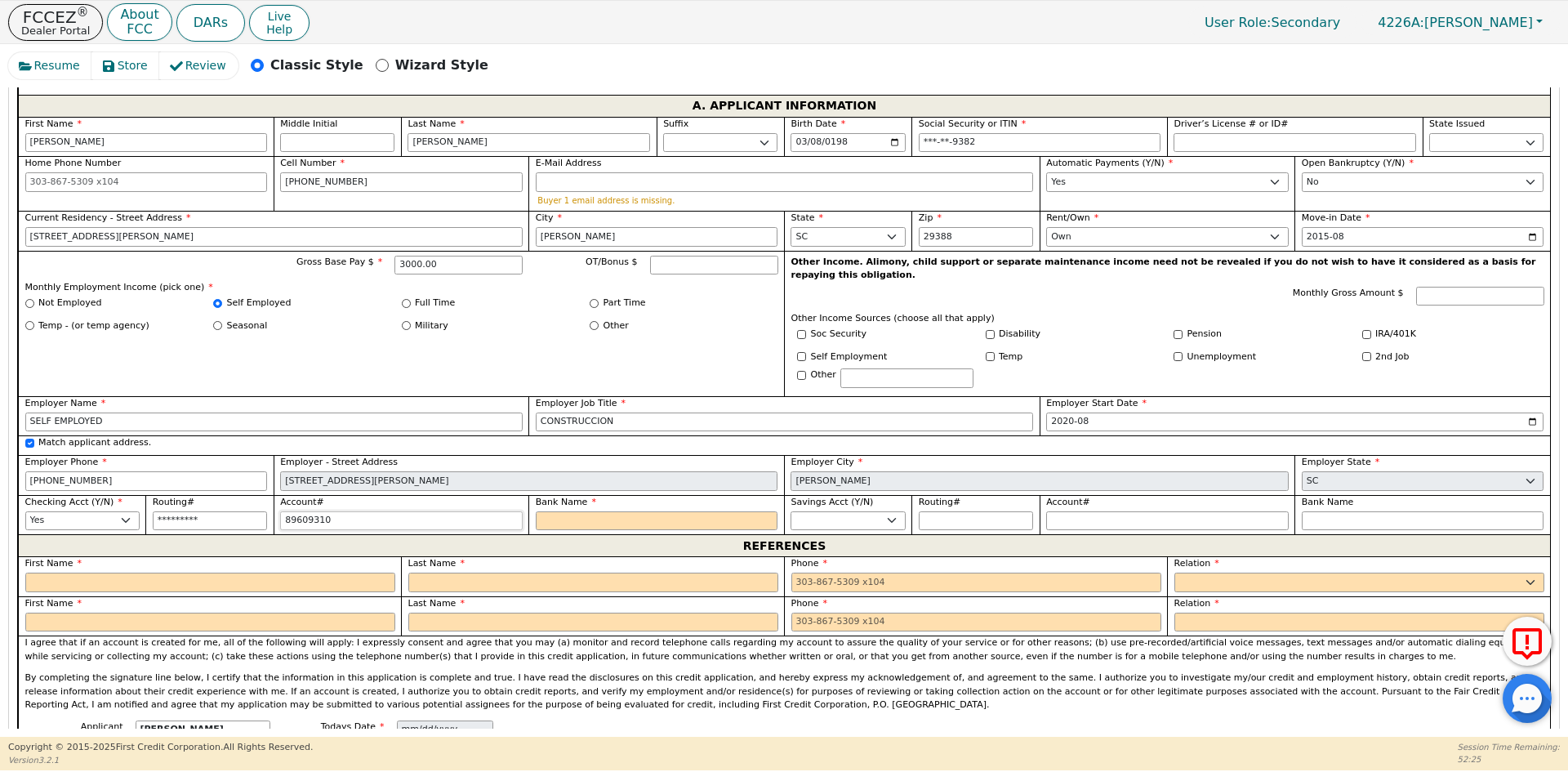
type input "896093100"
type input "*********"
type input "8960931009"
type input "**********"
type input "89609310098"
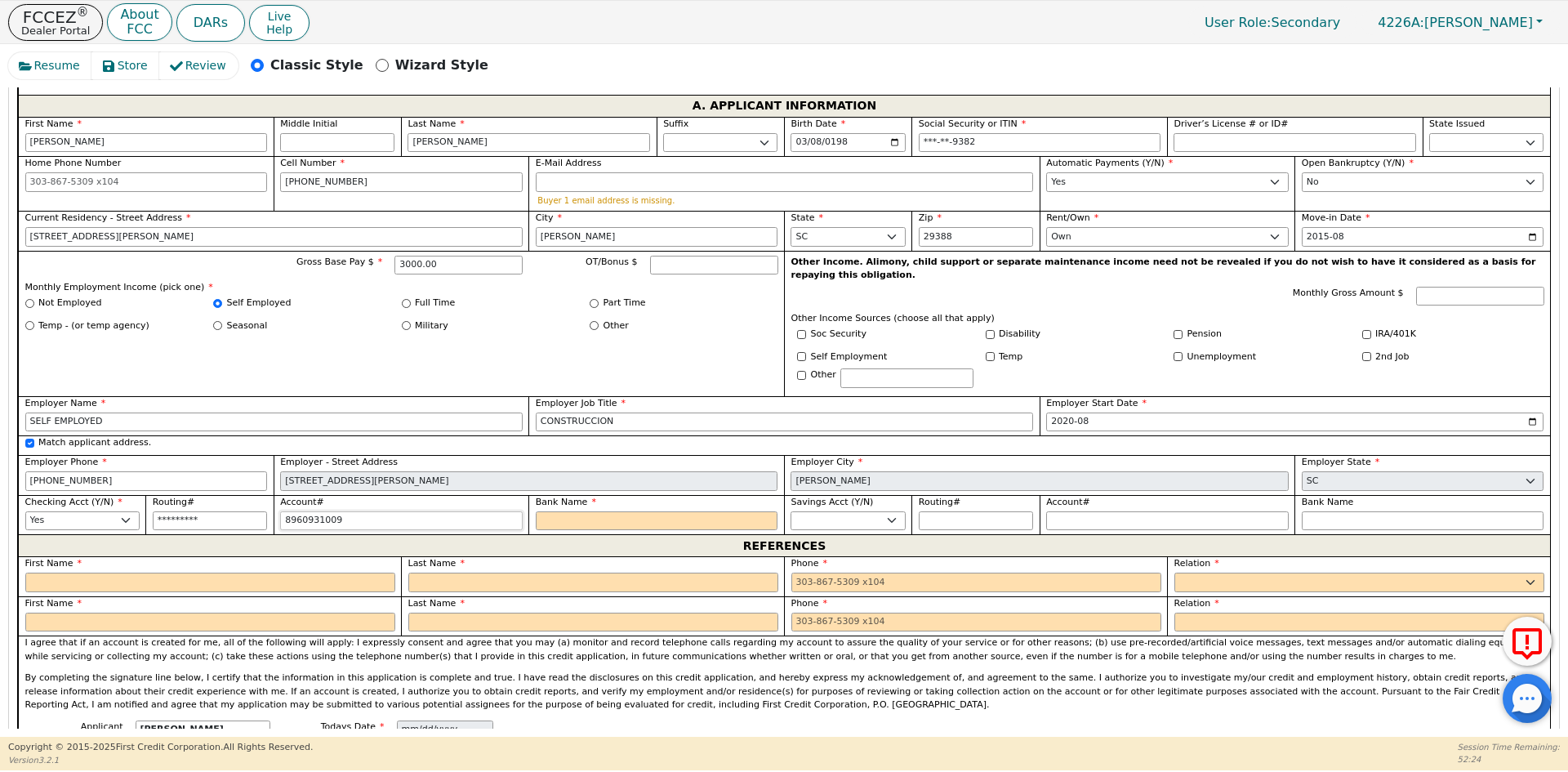
type input "**********"
type input "896093100987"
type input "**********"
click at [541, 511] on input "Bank Name" at bounding box center [656, 521] width 242 height 19
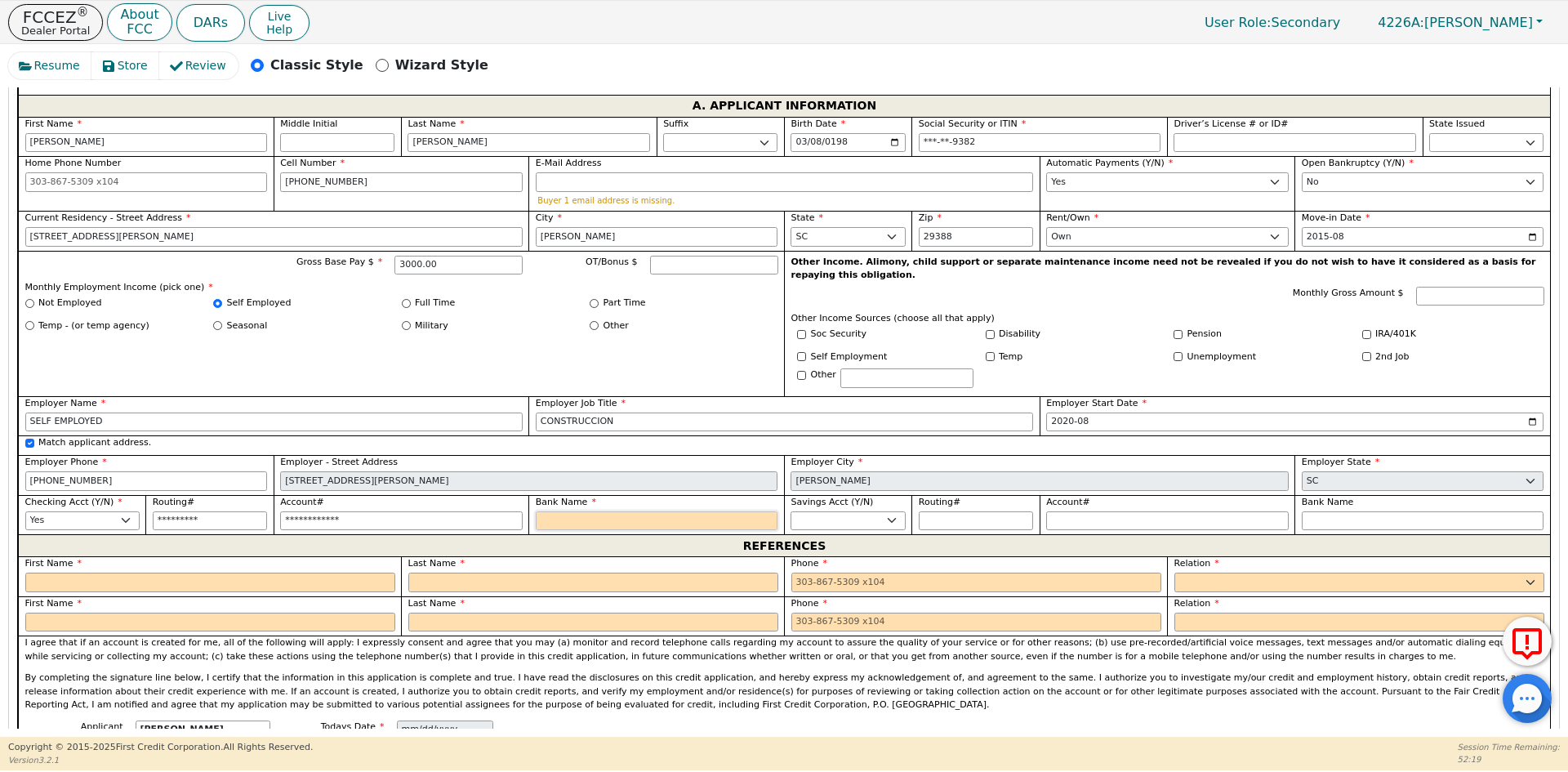
type input "B"
type input "BA"
type input "BAN"
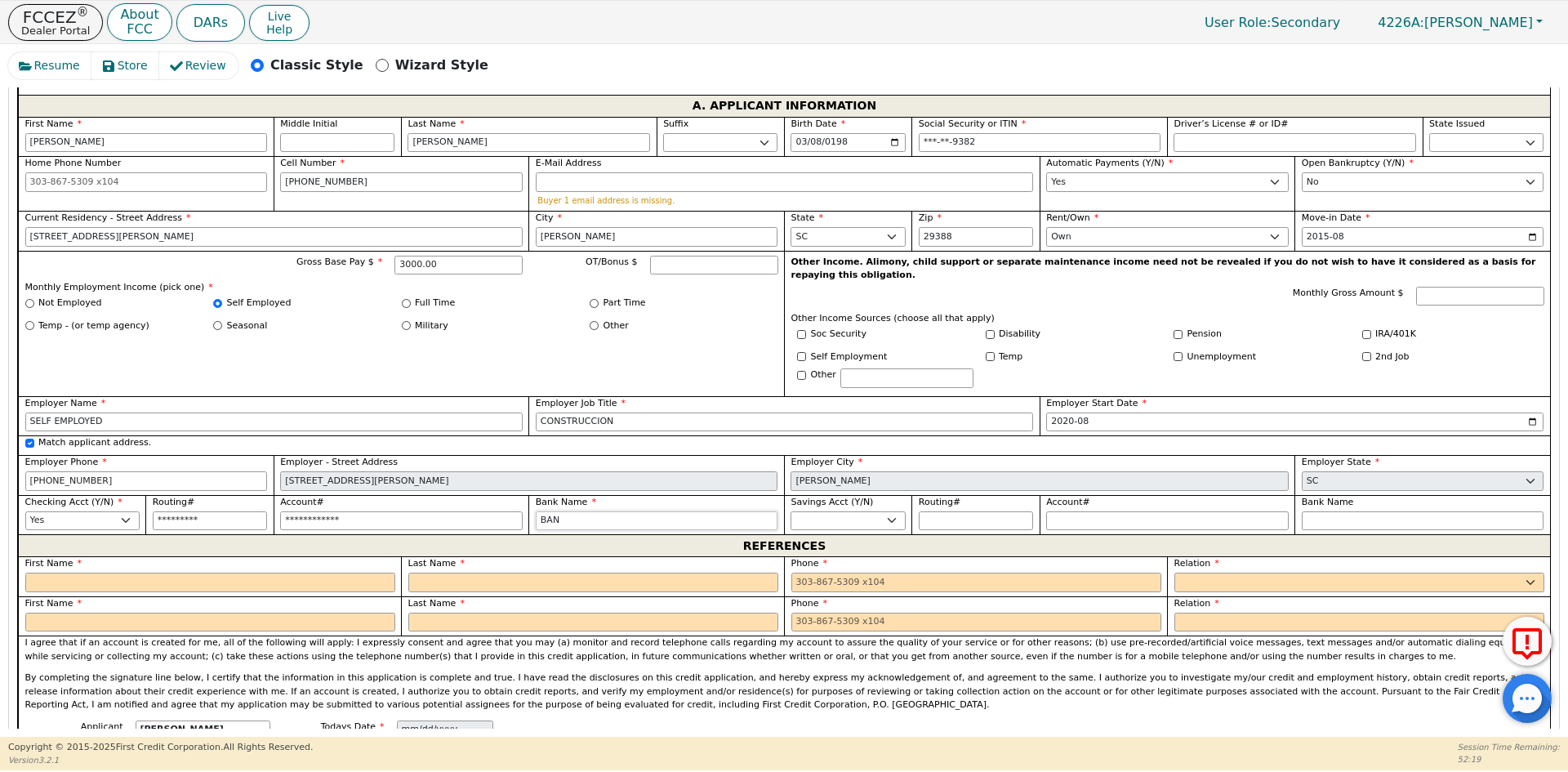
type input "BAN"
type input "BANK"
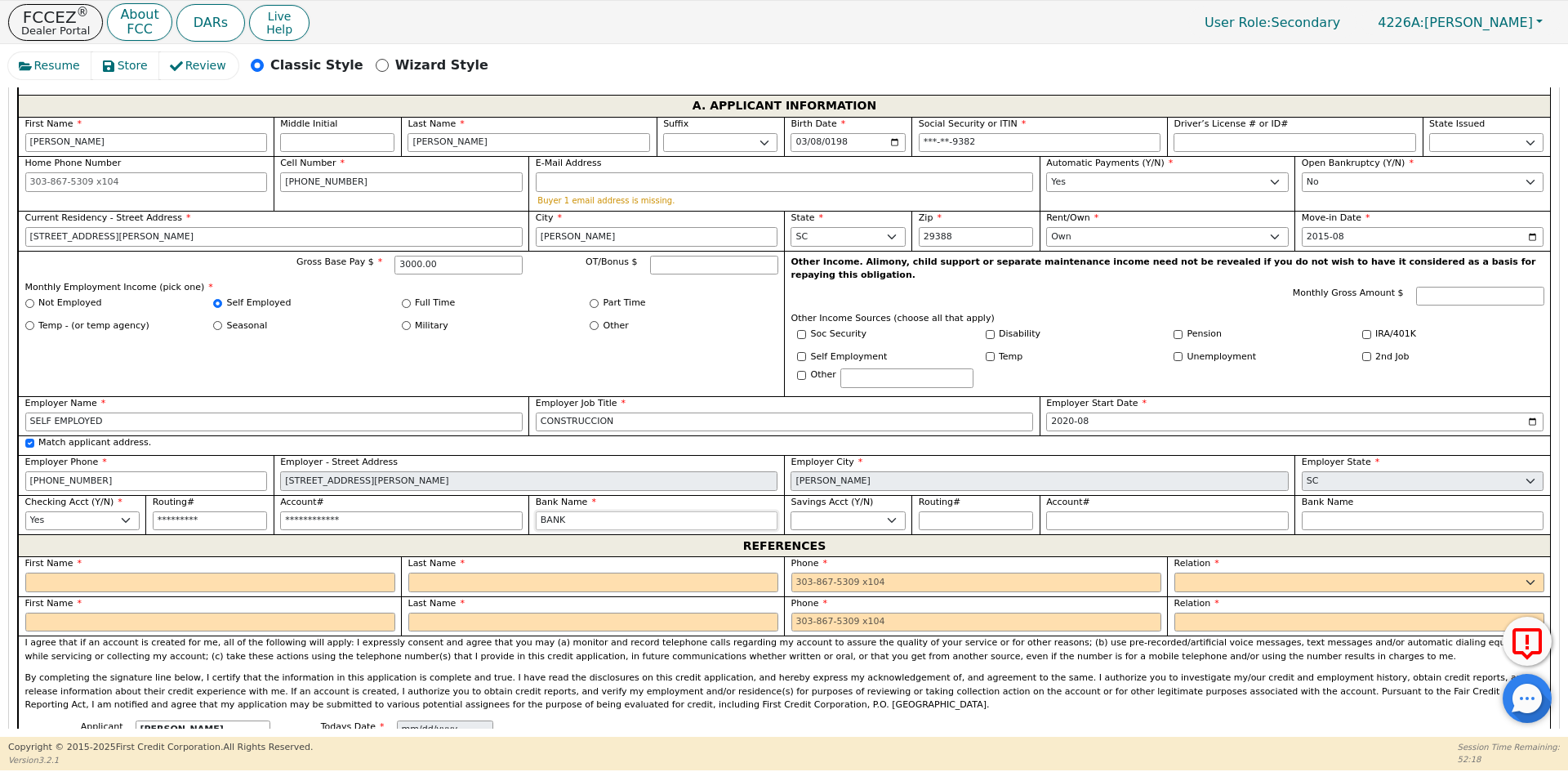
type input "BANK O"
type input "BANK OF"
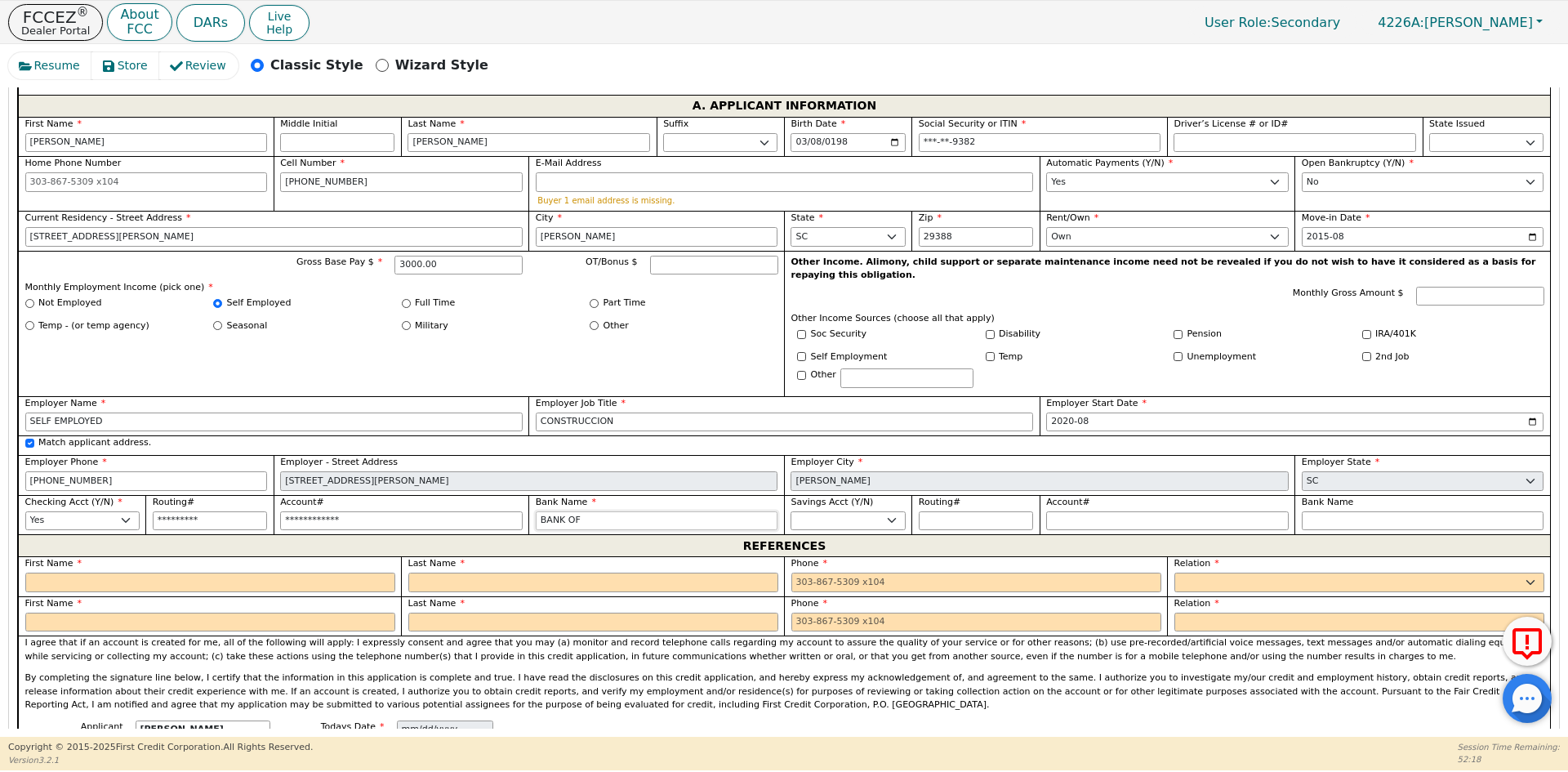
type input "BANK OF"
type input "BANK OF A"
type input "BANK OF AM"
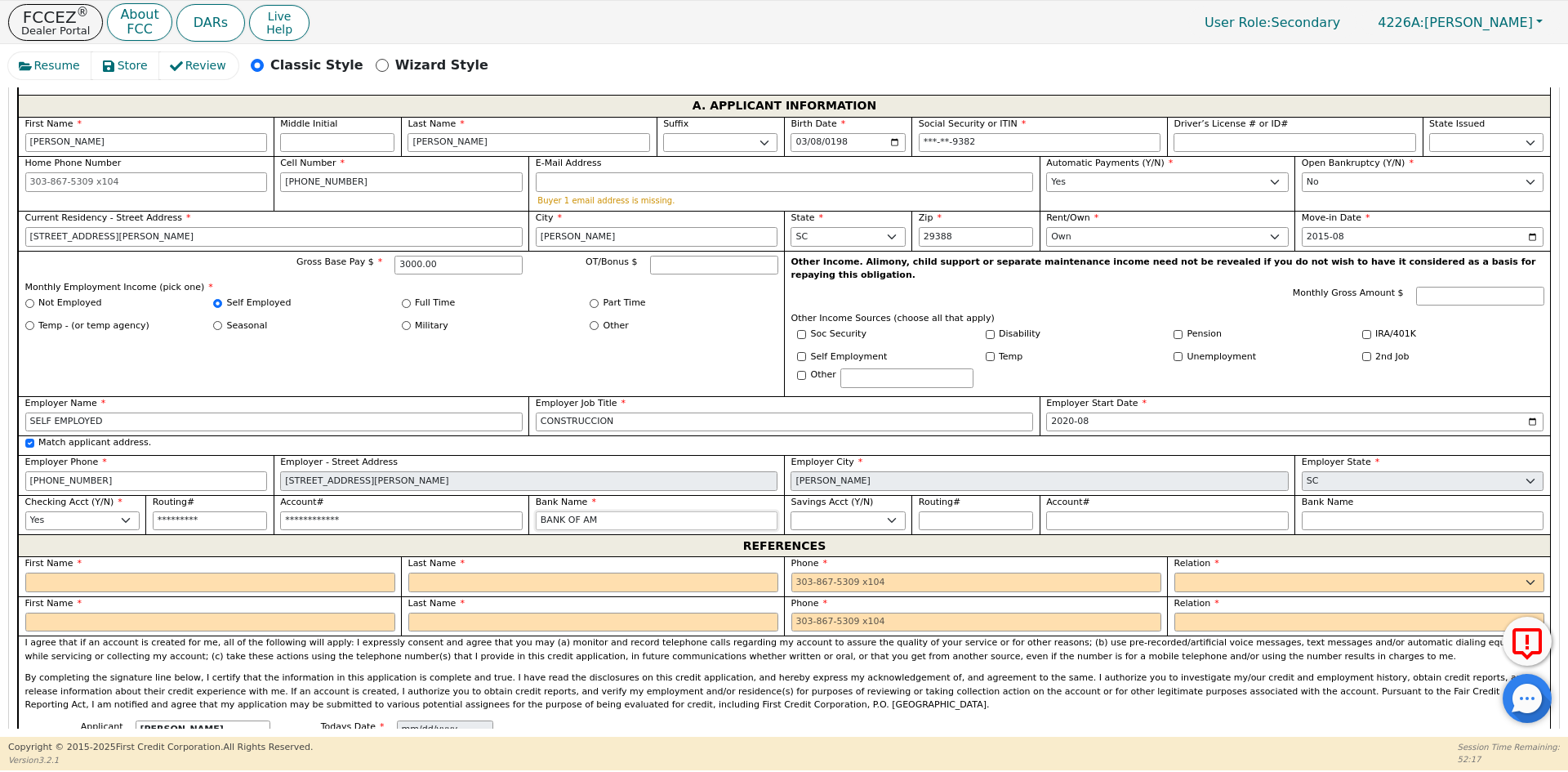
type input "BANK OF AME"
type input "BANK OF AMER"
type input "BANK OF AMERI"
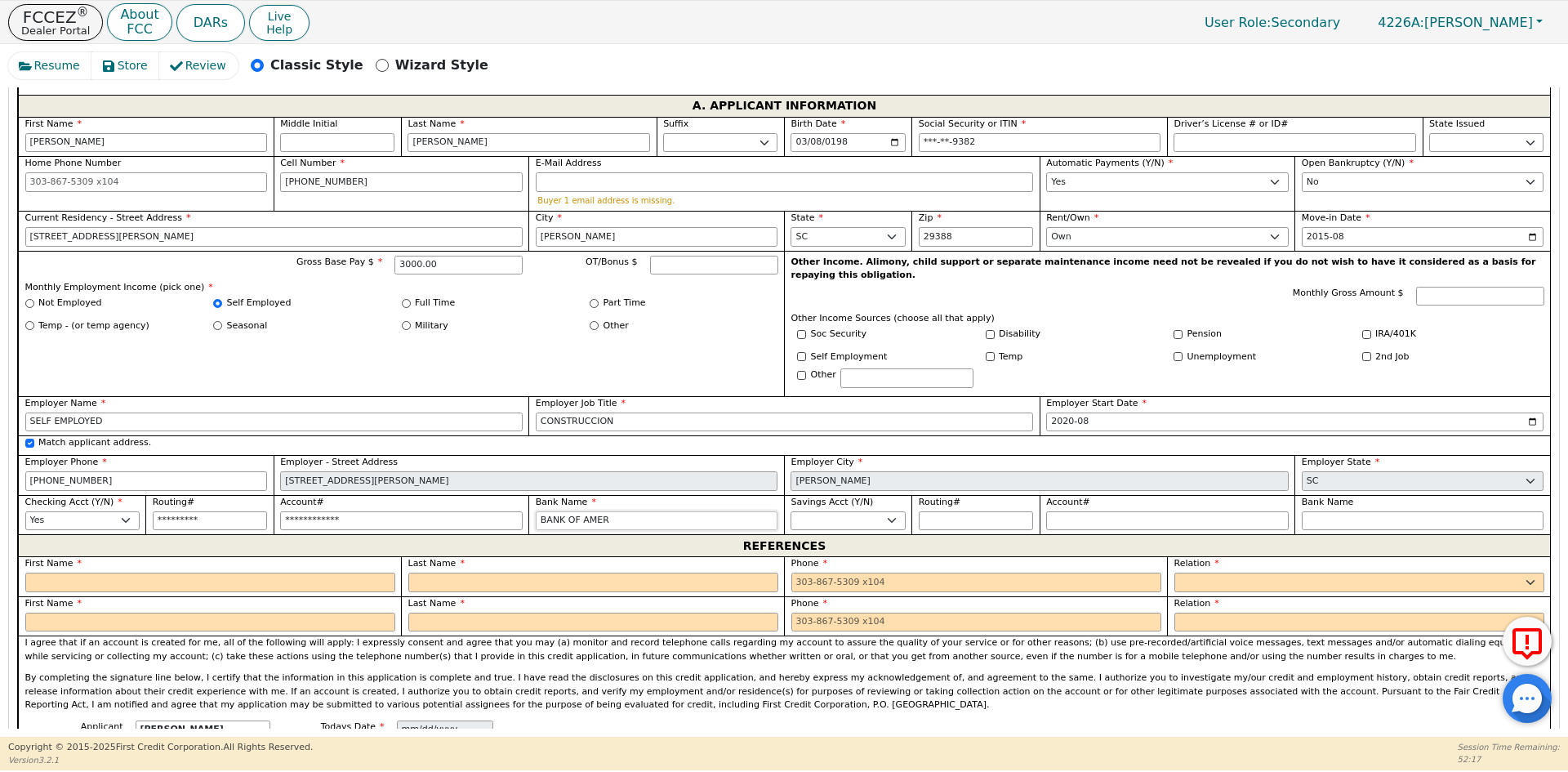
type input "BANK OF AMERI"
type input "BANK OF AMERIC"
type input "BANK OF AMERICA"
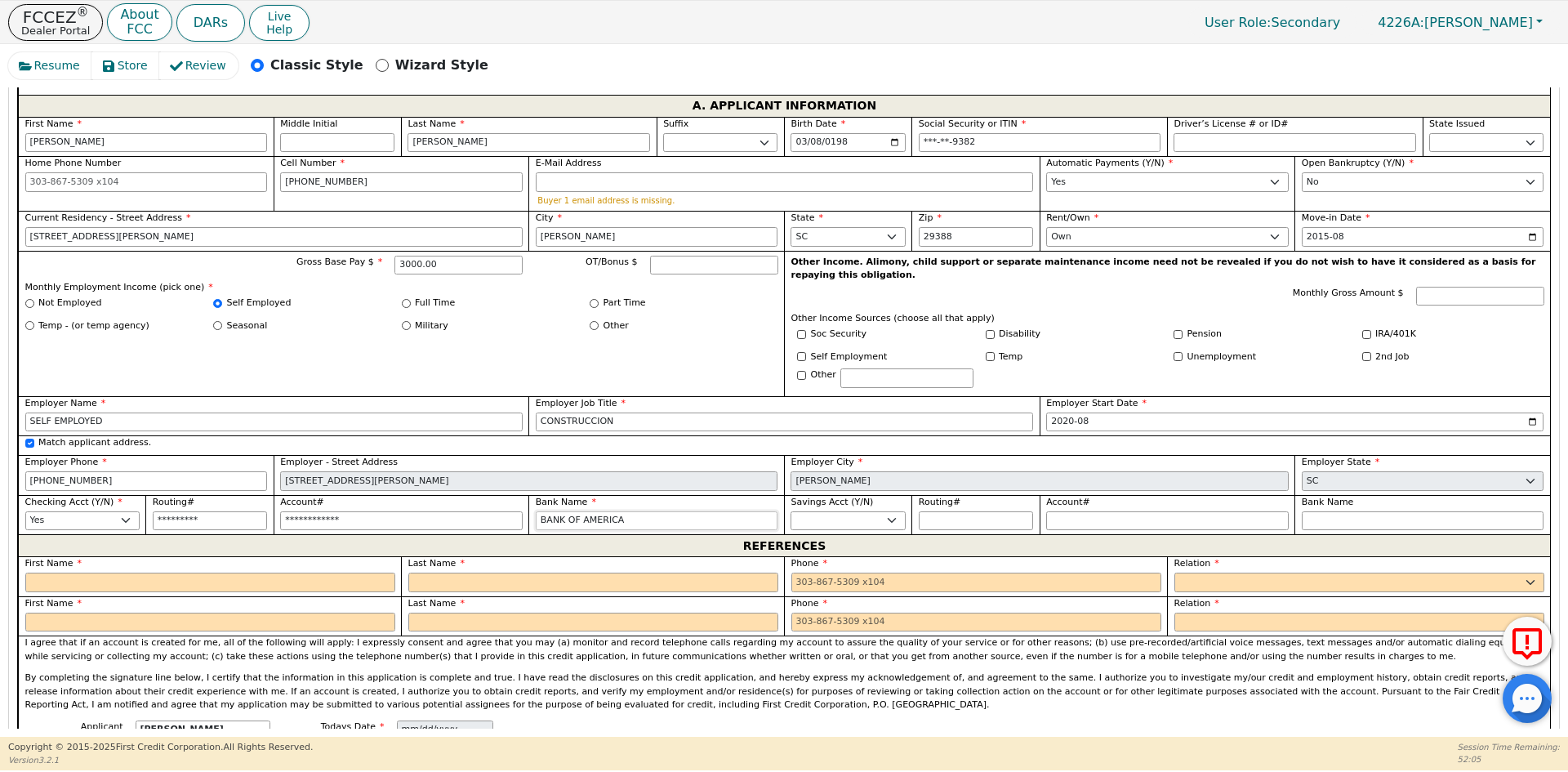
type input "BANK OF AMERICA"
click at [298, 572] on input "text" at bounding box center [210, 582] width 370 height 19
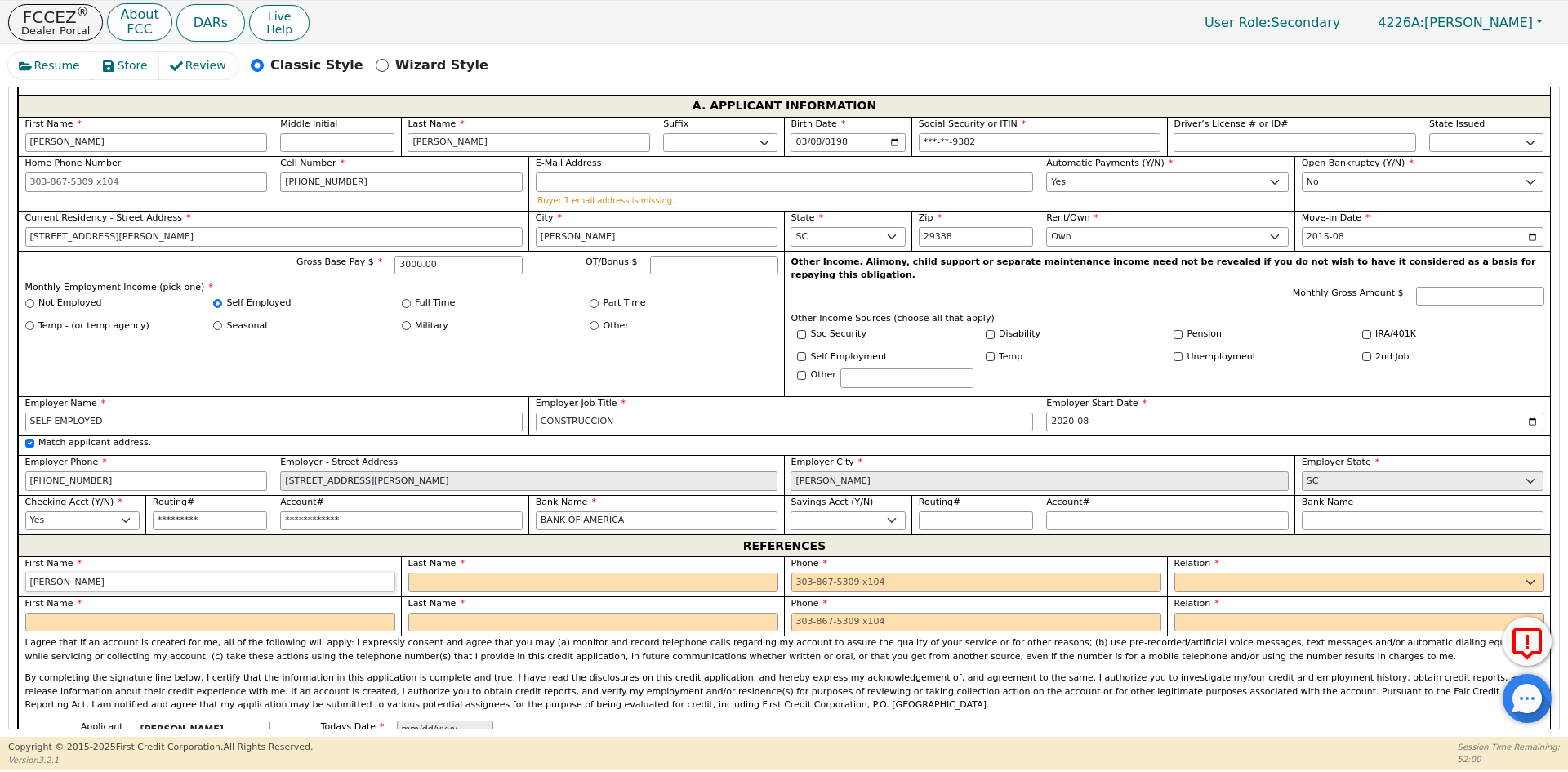
type input "[PERSON_NAME]"
click at [816, 572] on input "tel" at bounding box center [976, 582] width 370 height 19
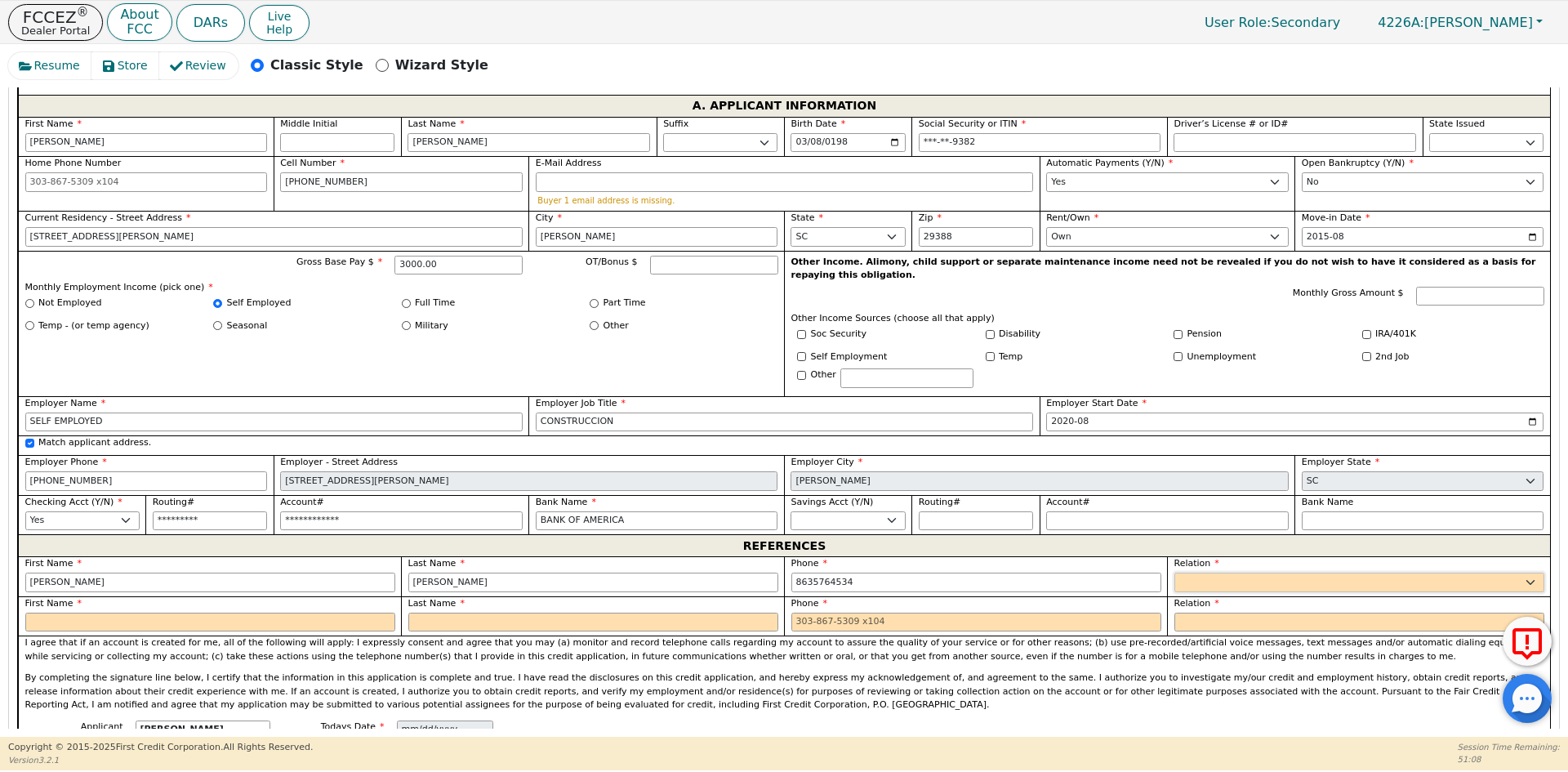
type input "[PHONE_NUMBER]"
click at [1249, 572] on select "FATHER MOTHER SISTER BROTHER DAUGHTER SON CO-WORKER NEIGHBOR FRIEND COUSIN G-MO…" at bounding box center [1359, 582] width 370 height 19
select select "FRIEND"
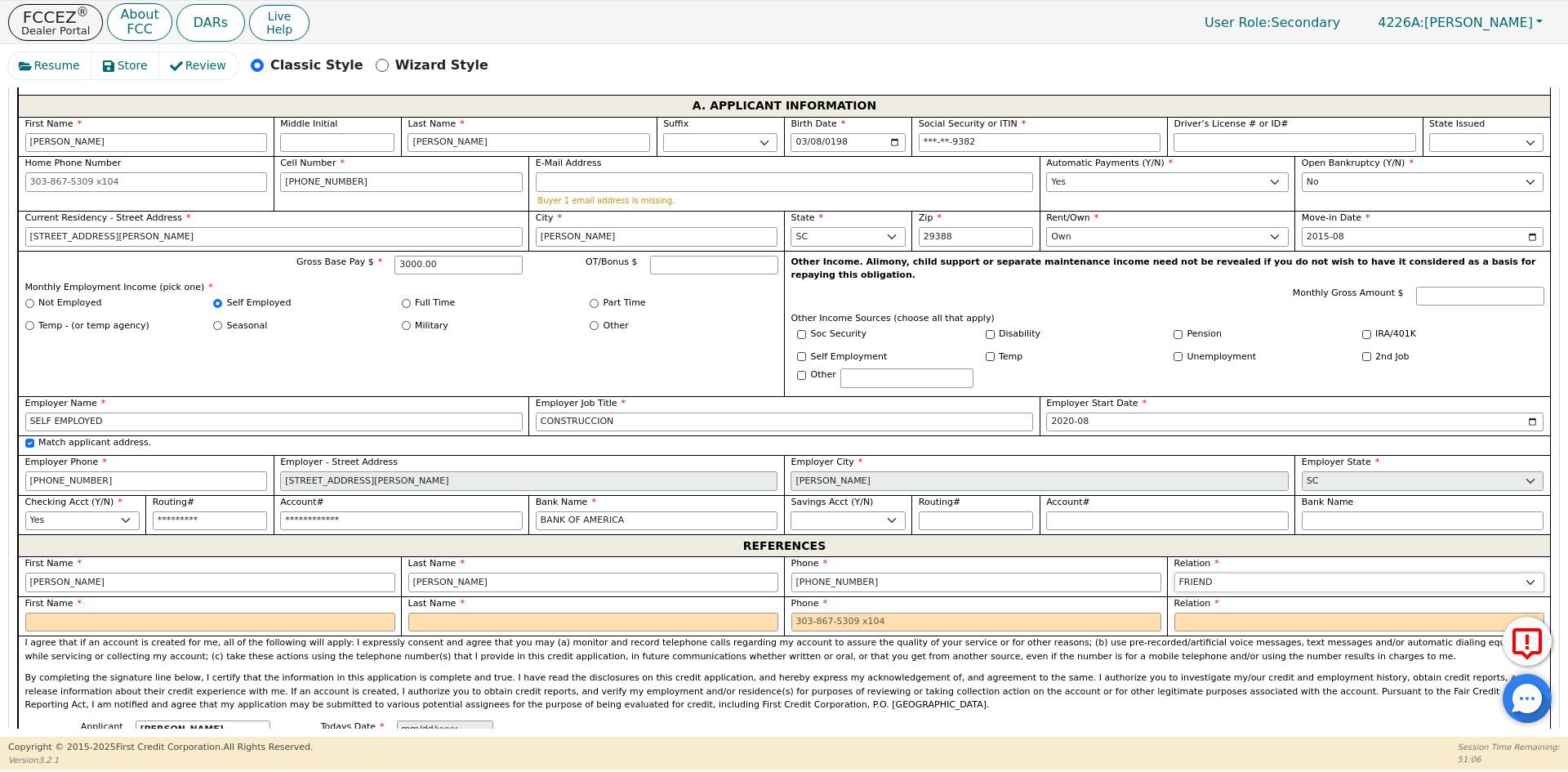
click at [1239, 572] on select "FATHER MOTHER SISTER BROTHER DAUGHTER SON CO-WORKER NEIGHBOR FRIEND COUSIN G-MO…" at bounding box center [1359, 582] width 370 height 19
click at [35, 613] on input "text" at bounding box center [210, 622] width 370 height 19
type input "[PERSON_NAME]"
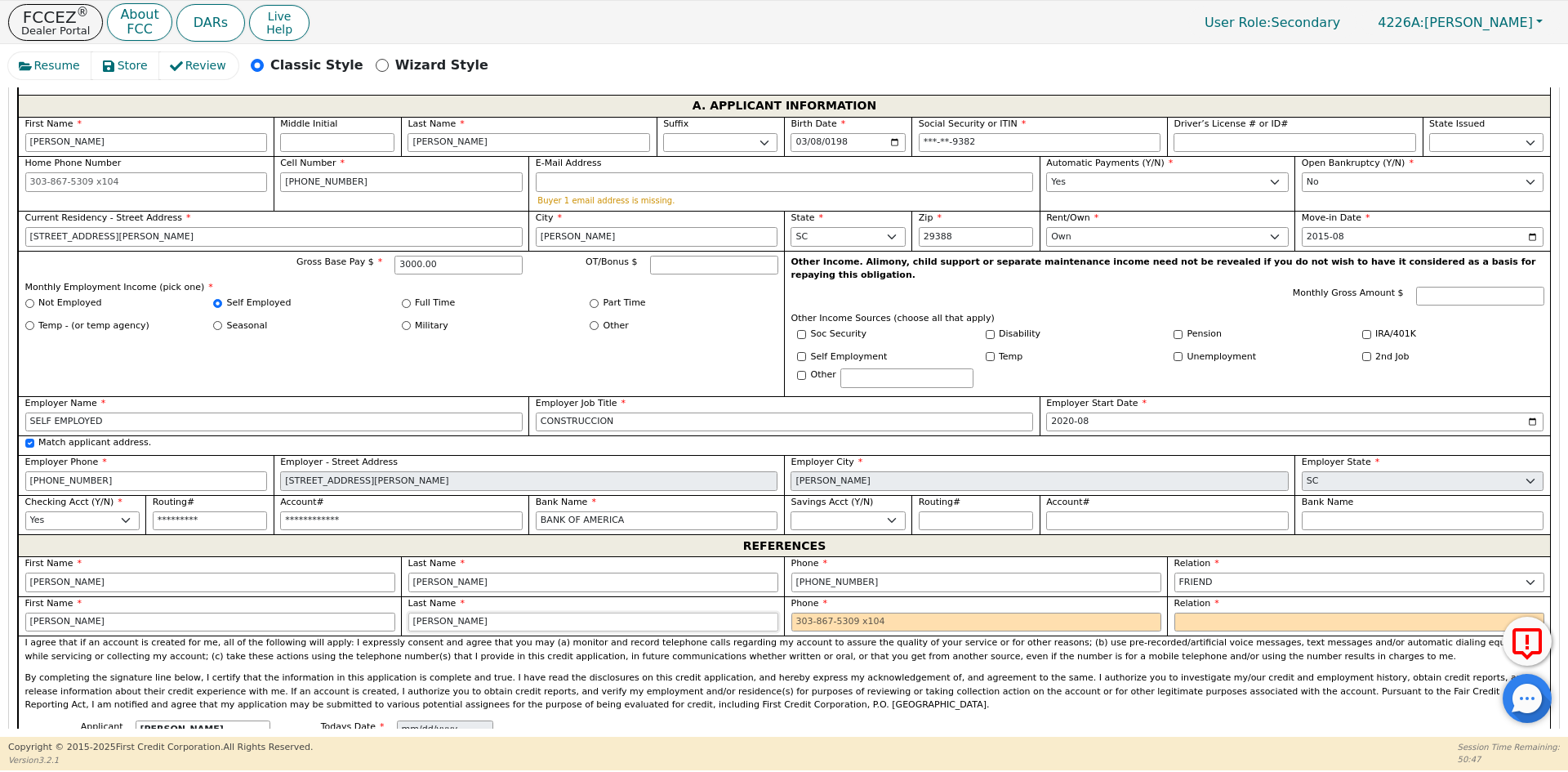
type input "[PERSON_NAME]"
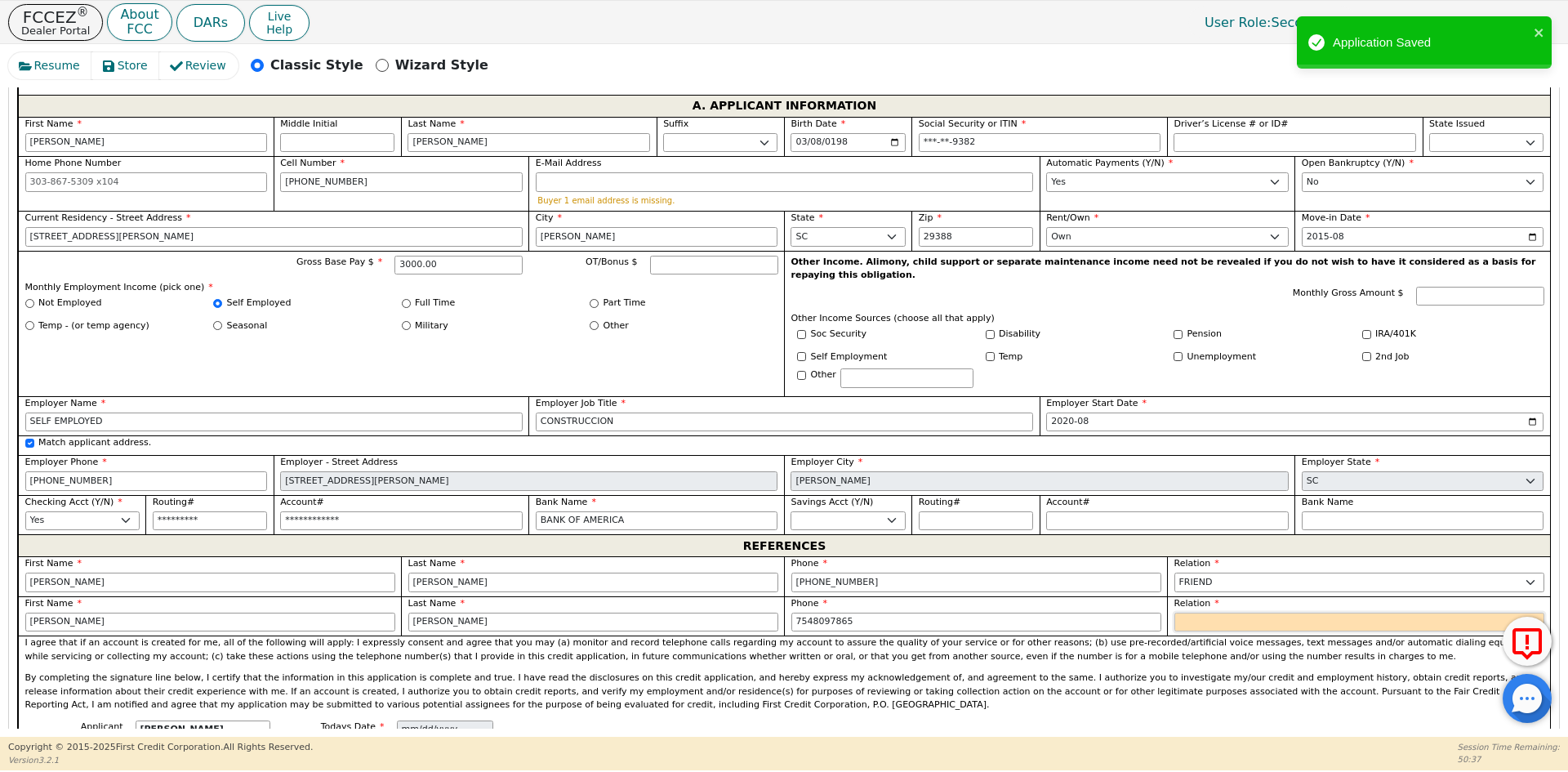
type input "[PHONE_NUMBER]"
click at [1212, 613] on select "FATHER MOTHER SISTER BROTHER DAUGHTER SON CO-WORKER NEIGHBOR FRIEND COUSIN G-MO…" at bounding box center [1359, 622] width 370 height 19
select select "FRIEND"
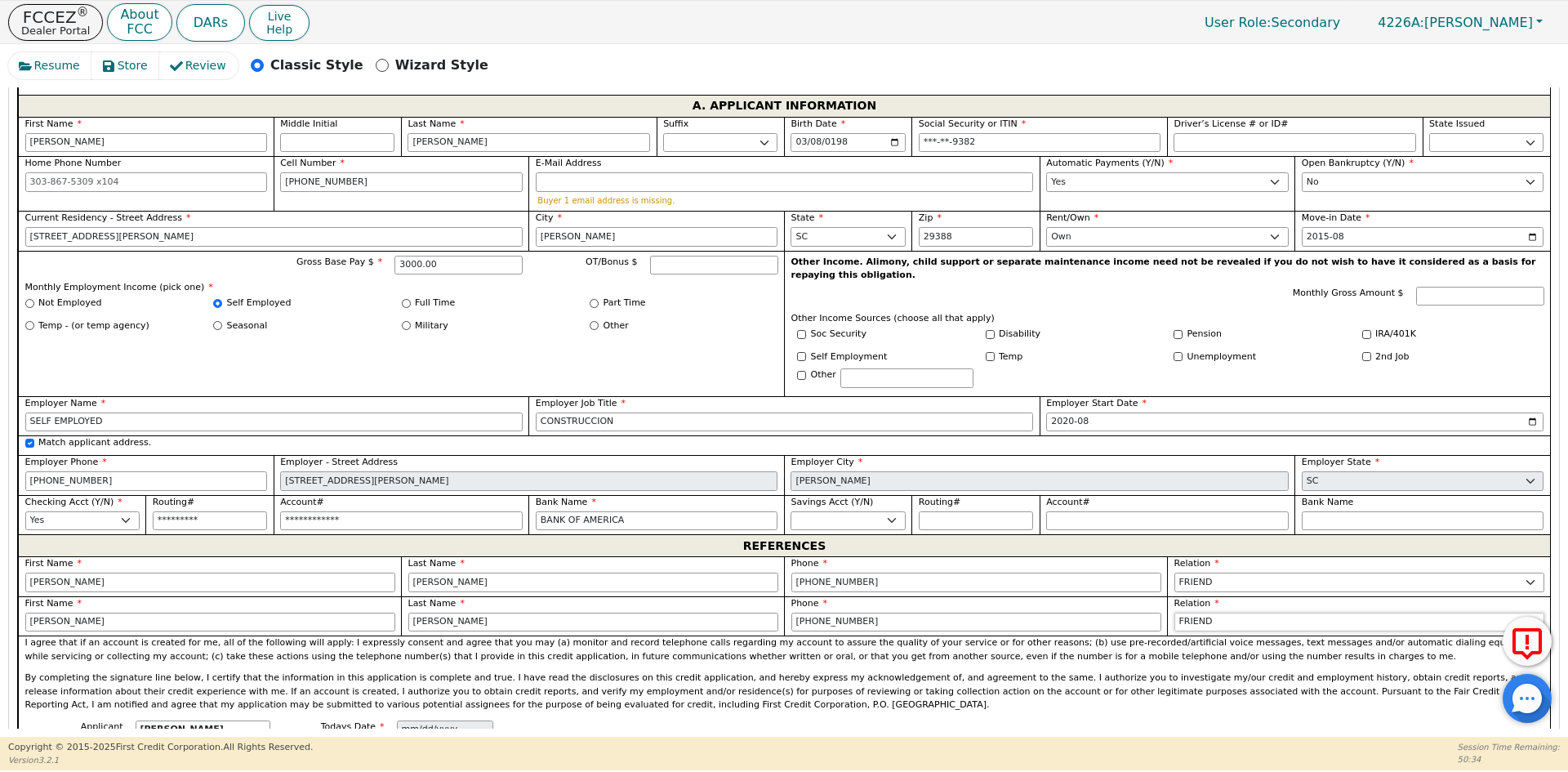
click at [1207, 613] on select "FATHER MOTHER SISTER BROTHER DAUGHTER SON CO-WORKER NEIGHBOR FRIEND COUSIN G-MO…" at bounding box center [1359, 622] width 370 height 19
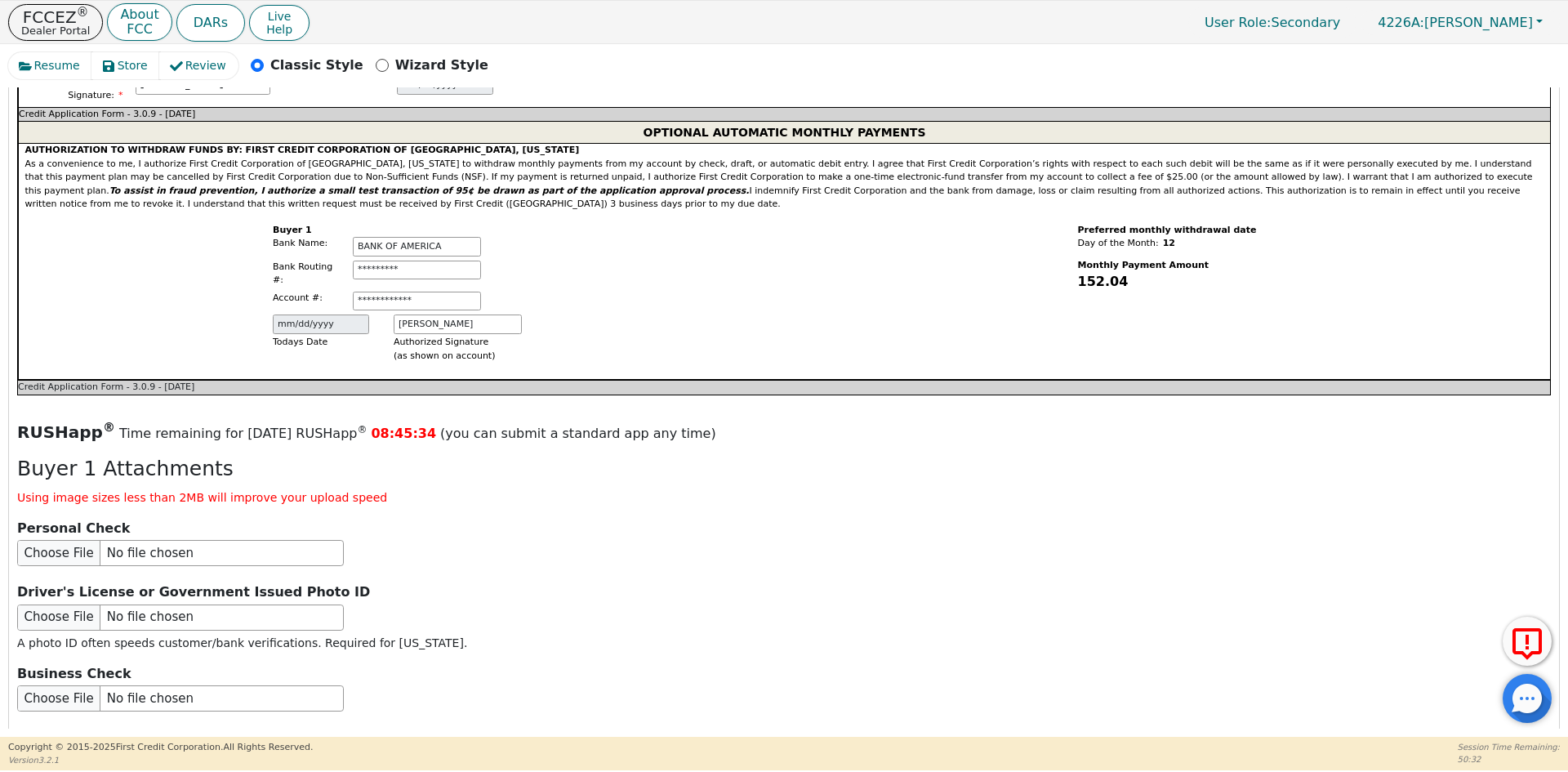
scroll to position [1597, 0]
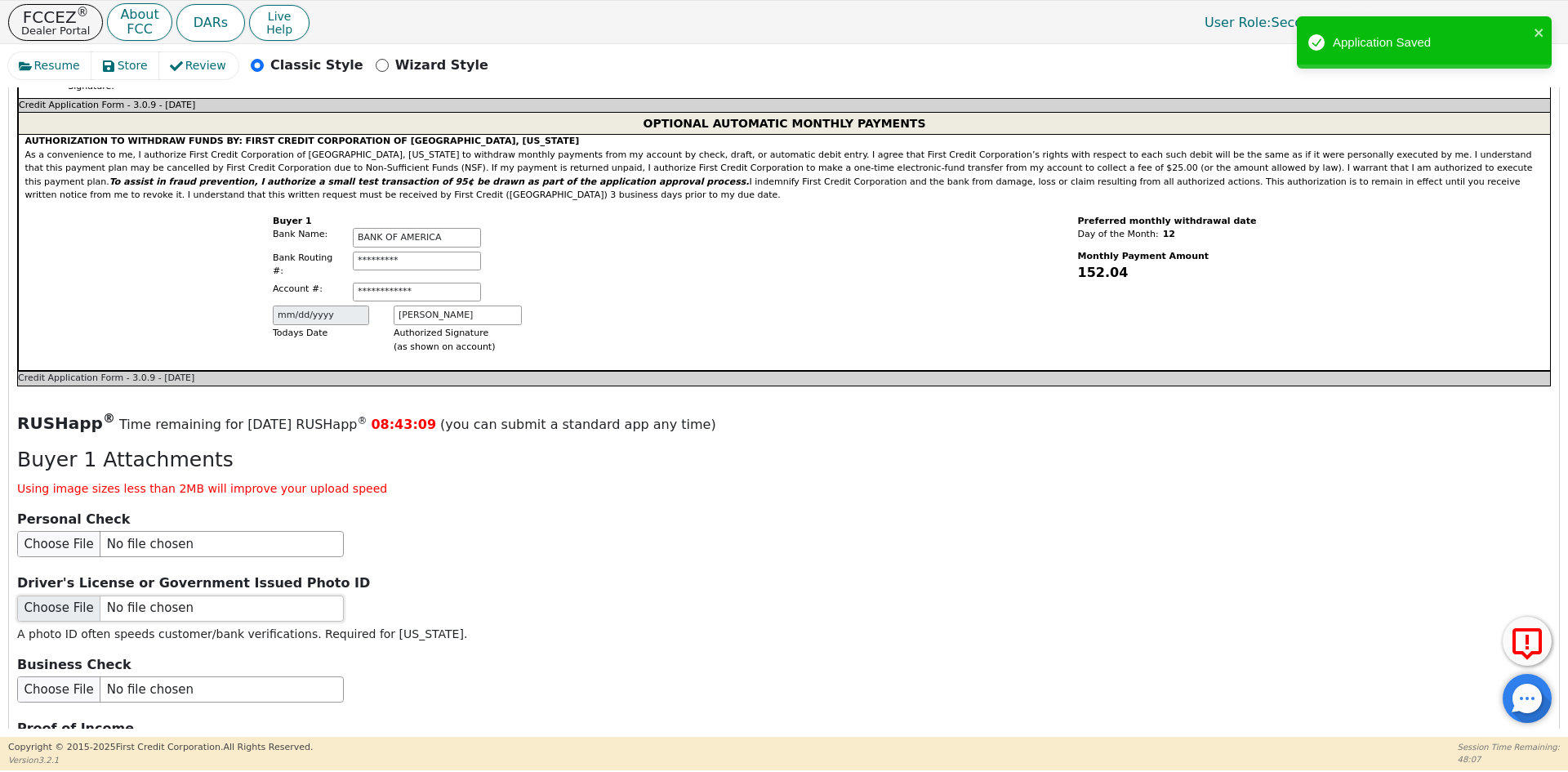
click at [105, 595] on input "file" at bounding box center [180, 608] width 326 height 26
click at [154, 595] on input "file" at bounding box center [180, 608] width 326 height 26
type input "C:\fakepath\ID [PERSON_NAME].pdf"
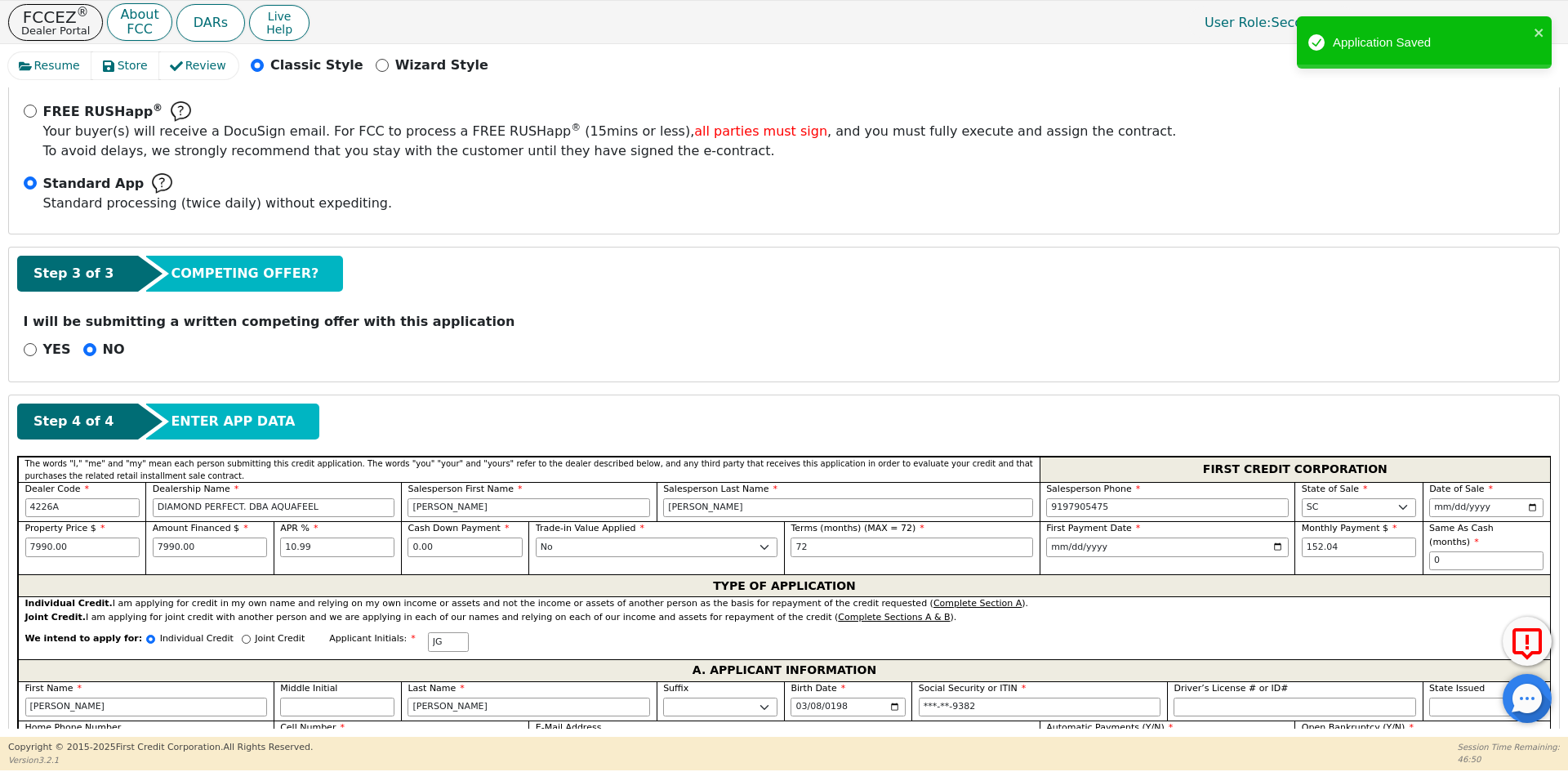
scroll to position [373, 0]
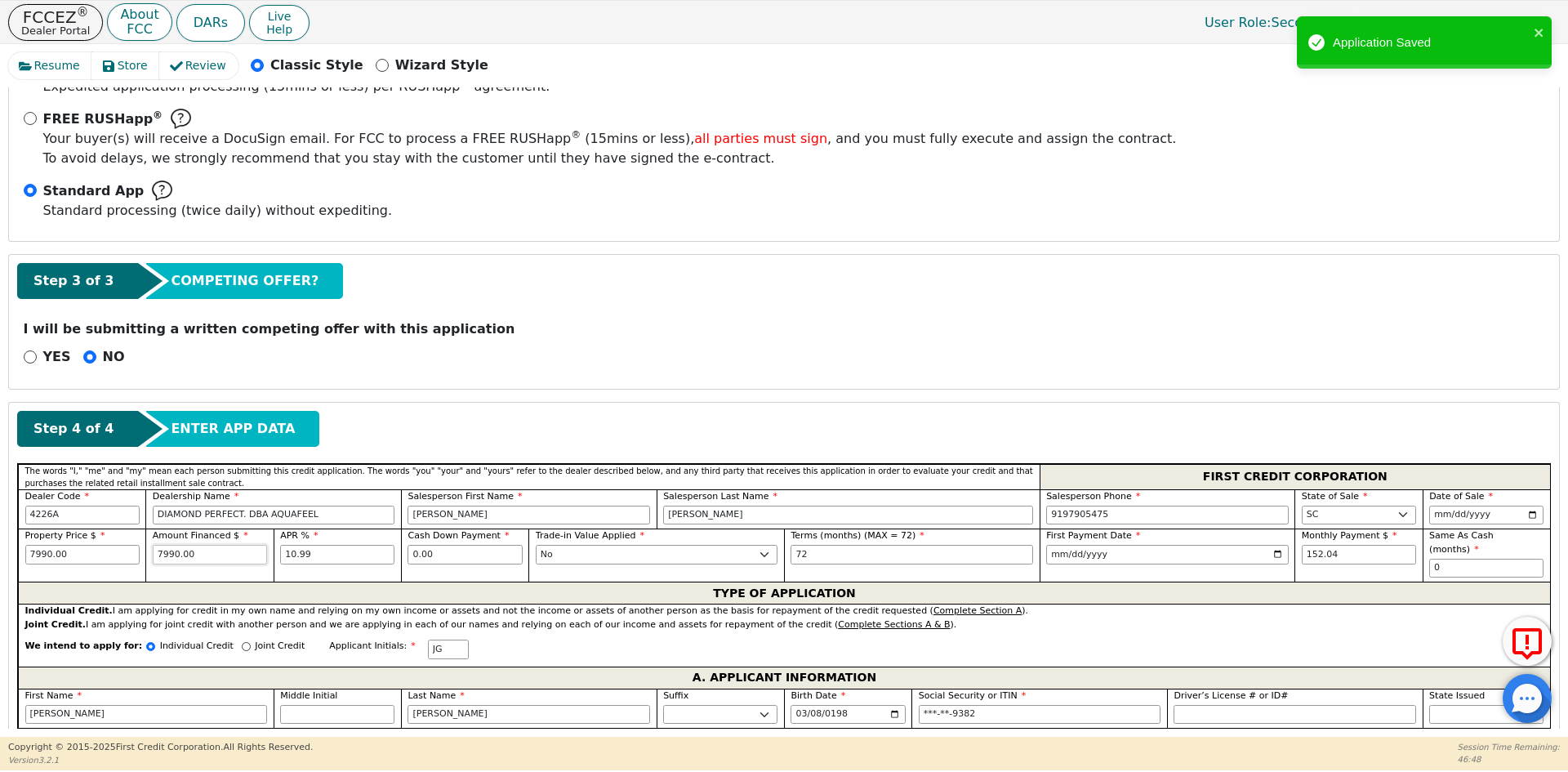
drag, startPoint x: 234, startPoint y: 557, endPoint x: 91, endPoint y: 556, distance: 143.0
click at [100, 559] on div "Property Price $ 7990.00 Amount Financed $ 7990.00 APR % 10.99 Cash Down Paymen…" at bounding box center [784, 555] width 1532 height 53
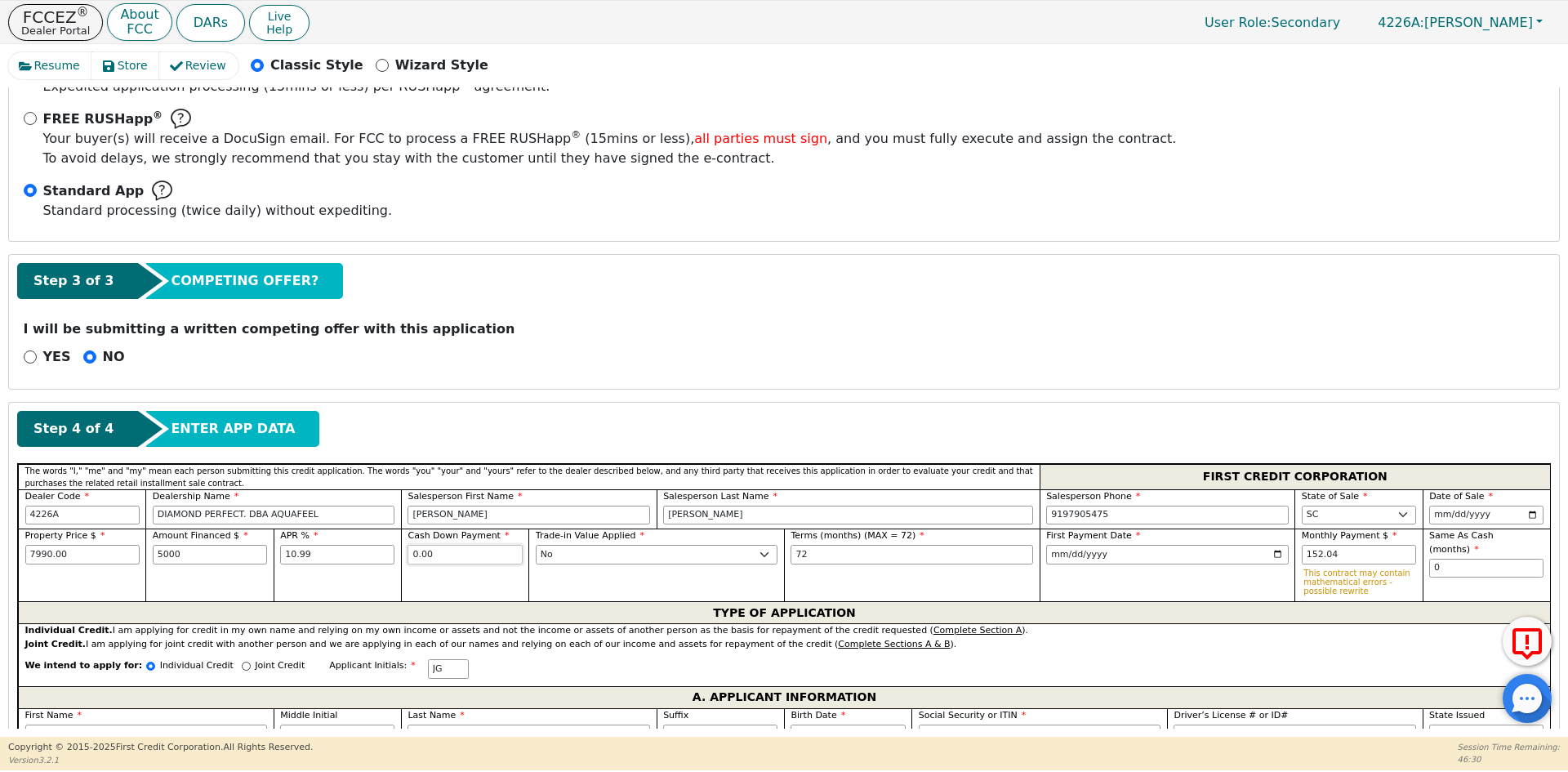
type input "5000.00"
drag, startPoint x: 445, startPoint y: 553, endPoint x: 312, endPoint y: 561, distance: 133.2
click at [312, 561] on div "Property Price $ 7990.00 Amount Financed $ 5000.00 APR % 10.99 Cash Down Paymen…" at bounding box center [784, 565] width 1532 height 73
type input "2990.00"
click at [625, 583] on div "Trade-in Value Applied Yes No" at bounding box center [656, 565] width 256 height 73
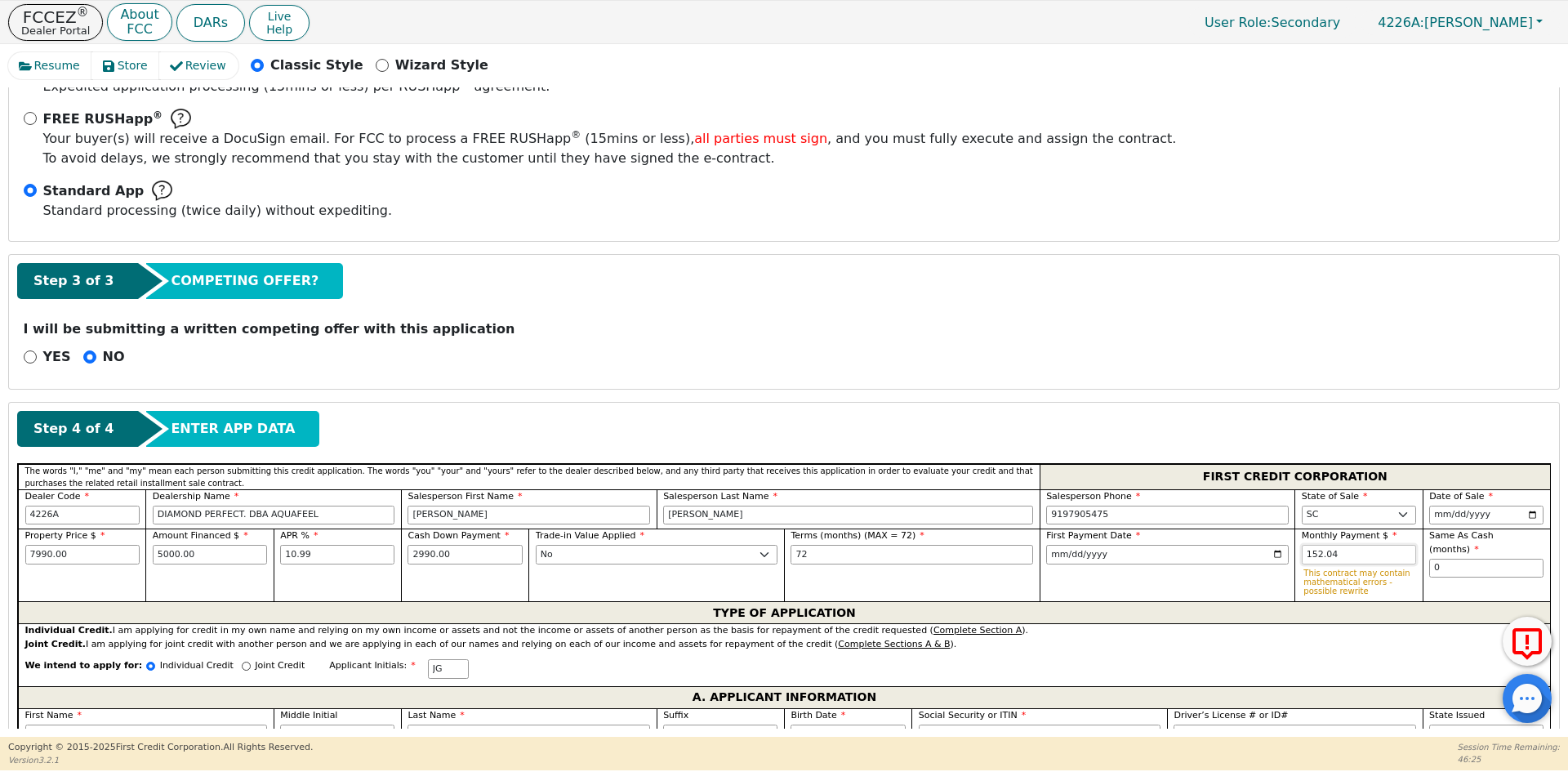
drag, startPoint x: 1349, startPoint y: 556, endPoint x: 1242, endPoint y: 556, distance: 107.0
click at [1242, 556] on div "Property Price $ 7990.00 Amount Financed $ 5000.00 APR % 10.99 Cash Down Paymen…" at bounding box center [784, 565] width 1532 height 73
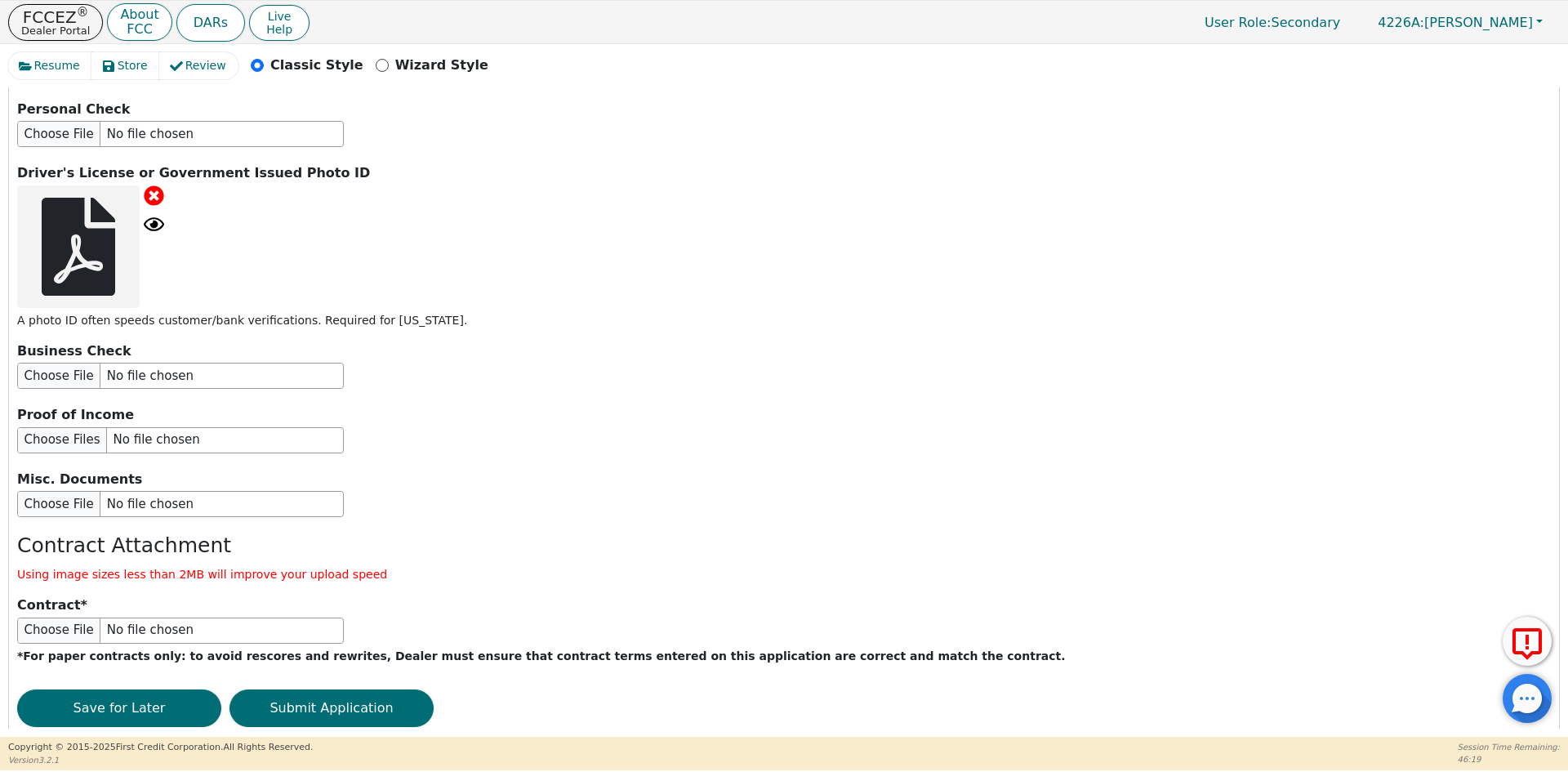
scroll to position [2010, 0]
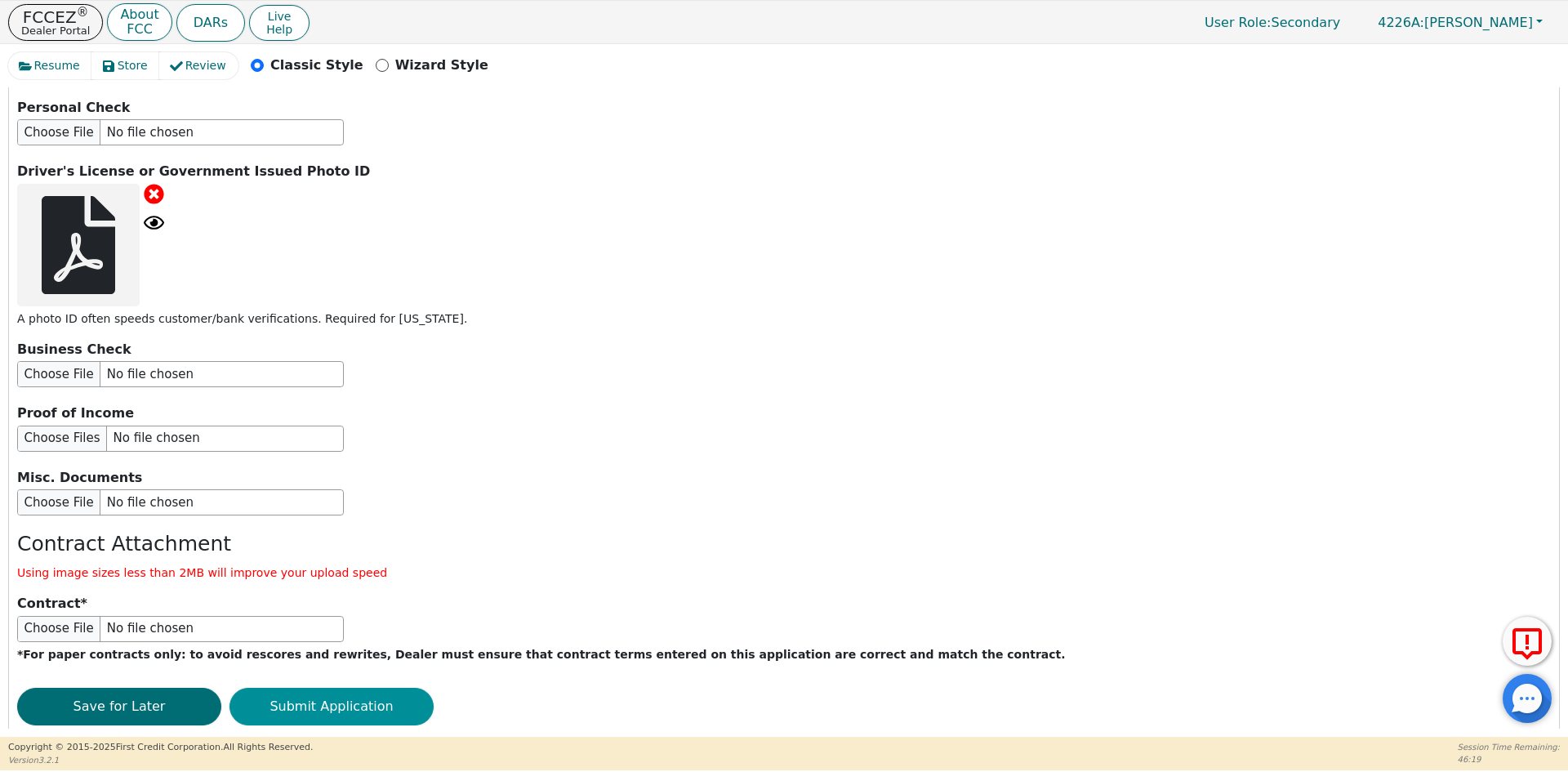
type input "95.14"
click at [304, 688] on button "Submit Application" at bounding box center [331, 706] width 204 height 38
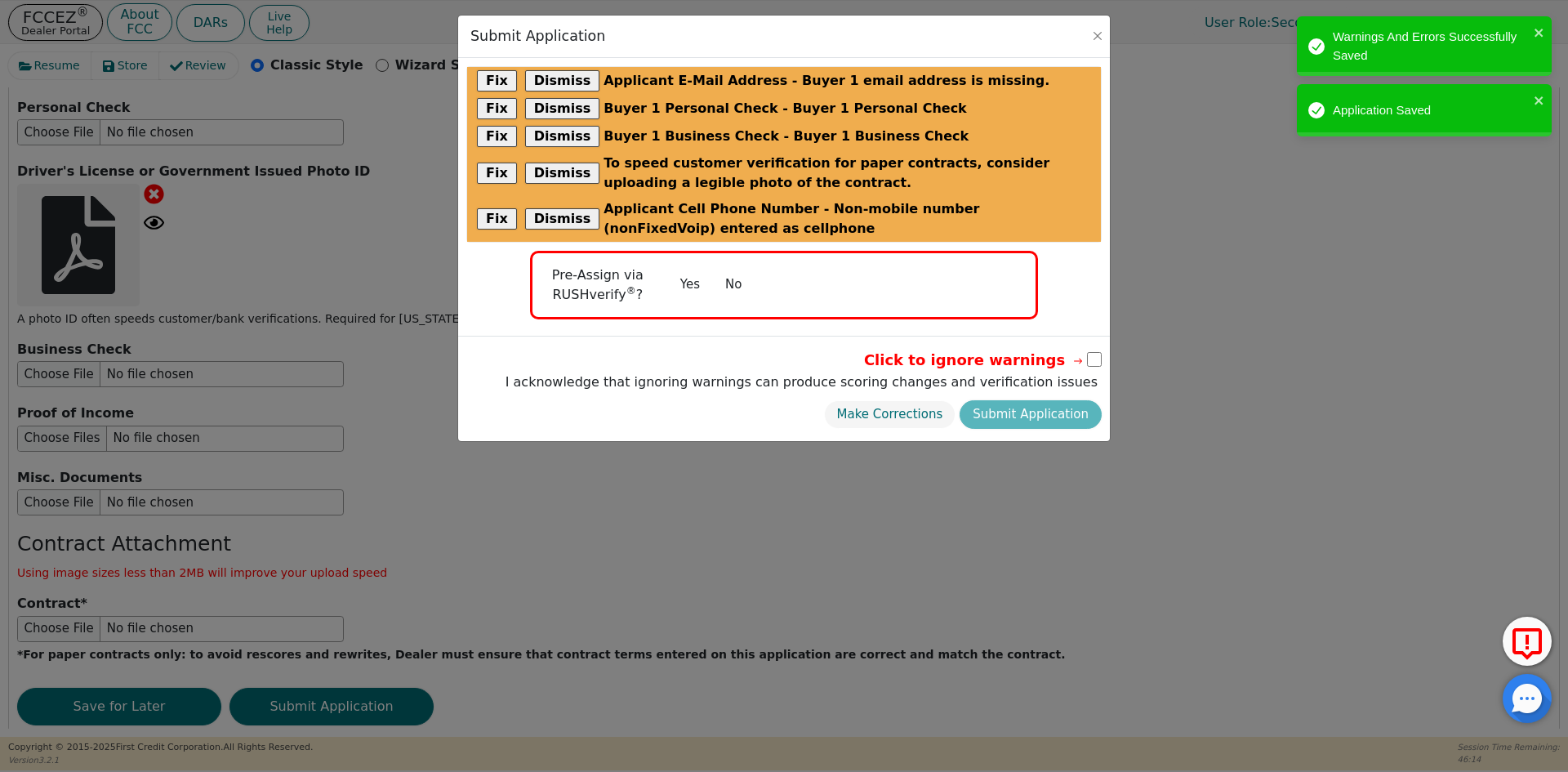
click at [731, 283] on button "No" at bounding box center [733, 284] width 43 height 29
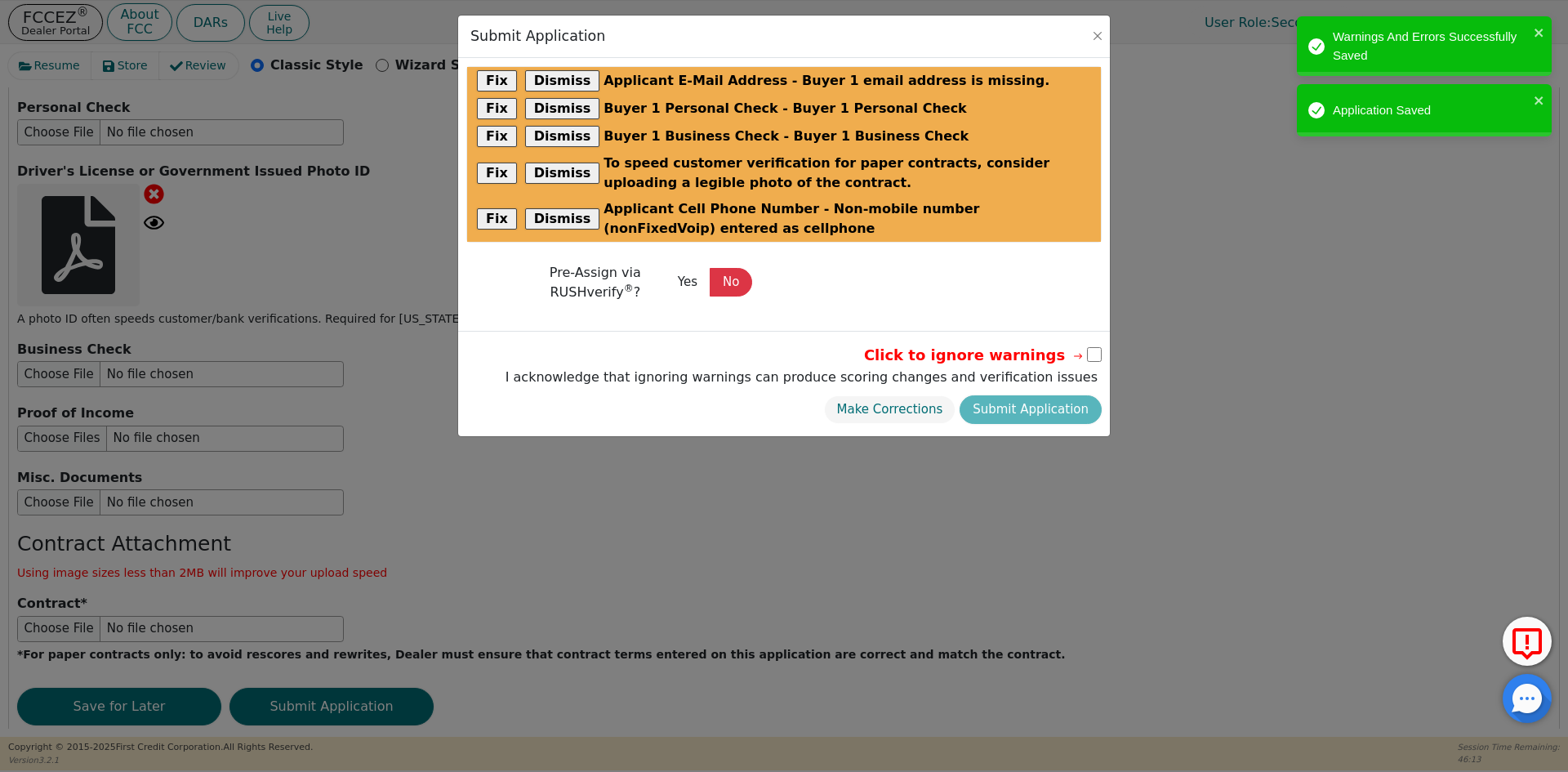
click at [1098, 348] on input "checkbox" at bounding box center [1094, 354] width 15 height 15
checkbox input "true"
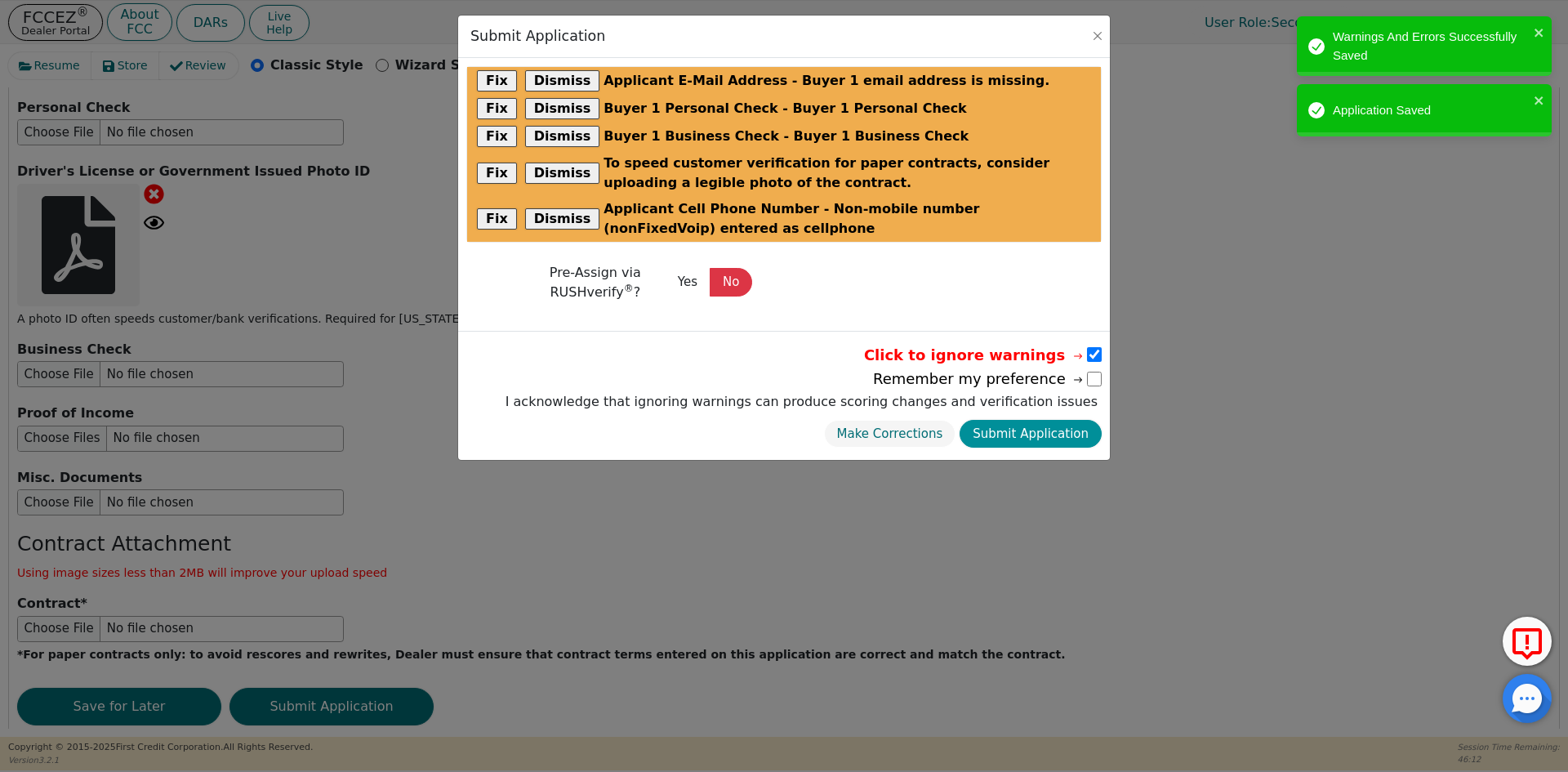
click at [1055, 425] on button "Submit Application" at bounding box center [1030, 434] width 142 height 29
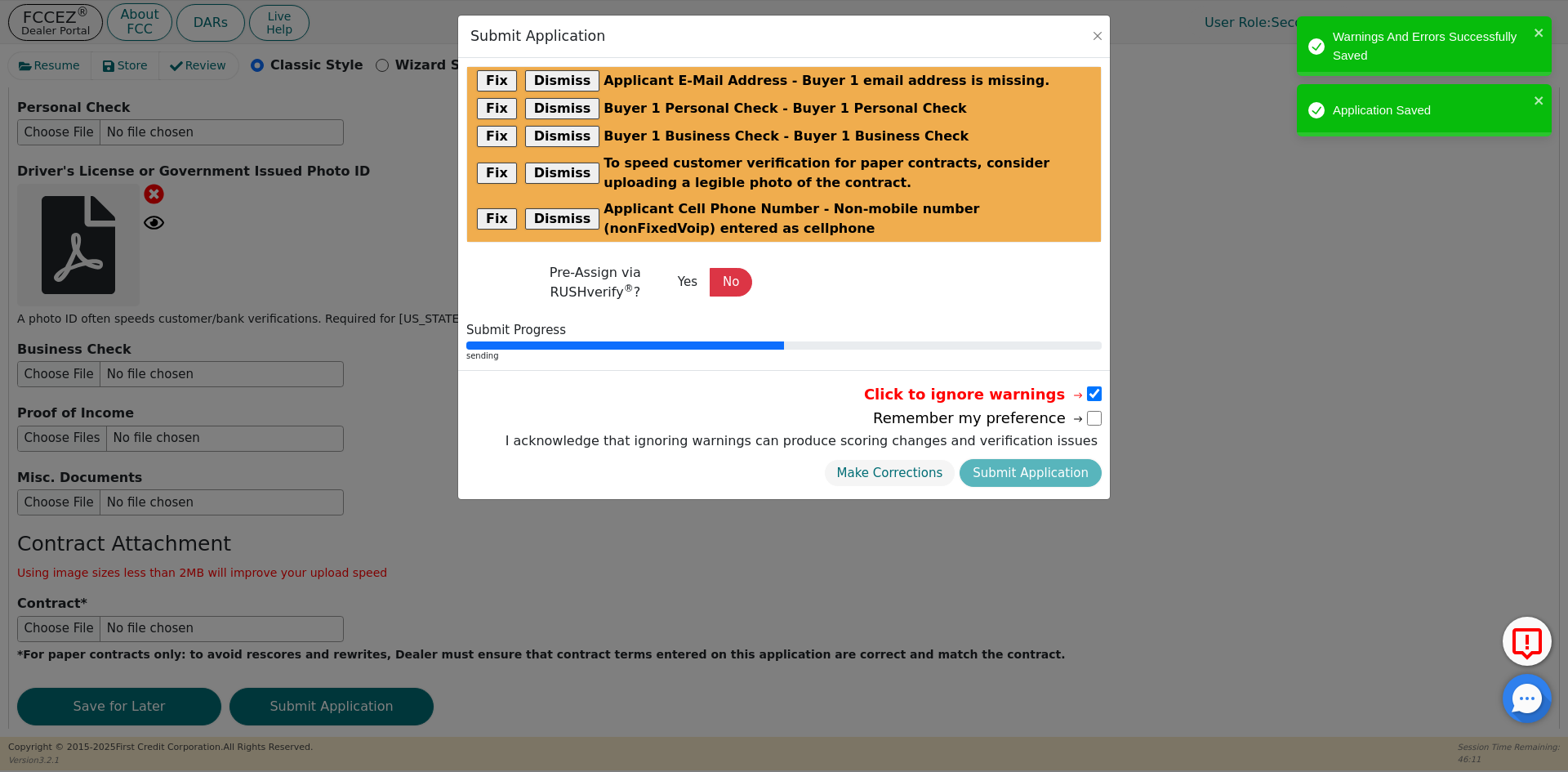
radio input "false"
